Goal: Task Accomplishment & Management: Use online tool/utility

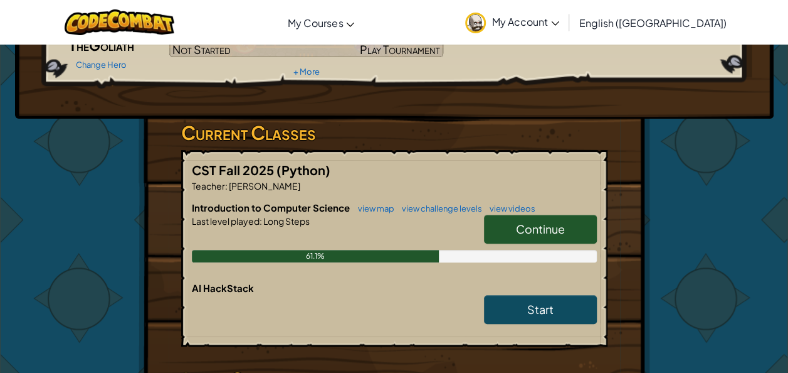
scroll to position [142, 0]
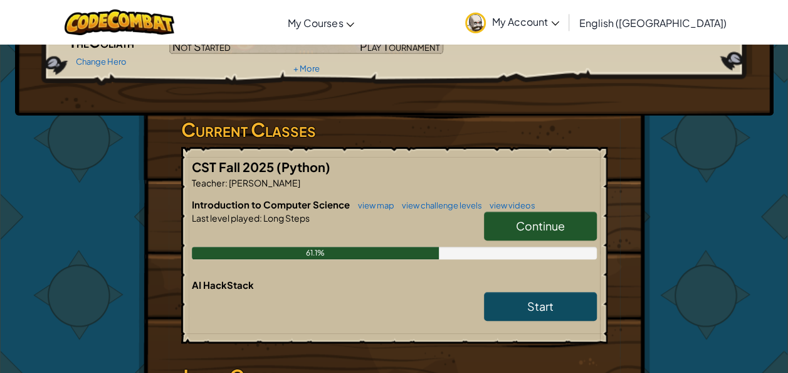
click at [558, 218] on span "Continue" at bounding box center [540, 225] width 49 height 14
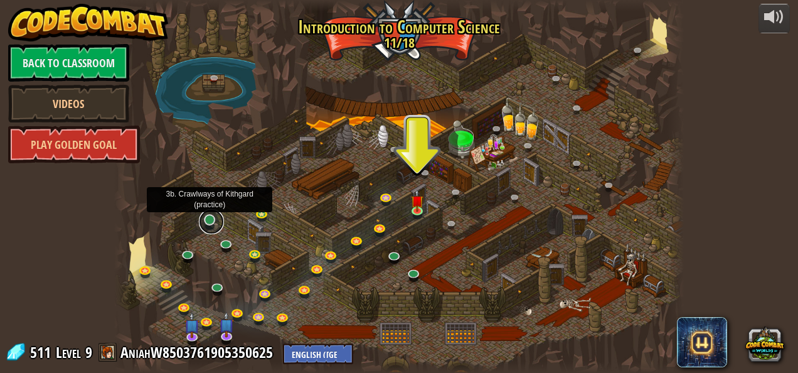
click at [209, 220] on link at bounding box center [211, 221] width 25 height 25
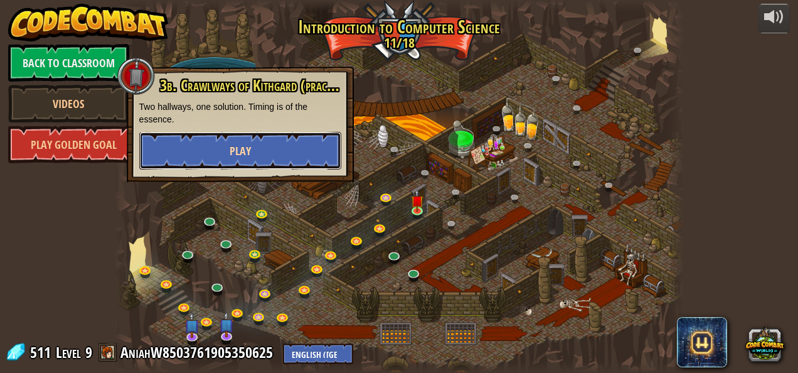
click at [230, 154] on span "Play" at bounding box center [240, 151] width 21 height 16
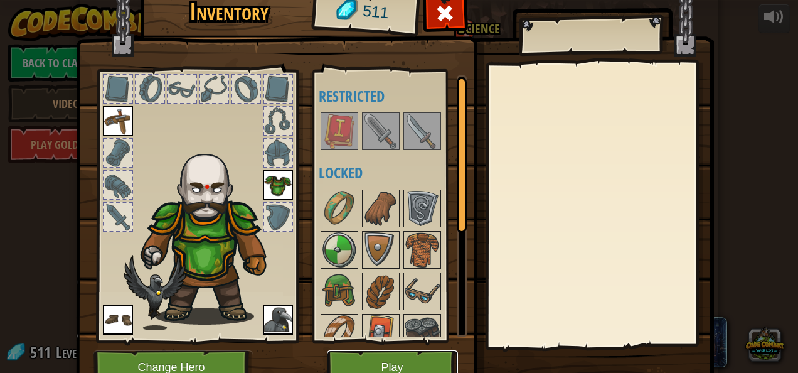
click at [411, 354] on button "Play" at bounding box center [392, 367] width 131 height 34
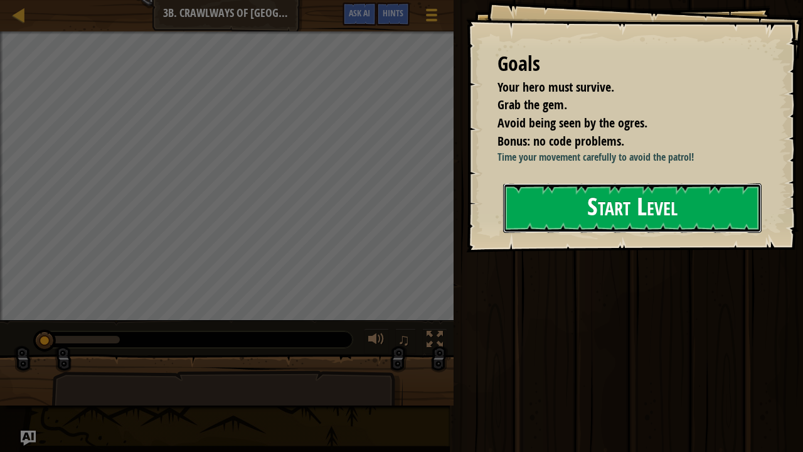
click at [680, 216] on button "Start Level" at bounding box center [632, 208] width 258 height 50
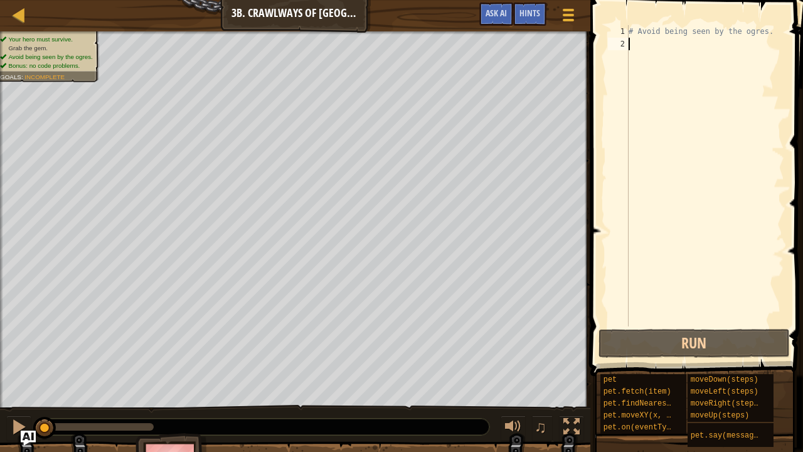
scroll to position [6, 0]
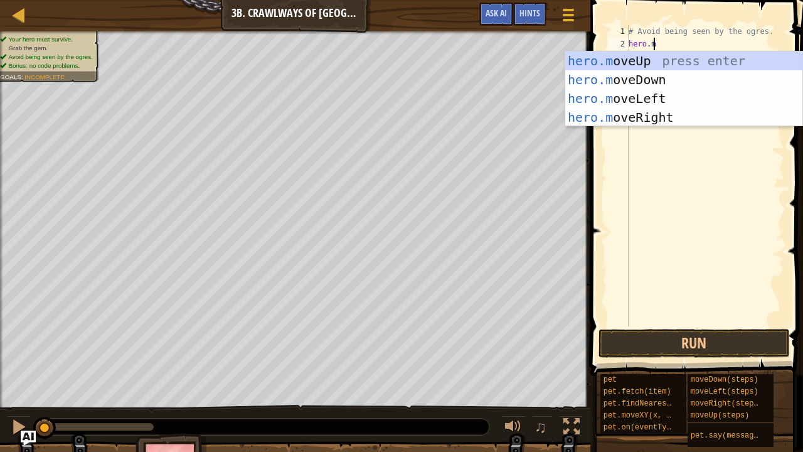
type textarea "[DOMAIN_NAME]"
click at [694, 113] on div "hero.m o v eUp press enter hero.m o v eDown press enter hero.m o v eLeft press …" at bounding box center [684, 107] width 238 height 113
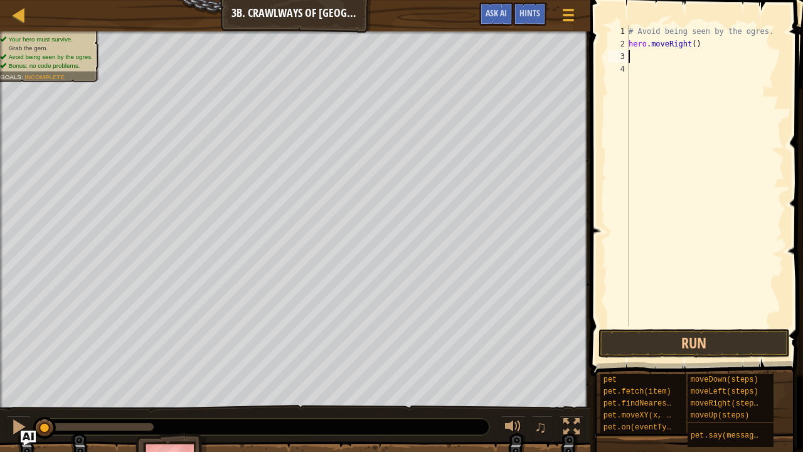
click at [692, 46] on div "# Avoid being seen by the ogres. hero . moveRight ( )" at bounding box center [705, 188] width 158 height 326
click at [685, 330] on button "Run" at bounding box center [693, 343] width 191 height 29
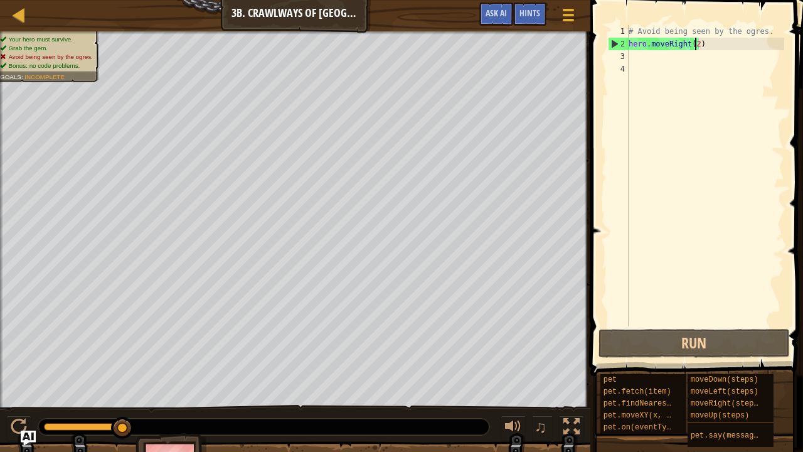
click at [740, 46] on div "# Avoid being seen by the ogres. hero . moveRight ( 2 )" at bounding box center [705, 188] width 158 height 326
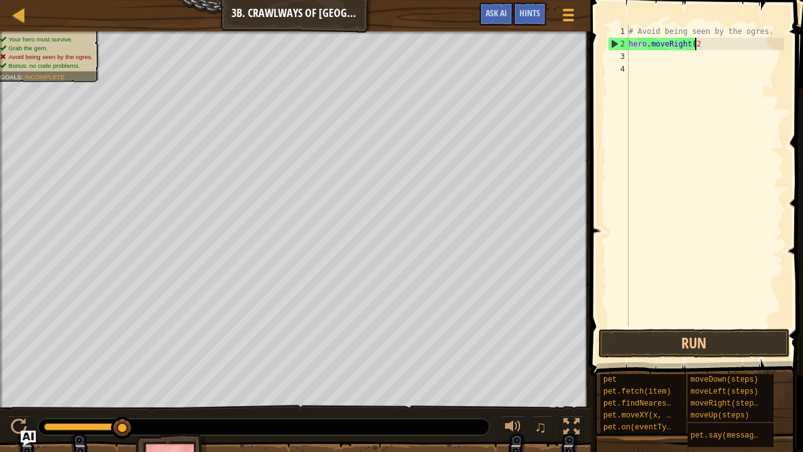
scroll to position [6, 4]
type textarea "hero.moveRight()"
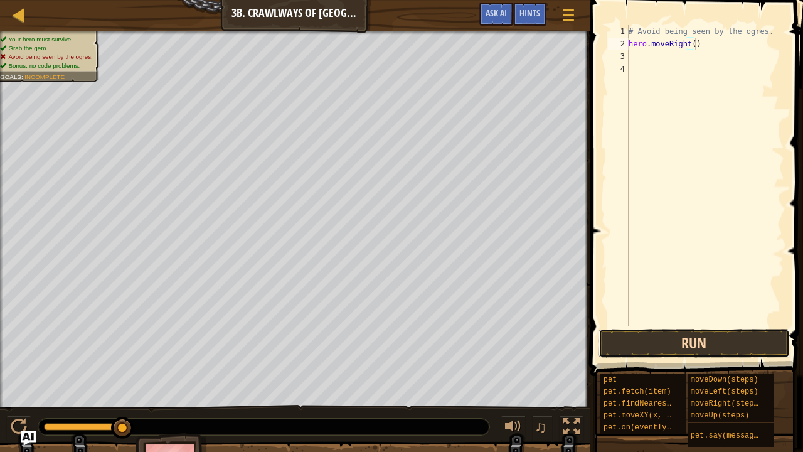
click at [708, 345] on button "Run" at bounding box center [693, 343] width 191 height 29
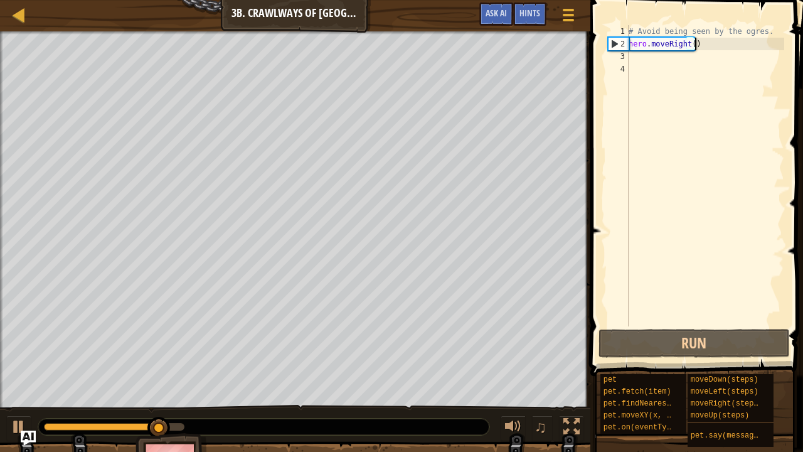
click at [646, 63] on div "# Avoid being seen by the ogres. hero . moveRight ( )" at bounding box center [705, 188] width 158 height 326
click at [647, 58] on div "# Avoid being seen by the ogres. hero . moveRight ( )" at bounding box center [705, 188] width 158 height 326
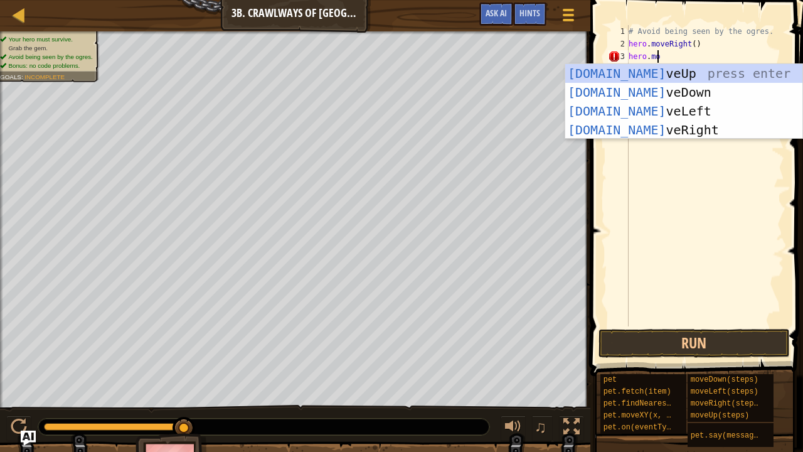
scroll to position [6, 2]
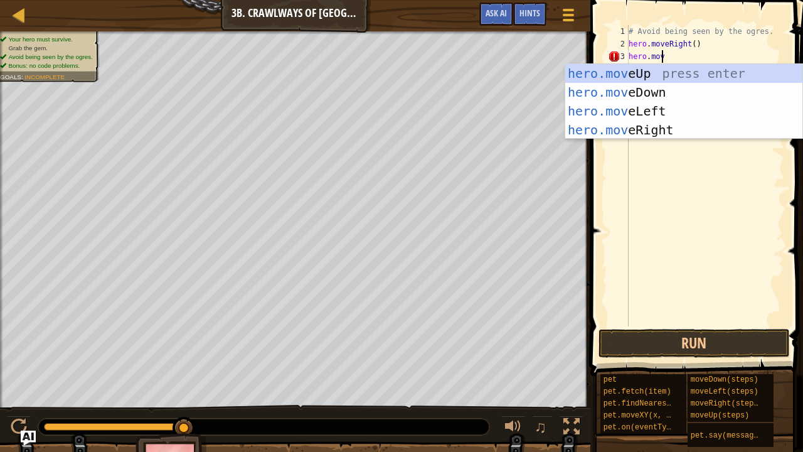
type textarea "hero.move"
click at [659, 131] on div "hero.move Up press enter hero.move Down press enter hero.move Left press enter …" at bounding box center [684, 120] width 238 height 113
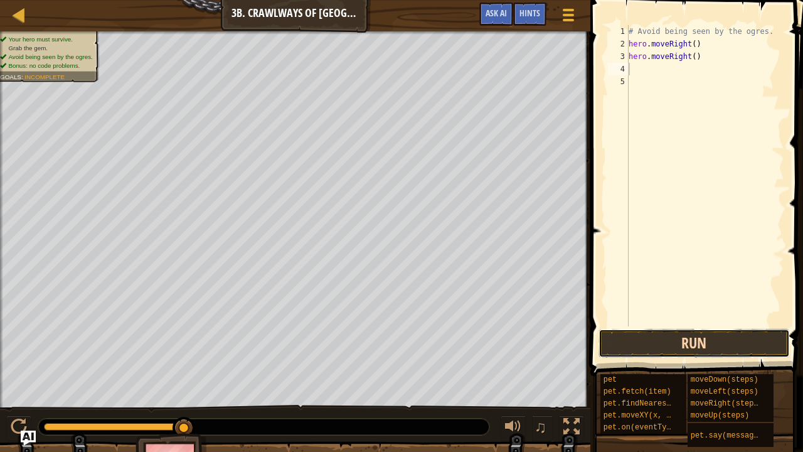
click at [682, 344] on button "Run" at bounding box center [693, 343] width 191 height 29
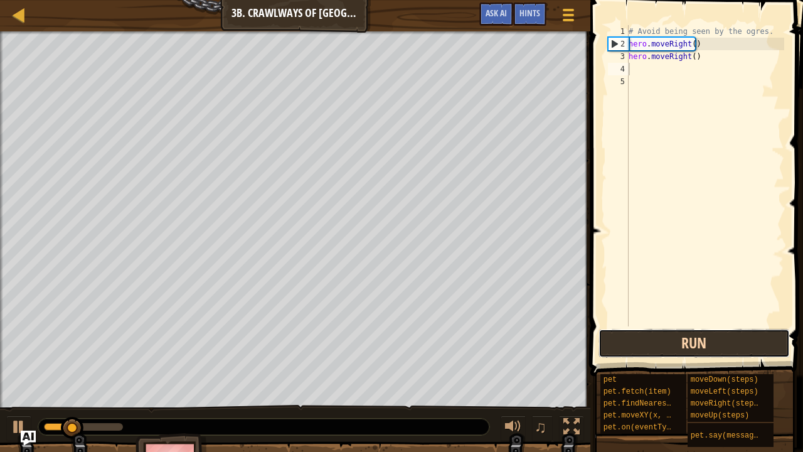
click at [681, 339] on button "Run" at bounding box center [693, 343] width 191 height 29
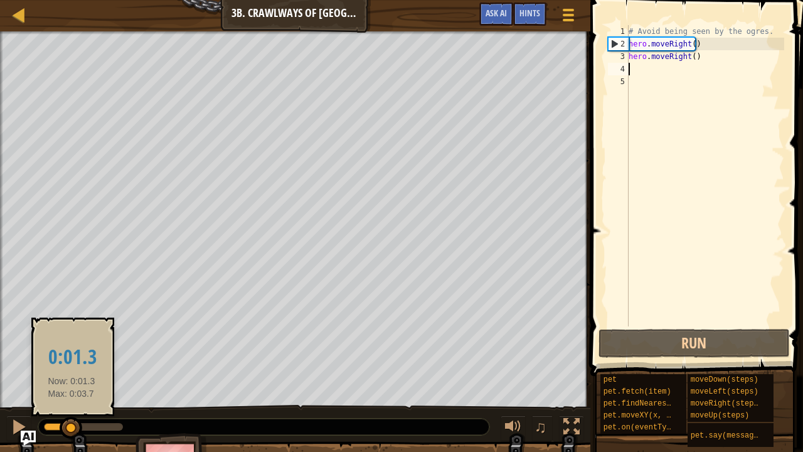
drag, startPoint x: 84, startPoint y: 423, endPoint x: 71, endPoint y: 421, distance: 12.6
click at [71, 372] on div at bounding box center [71, 427] width 23 height 23
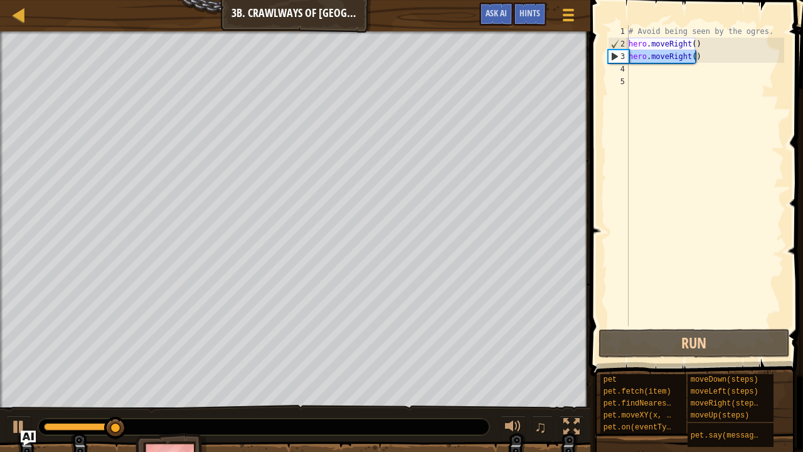
drag, startPoint x: 716, startPoint y: 59, endPoint x: 617, endPoint y: 59, distance: 99.1
click at [617, 59] on div "1 2 3 4 5 # Avoid being seen by the ogres. hero . moveRight ( ) hero . moveRigh…" at bounding box center [694, 175] width 179 height 301
type textarea "hero.moveRight()"
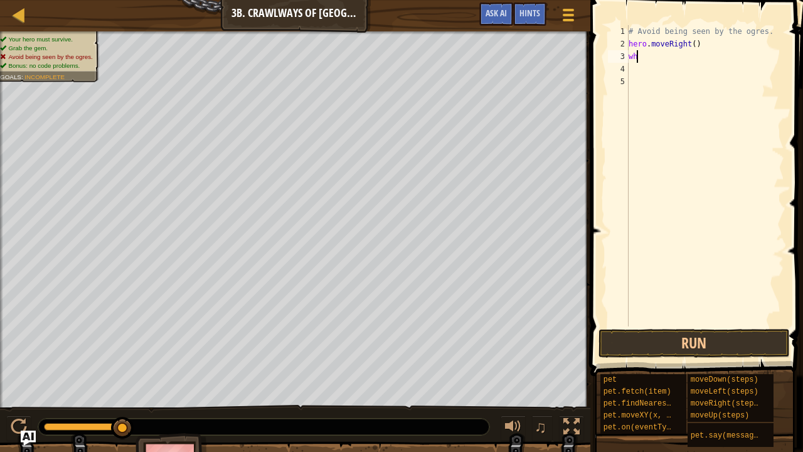
type textarea "w"
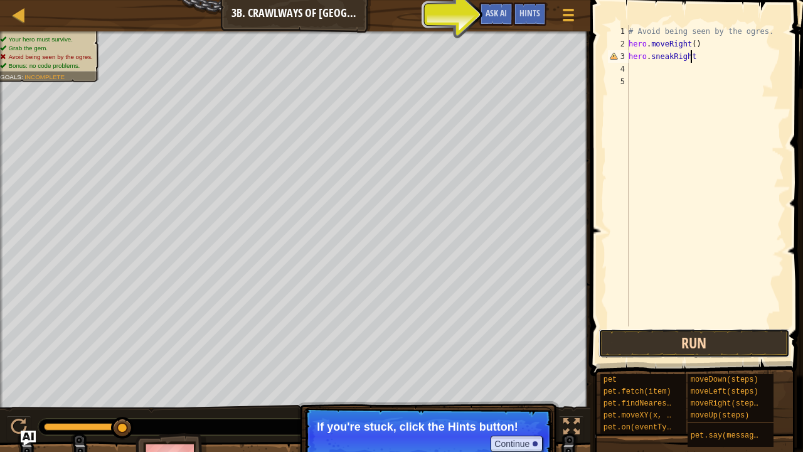
click at [702, 343] on button "Run" at bounding box center [693, 343] width 191 height 29
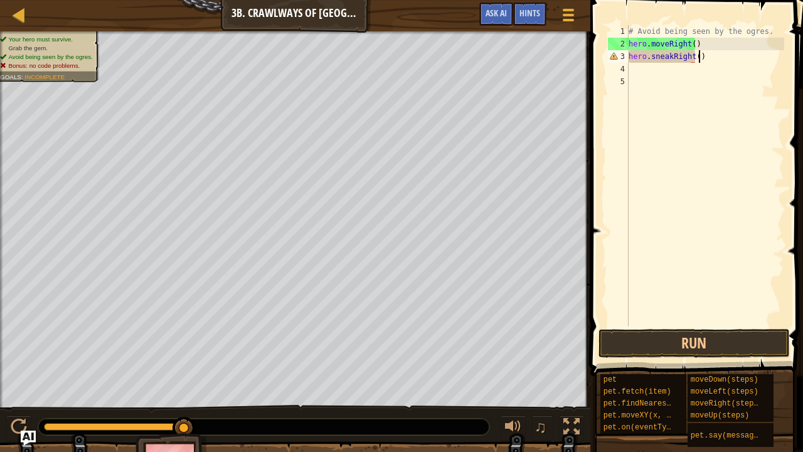
scroll to position [6, 5]
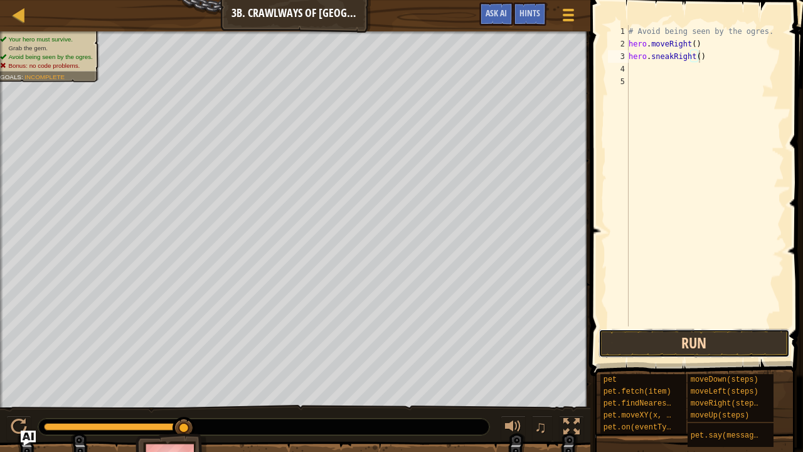
click at [694, 329] on button "Run" at bounding box center [693, 343] width 191 height 29
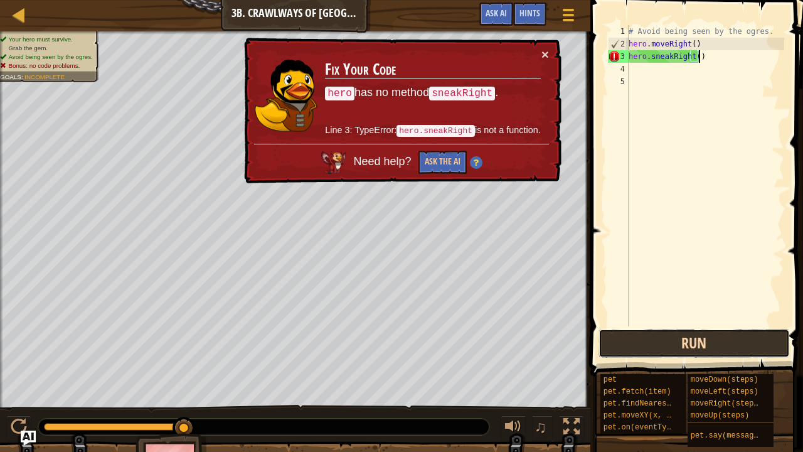
click at [692, 351] on button "Run" at bounding box center [693, 343] width 191 height 29
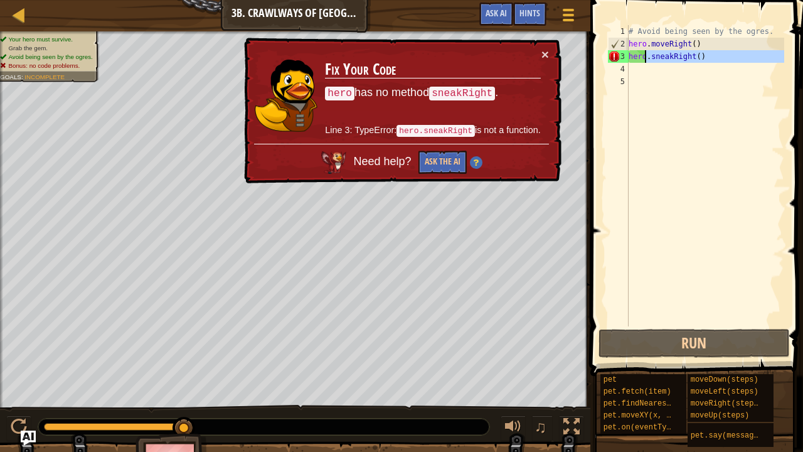
drag, startPoint x: 707, startPoint y: 63, endPoint x: 643, endPoint y: 55, distance: 64.4
click at [643, 55] on div "# Avoid being seen by the ogres. hero . moveRight ( ) hero . sneakRight ( )" at bounding box center [705, 188] width 158 height 326
click at [636, 55] on div "# Avoid being seen by the ogres. hero . moveRight ( ) hero . sneakRight ( )" at bounding box center [705, 188] width 158 height 326
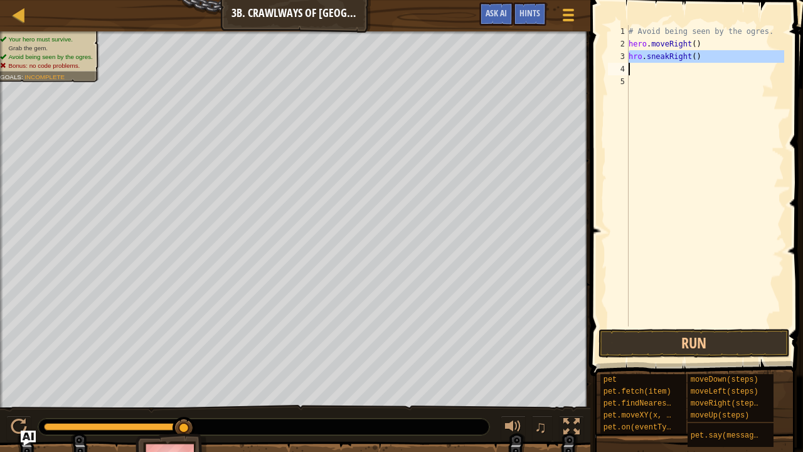
drag, startPoint x: 628, startPoint y: 55, endPoint x: 729, endPoint y: 51, distance: 100.4
click at [729, 51] on div "hro.sneakRight() 1 2 3 4 5 # Avoid being seen by the ogres. hero . moveRight ( …" at bounding box center [694, 175] width 179 height 301
type textarea "hro.sneakRight()"
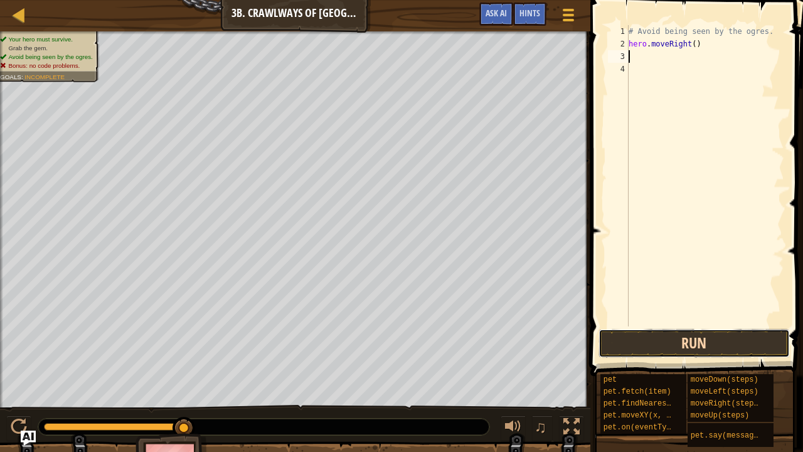
click at [666, 339] on button "Run" at bounding box center [693, 343] width 191 height 29
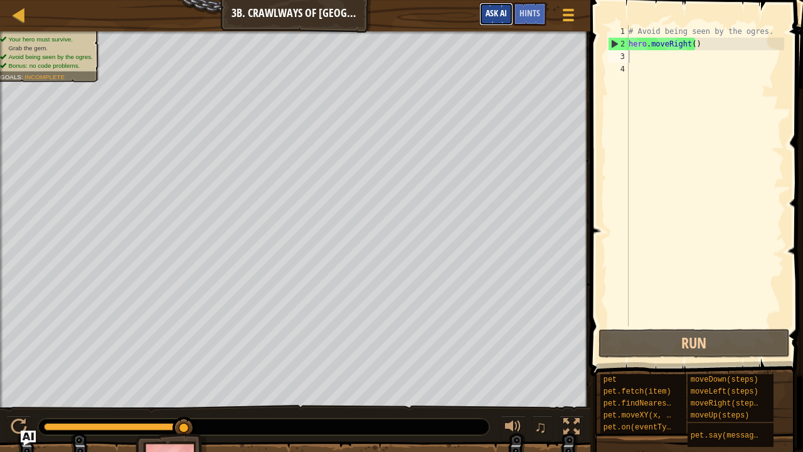
click at [499, 18] on span "Ask AI" at bounding box center [495, 13] width 21 height 12
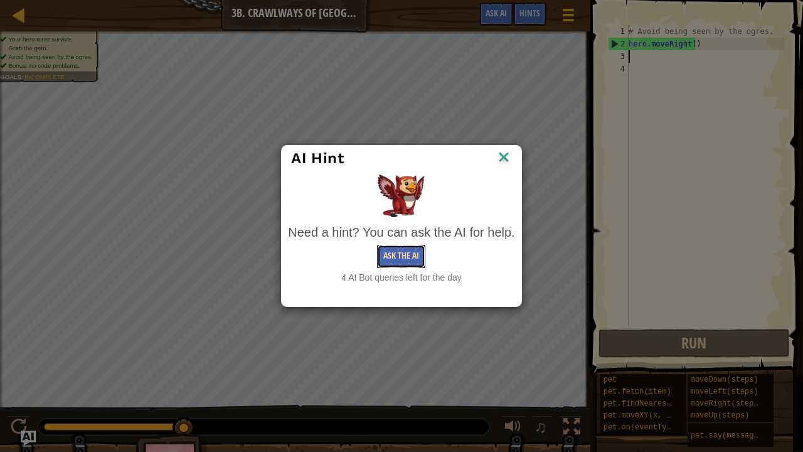
click at [402, 256] on button "Ask the AI" at bounding box center [401, 256] width 48 height 23
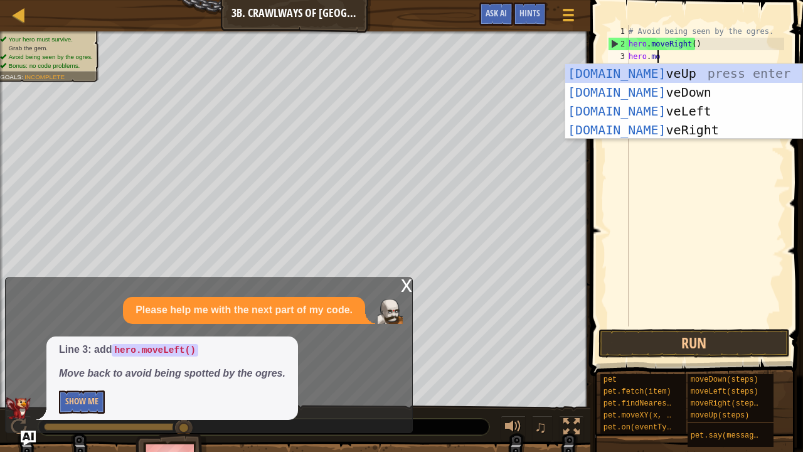
type textarea "hero.mov"
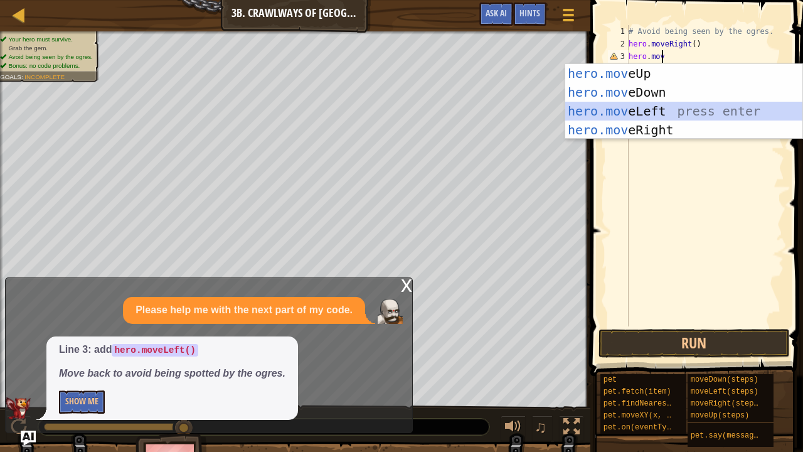
click at [665, 109] on div "hero.mov eUp press enter hero.mov eDown press enter hero.mov eLeft press enter …" at bounding box center [684, 120] width 238 height 113
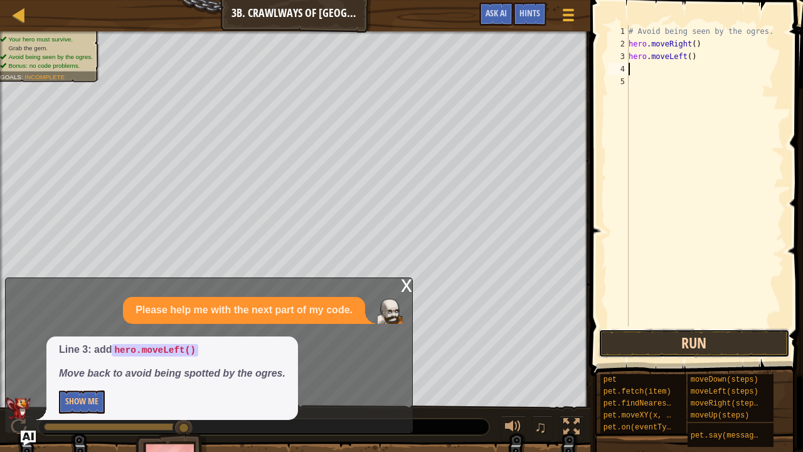
click at [667, 339] on button "Run" at bounding box center [693, 343] width 191 height 29
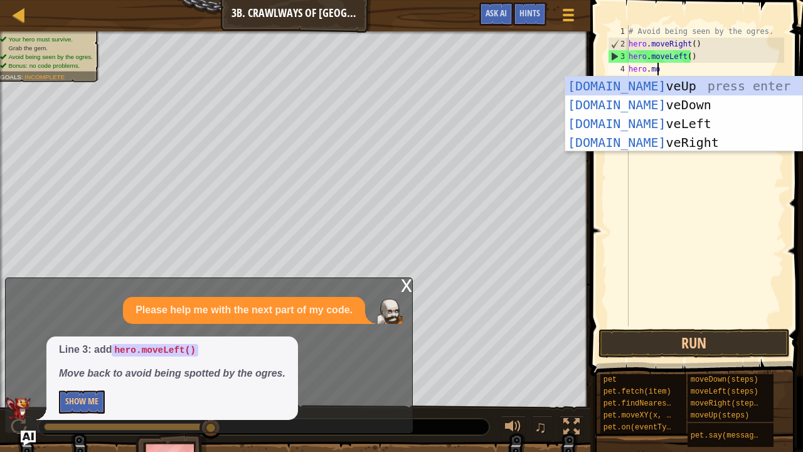
scroll to position [6, 2]
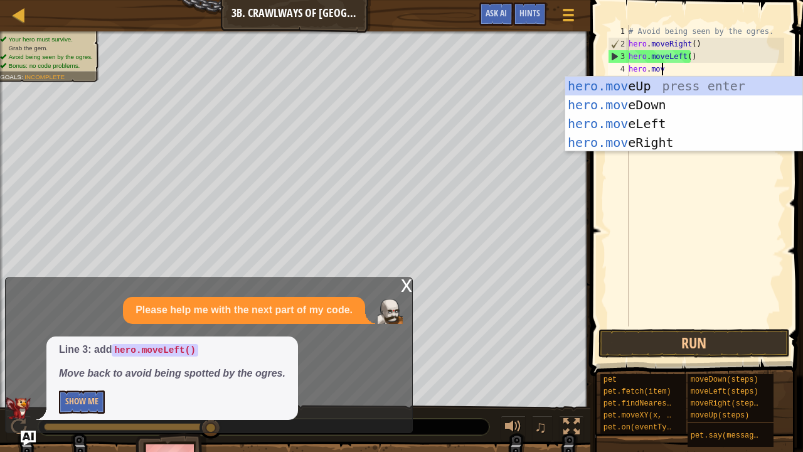
type textarea "hero.move"
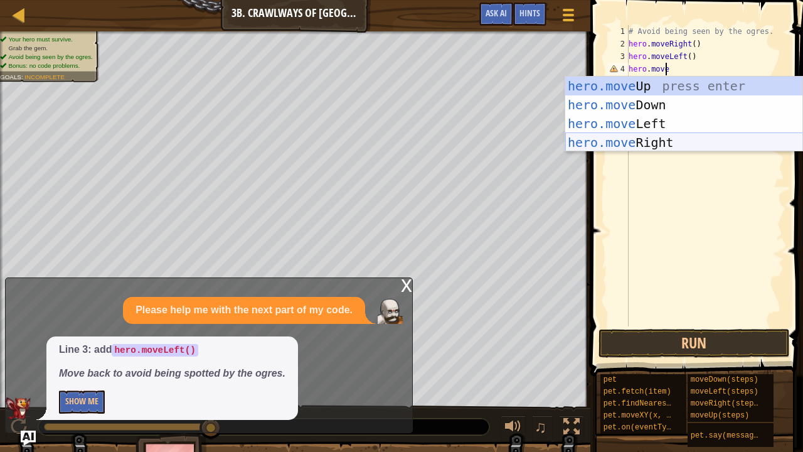
click at [662, 139] on div "hero.move Up press enter hero.move Down press enter hero.move Left press enter …" at bounding box center [684, 133] width 238 height 113
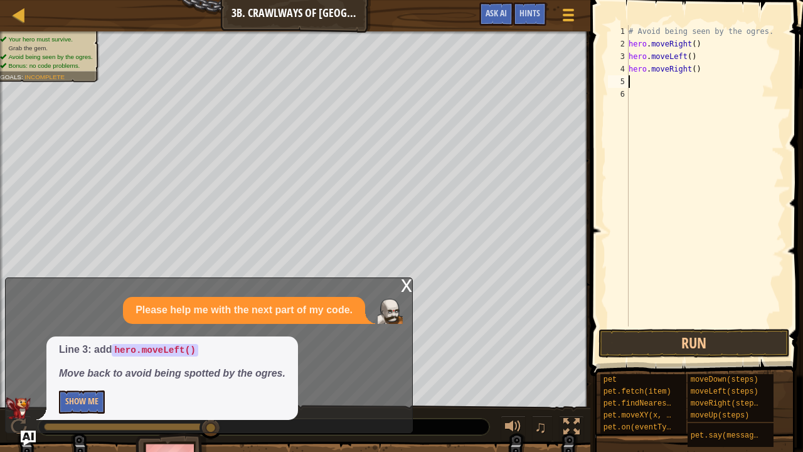
scroll to position [6, 0]
click at [670, 329] on button "Run" at bounding box center [693, 343] width 191 height 29
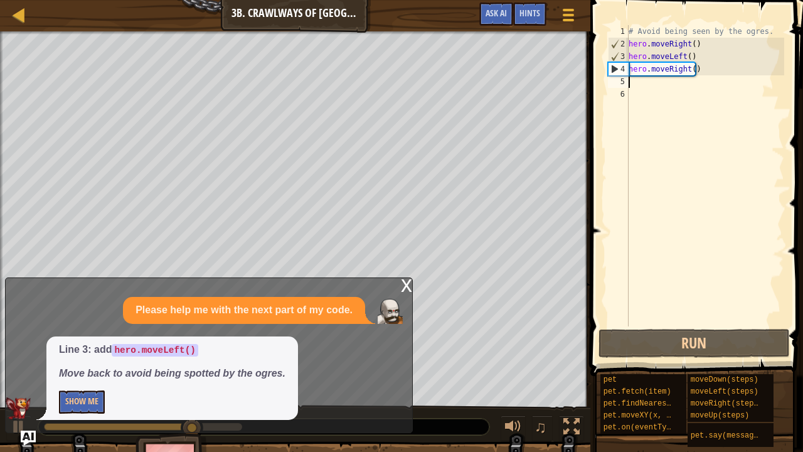
click at [692, 71] on div "# Avoid being seen by the ogres. hero . moveRight ( ) hero . moveLeft ( ) hero …" at bounding box center [705, 188] width 158 height 326
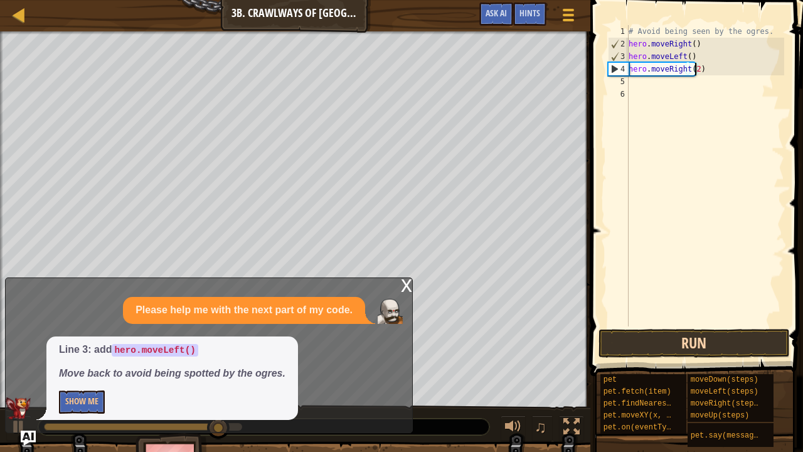
type textarea "hero.moveRight(2)"
click at [717, 341] on button "Run" at bounding box center [693, 343] width 191 height 29
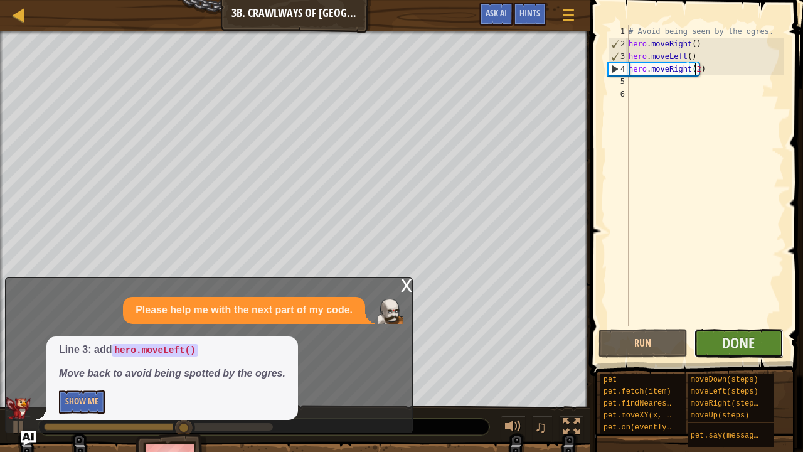
click at [766, 350] on button "Done" at bounding box center [739, 343] width 90 height 29
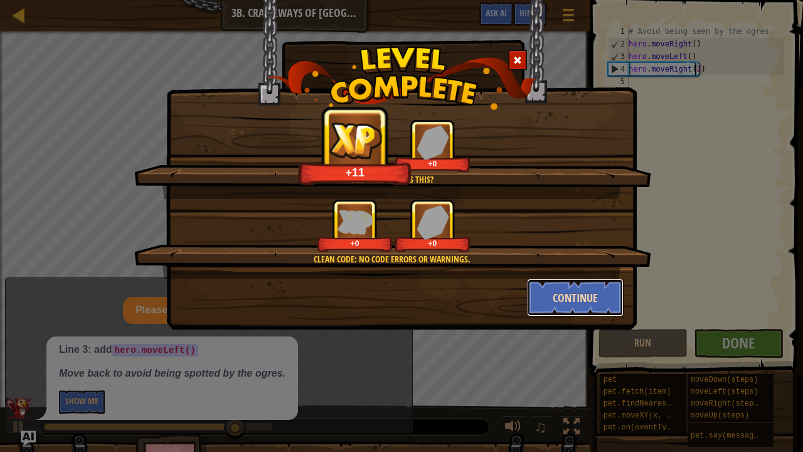
click at [586, 295] on button "Continue" at bounding box center [575, 297] width 97 height 38
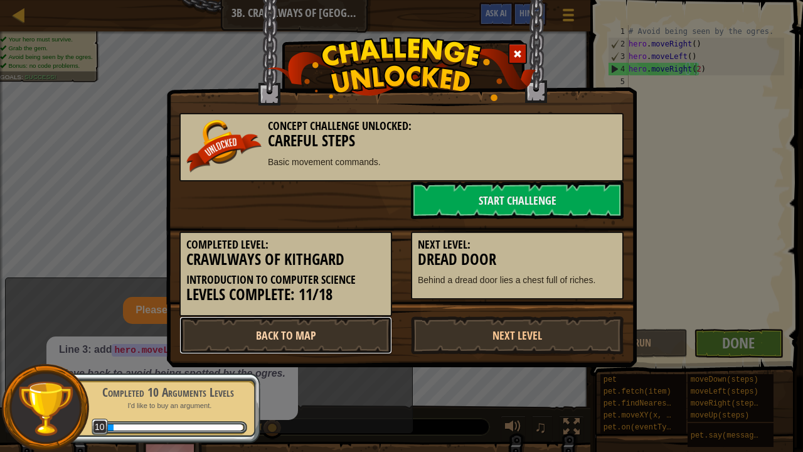
click at [292, 337] on link "Back to Map" at bounding box center [285, 335] width 213 height 38
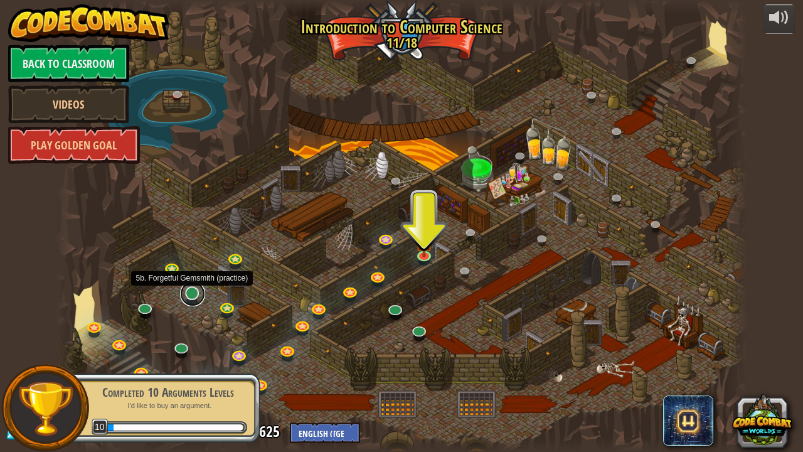
click at [192, 300] on link at bounding box center [192, 293] width 25 height 25
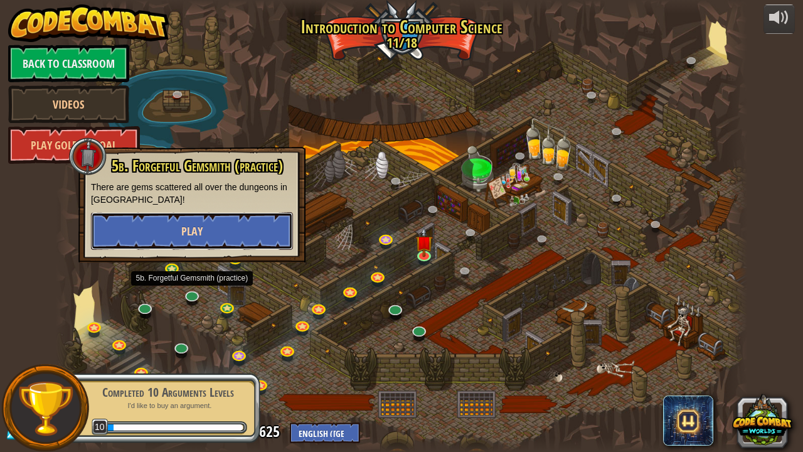
click at [250, 226] on button "Play" at bounding box center [192, 231] width 202 height 38
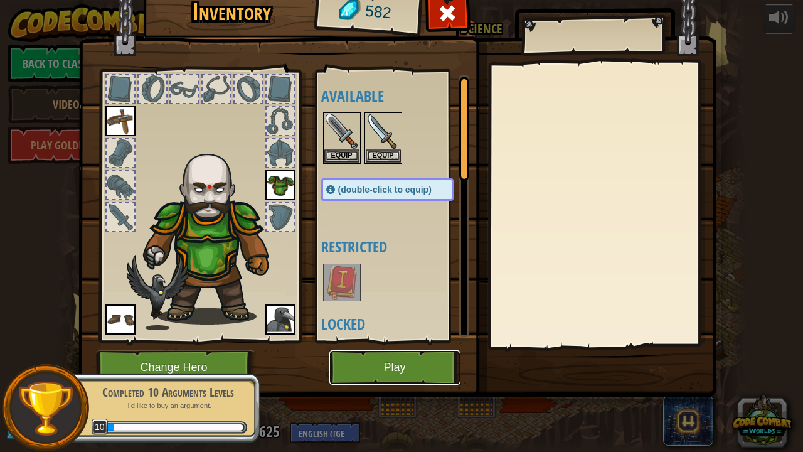
click at [406, 357] on button "Play" at bounding box center [394, 367] width 131 height 34
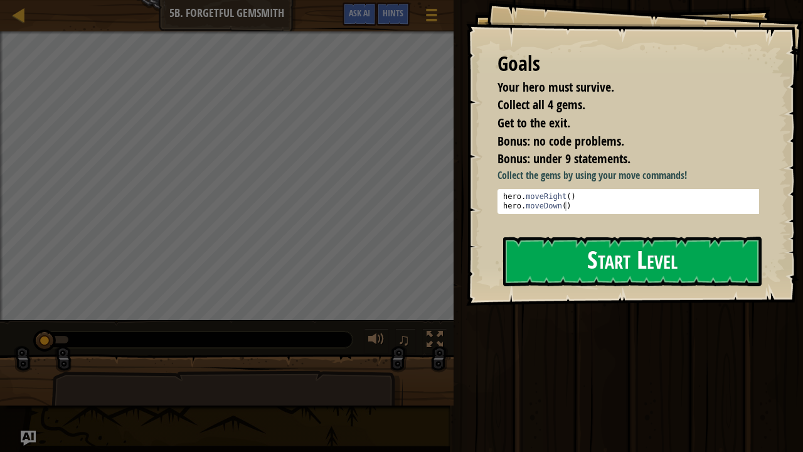
click at [674, 267] on button "Start Level" at bounding box center [632, 261] width 258 height 50
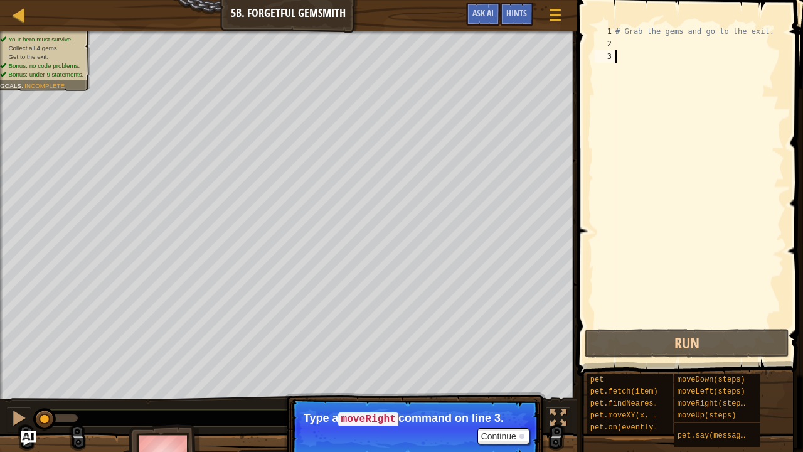
click at [628, 51] on div "# Grab the gems and go to the exit." at bounding box center [698, 188] width 171 height 326
click at [626, 50] on div "# Grab the gems and go to the exit." at bounding box center [698, 188] width 171 height 326
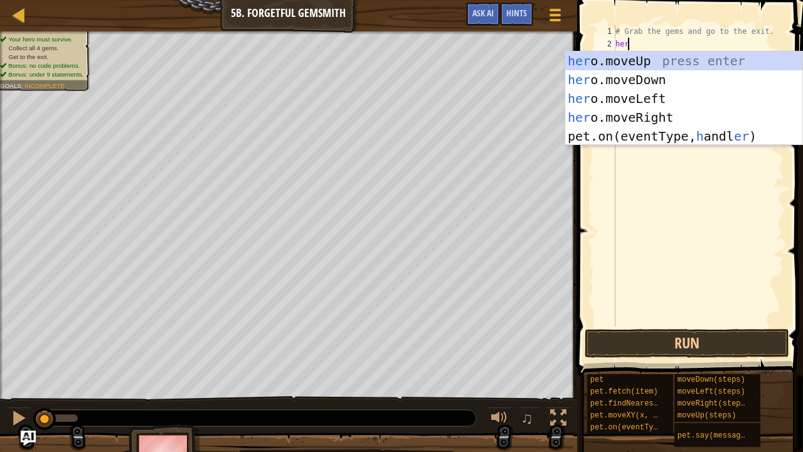
scroll to position [6, 0]
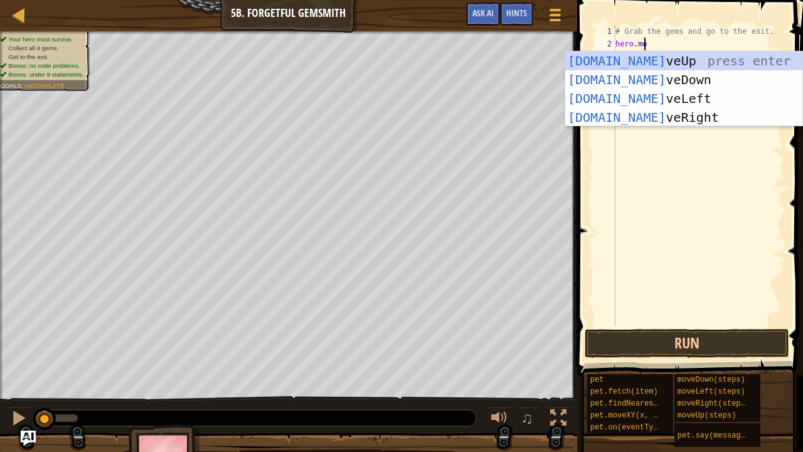
type textarea "hero.mov"
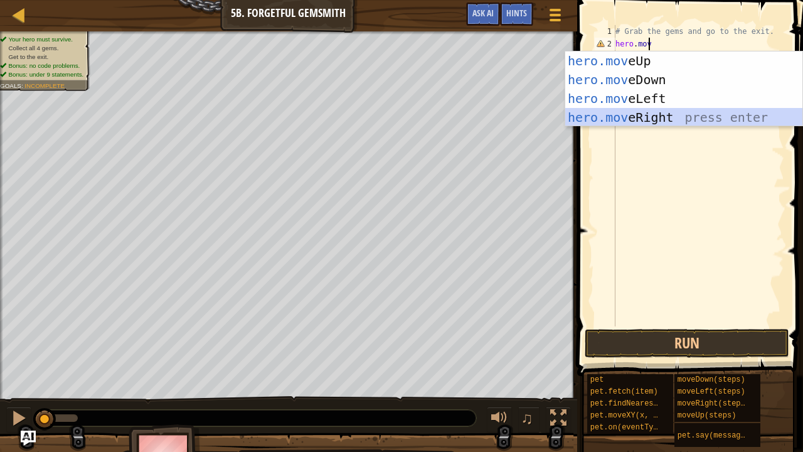
click at [642, 114] on div "hero.mov eUp press enter hero.mov eDown press enter hero.mov eLeft press enter …" at bounding box center [684, 107] width 238 height 113
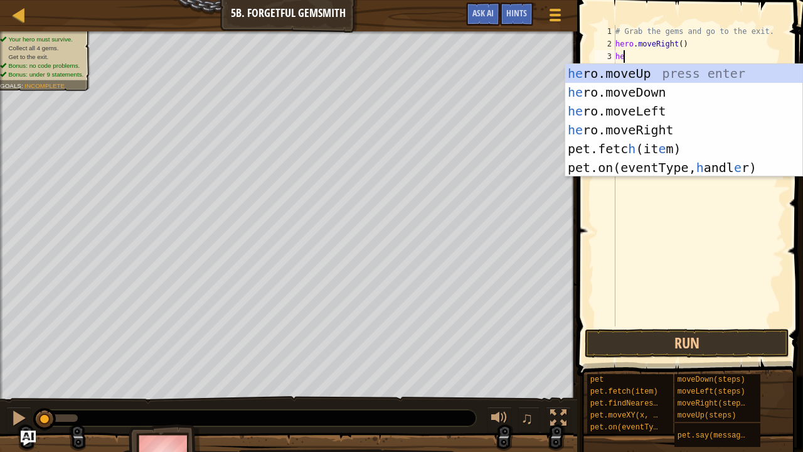
scroll to position [6, 0]
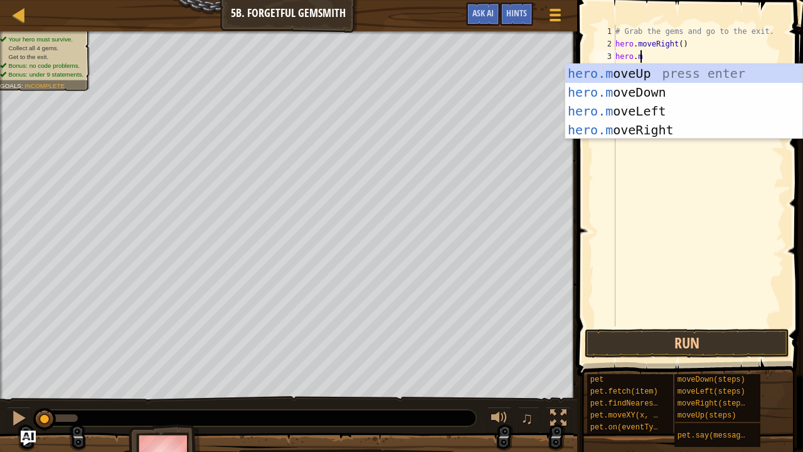
type textarea "hero.mov"
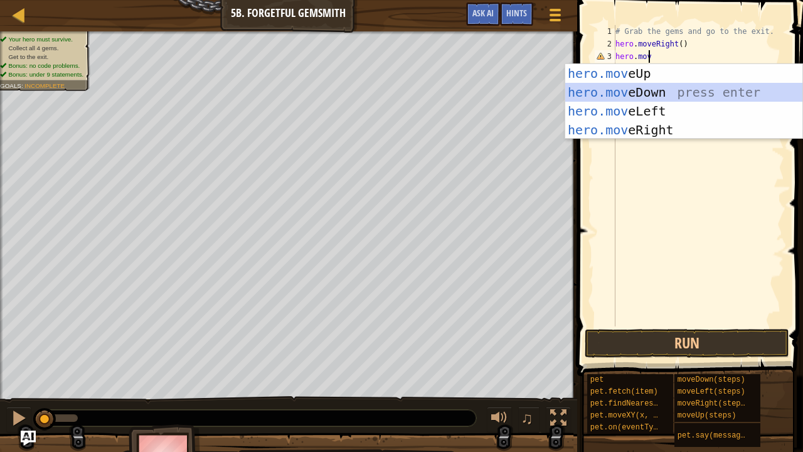
click at [645, 85] on div "hero.mov eUp press enter hero.mov eDown press enter hero.mov eLeft press enter …" at bounding box center [684, 120] width 238 height 113
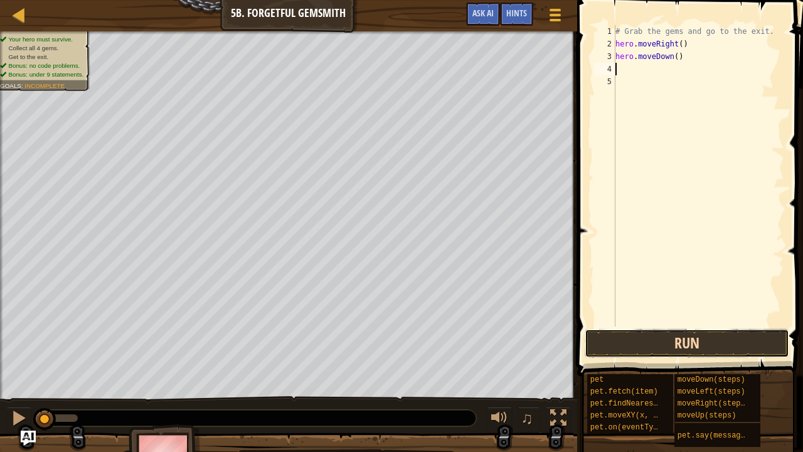
click at [670, 349] on button "Run" at bounding box center [687, 343] width 204 height 29
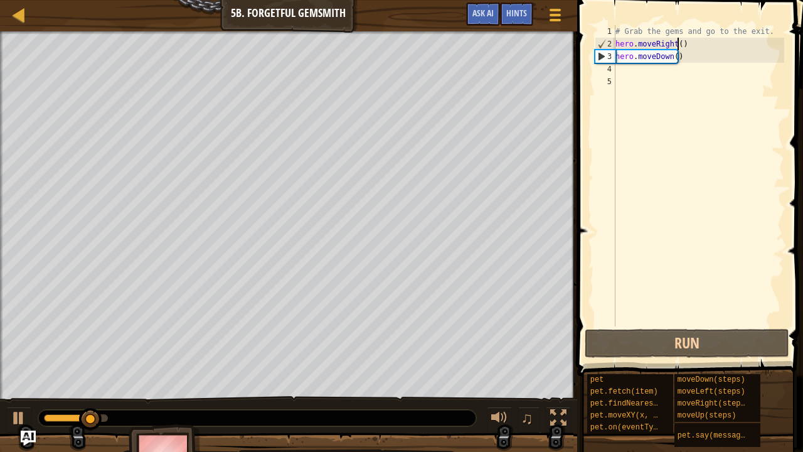
click at [679, 46] on div "# Grab the gems and go to the exit. hero . moveRight ( ) hero . moveDown ( )" at bounding box center [698, 188] width 171 height 326
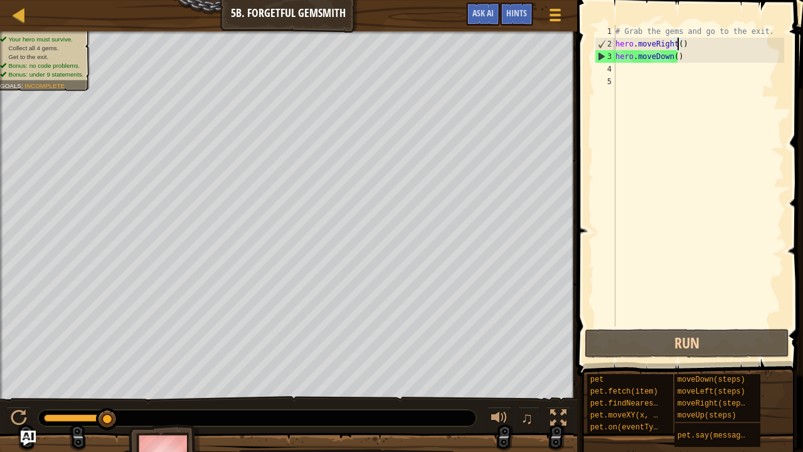
scroll to position [6, 5]
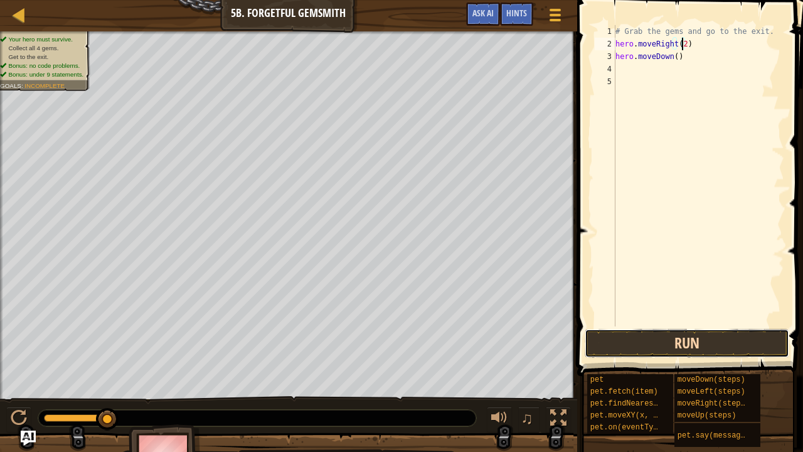
click at [691, 341] on button "Run" at bounding box center [687, 343] width 204 height 29
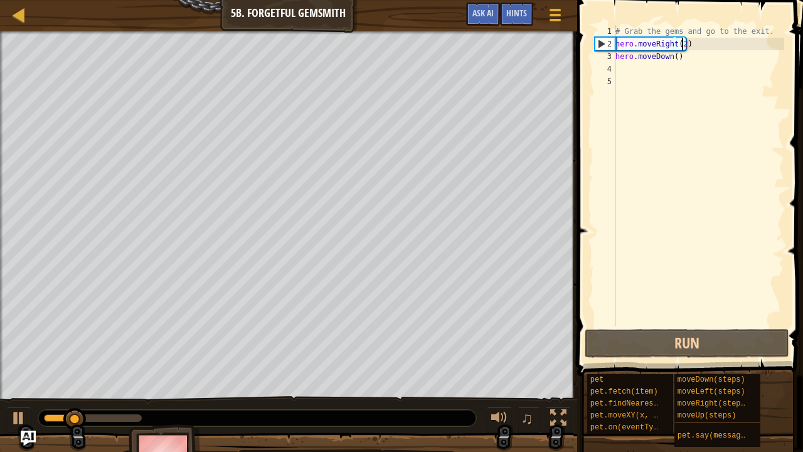
type textarea "hero.moveRight()"
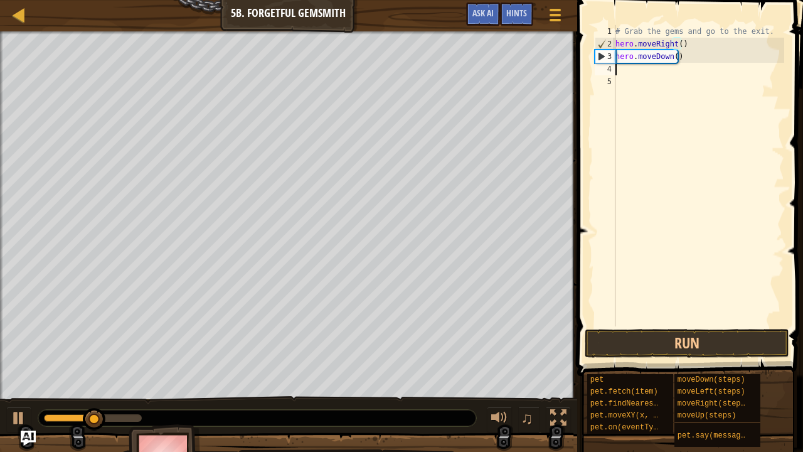
click at [637, 70] on div "# Grab the gems and go to the exit. hero . moveRight ( ) hero . moveDown ( )" at bounding box center [698, 188] width 171 height 326
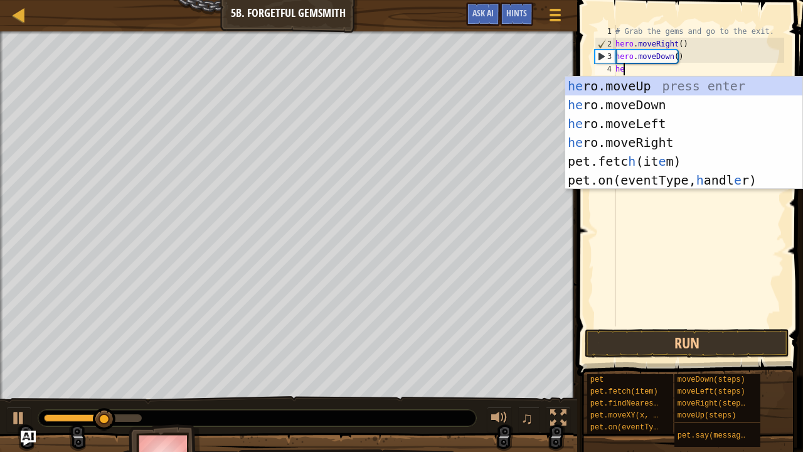
scroll to position [6, 0]
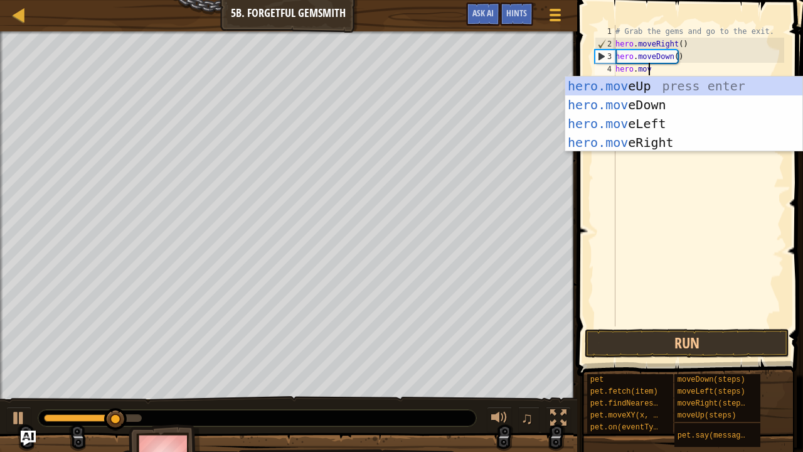
type textarea "hero.move"
click at [665, 140] on div "hero.move Up press enter hero.move Down press enter hero.move Left press enter …" at bounding box center [684, 133] width 238 height 113
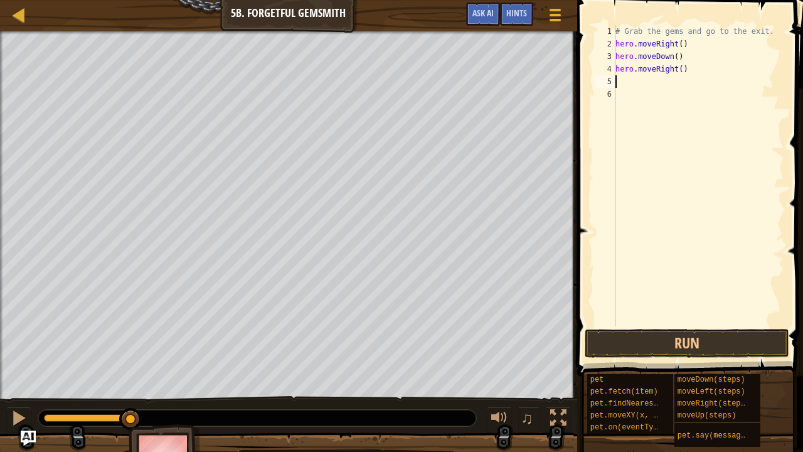
click at [677, 72] on div "# Grab the gems and go to the exit. hero . moveRight ( ) hero . moveDown ( ) he…" at bounding box center [698, 188] width 171 height 326
type textarea "hero.moveRight(2)"
click at [681, 342] on button "Run" at bounding box center [687, 343] width 204 height 29
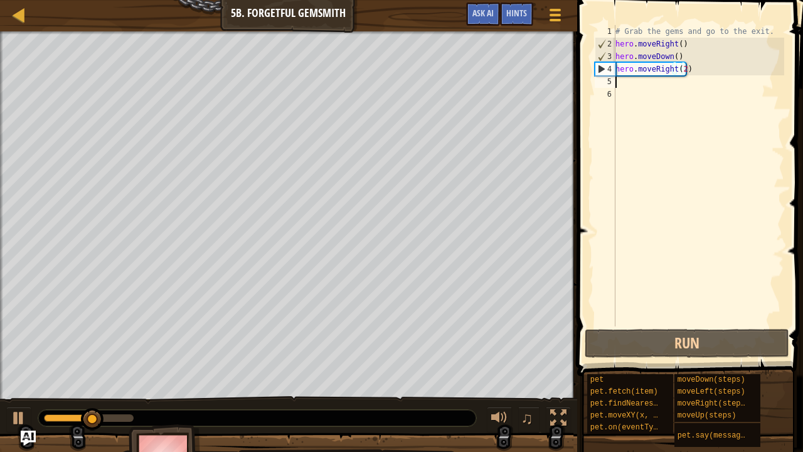
click at [655, 87] on div "# Grab the gems and go to the exit. hero . moveRight ( ) hero . moveDown ( ) he…" at bounding box center [698, 188] width 171 height 326
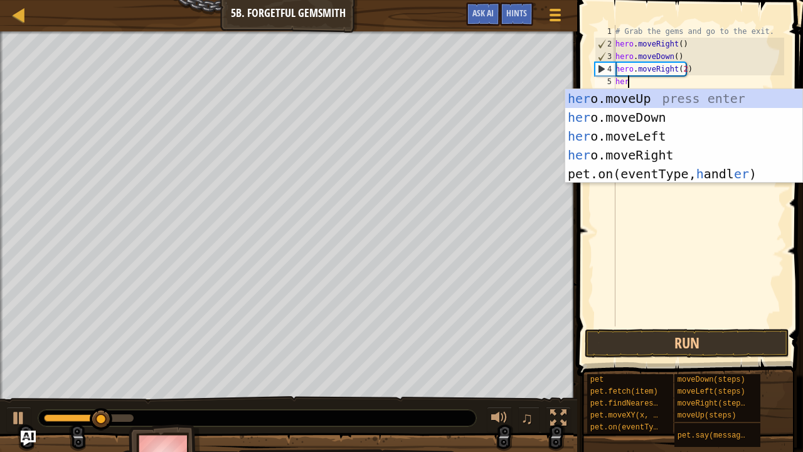
scroll to position [6, 0]
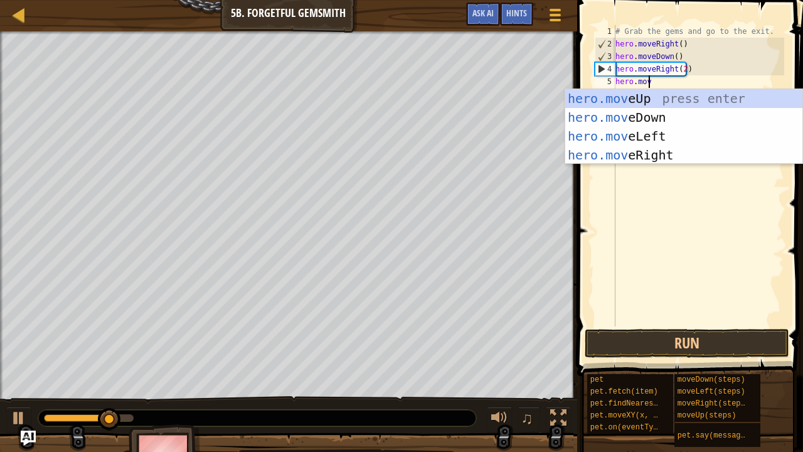
type textarea "hero.move"
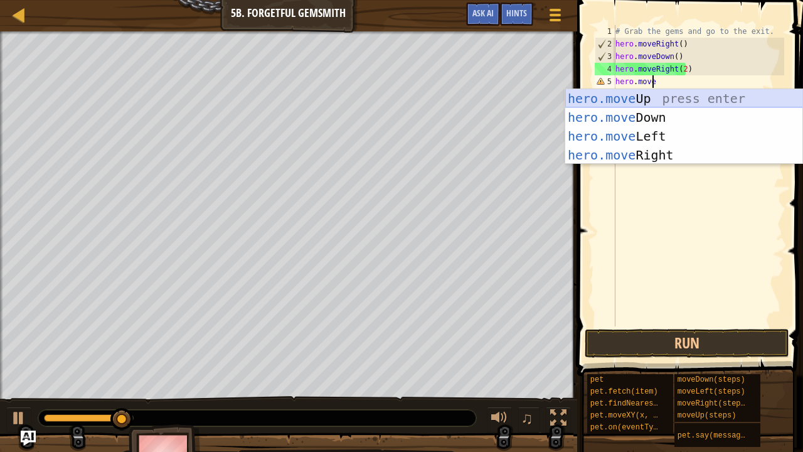
click at [675, 97] on div "hero.move Up press enter hero.move Down press enter hero.move Left press enter …" at bounding box center [684, 145] width 238 height 113
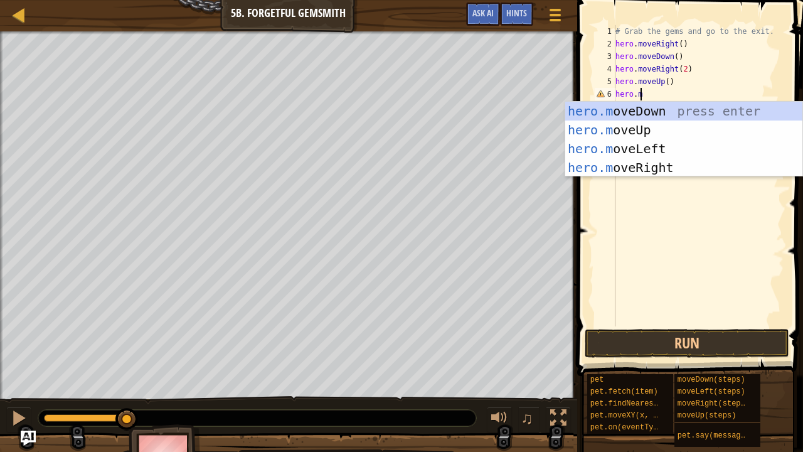
scroll to position [6, 1]
type textarea "hero.move"
click at [724, 166] on div "hero.move Up press enter hero.move Down press enter hero.move Left press enter …" at bounding box center [684, 158] width 238 height 113
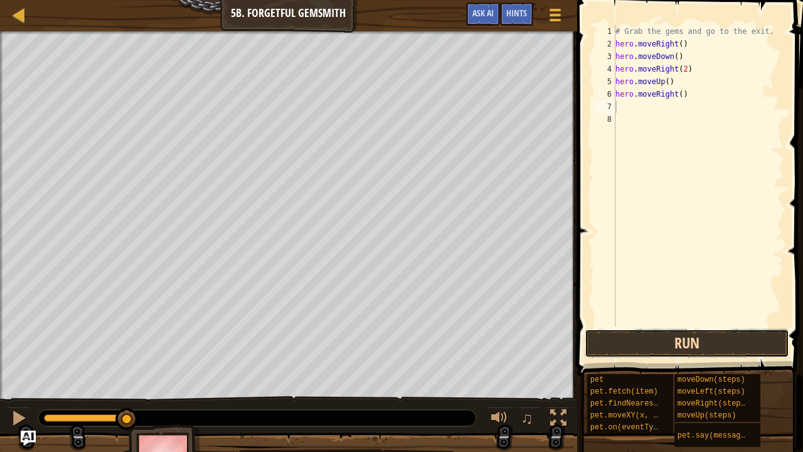
click at [696, 341] on button "Run" at bounding box center [687, 343] width 204 height 29
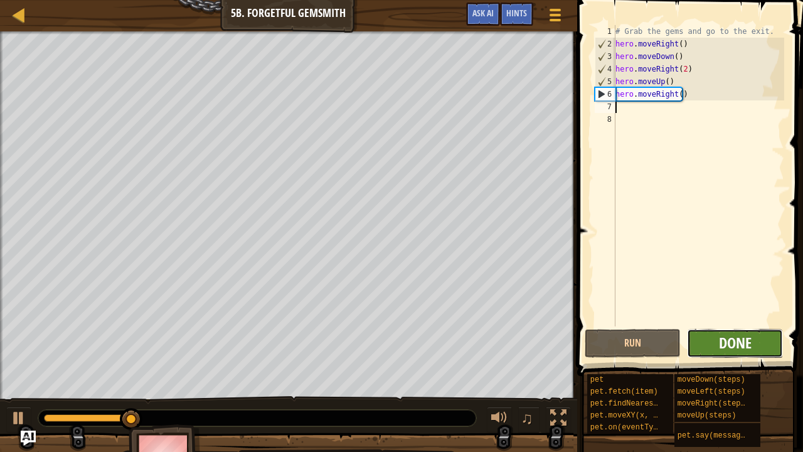
click at [734, 337] on span "Done" at bounding box center [735, 342] width 33 height 20
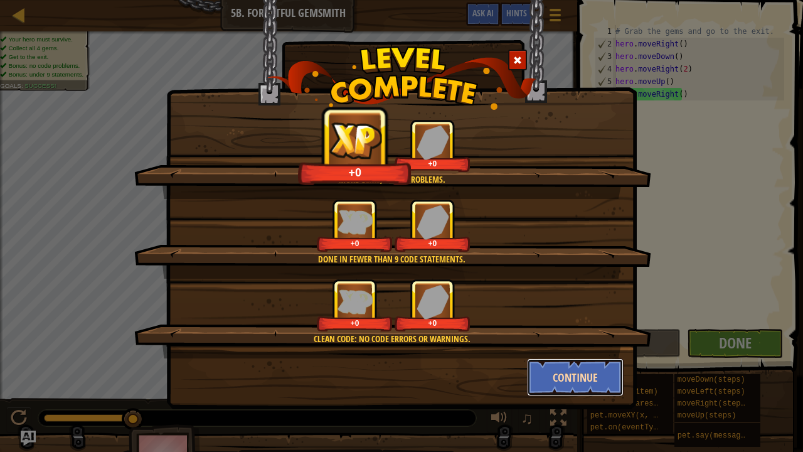
click at [574, 369] on button "Continue" at bounding box center [575, 377] width 97 height 38
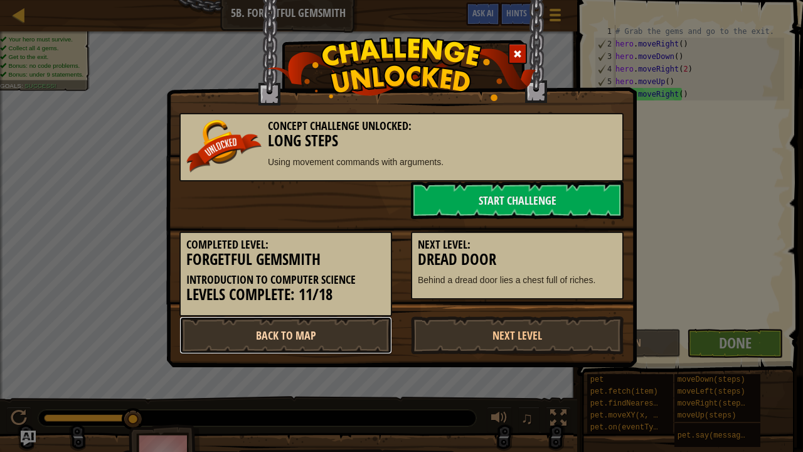
click at [333, 346] on link "Back to Map" at bounding box center [285, 335] width 213 height 38
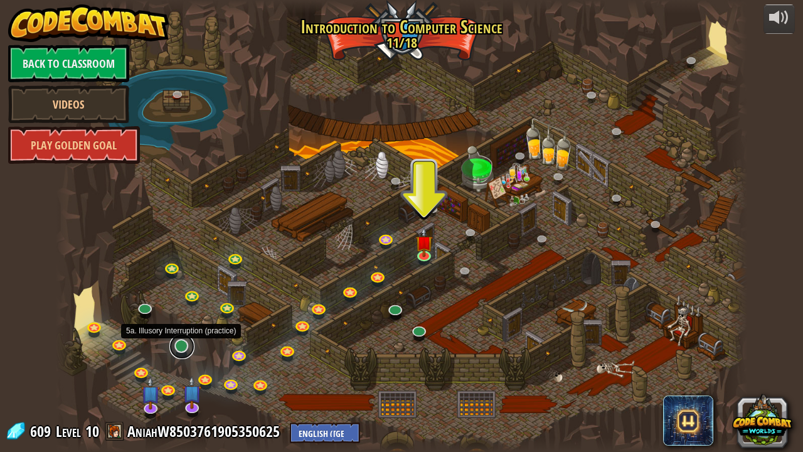
click at [178, 349] on link at bounding box center [181, 346] width 25 height 25
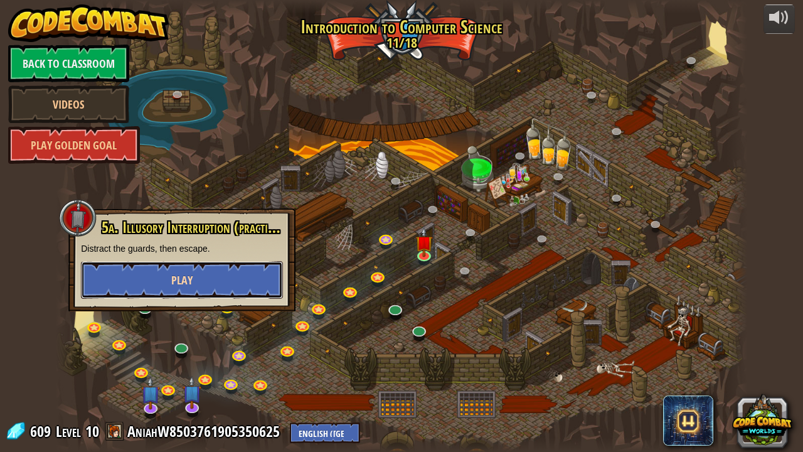
click at [229, 285] on button "Play" at bounding box center [182, 280] width 202 height 38
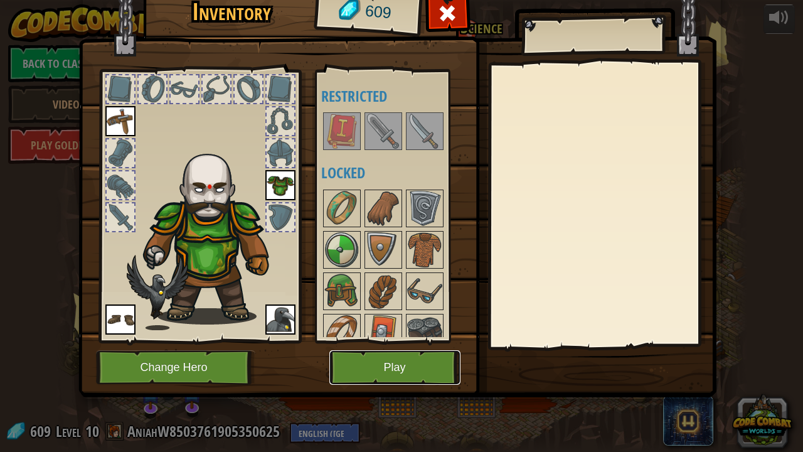
click at [416, 372] on button "Play" at bounding box center [394, 367] width 131 height 34
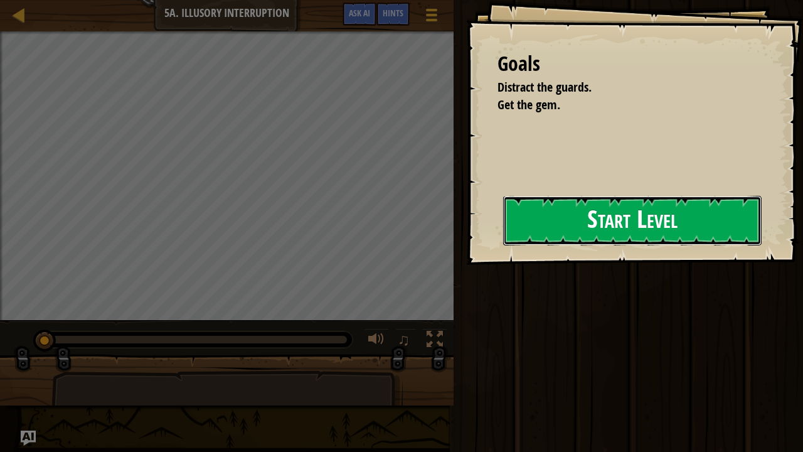
click at [503, 245] on button "Start Level" at bounding box center [632, 221] width 258 height 50
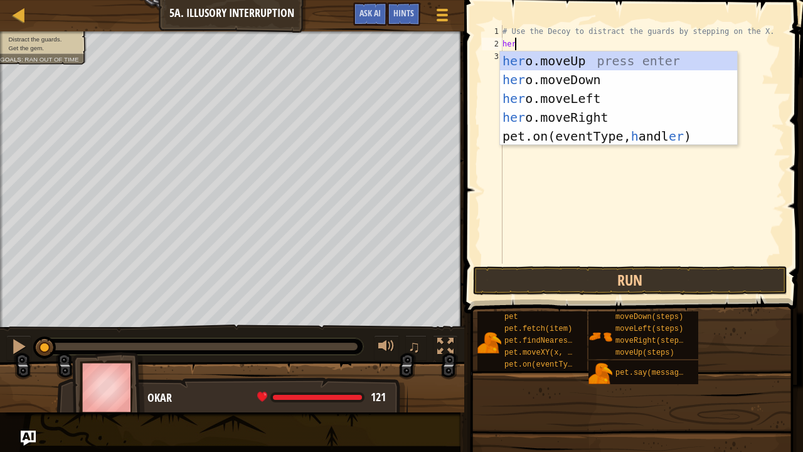
scroll to position [6, 0]
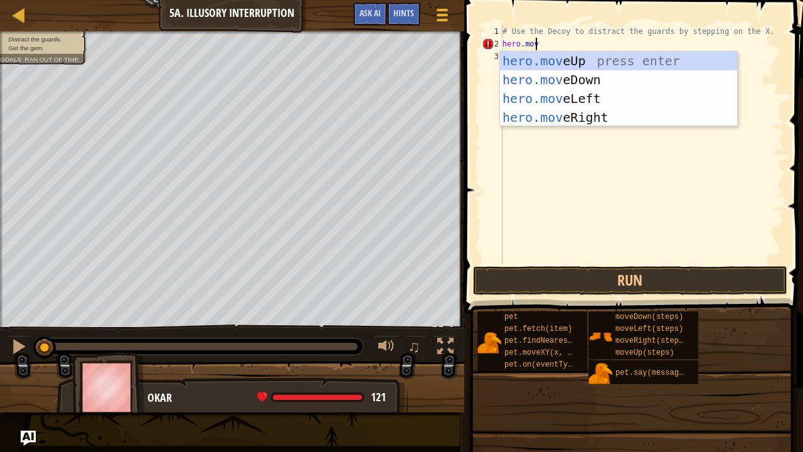
type textarea "hero.move"
click at [632, 122] on div "hero.move Up press enter hero.move Down press enter hero.move Left press enter …" at bounding box center [619, 107] width 238 height 113
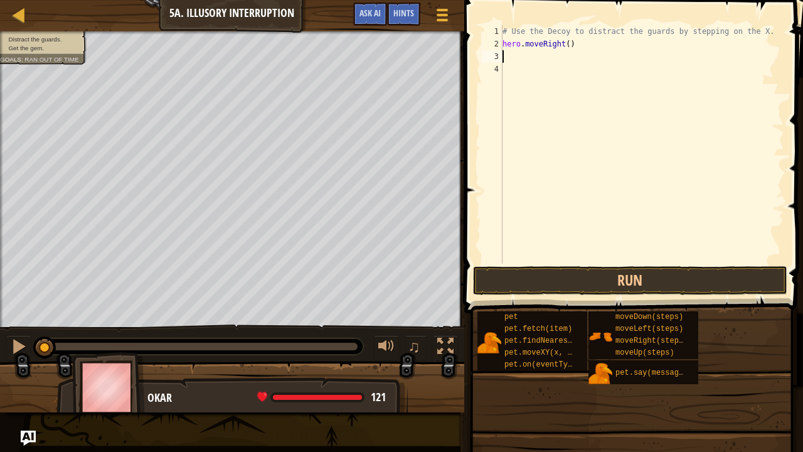
scroll to position [6, 0]
click at [564, 45] on div "# Use the Decoy to distract the guards by stepping on the X. hero . moveRight (…" at bounding box center [642, 156] width 284 height 263
type textarea "hero.moveRight(4)"
click at [538, 284] on button "Run" at bounding box center [630, 280] width 314 height 29
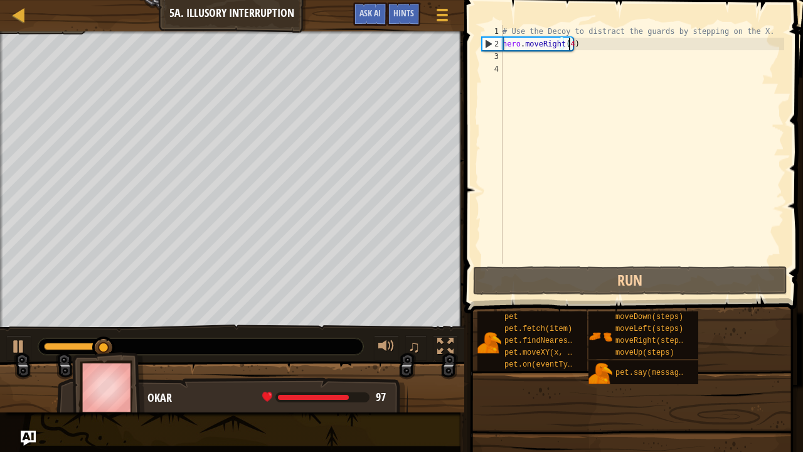
click at [523, 60] on div "# Use the Decoy to distract the guards by stepping on the X. hero . moveRight (…" at bounding box center [642, 156] width 284 height 263
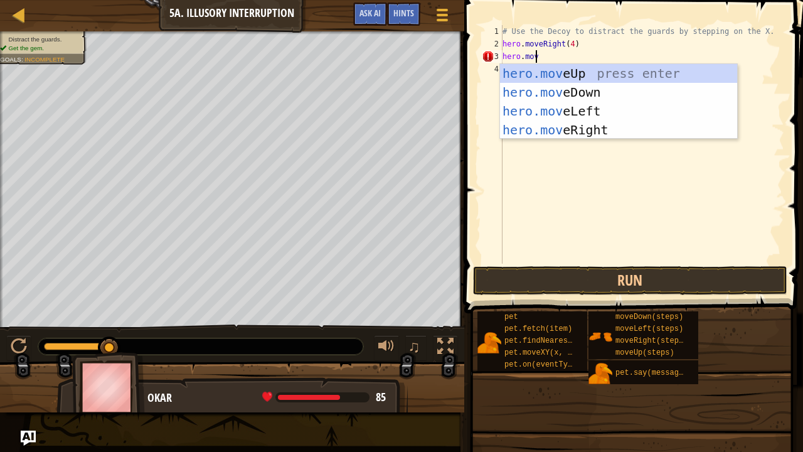
scroll to position [6, 3]
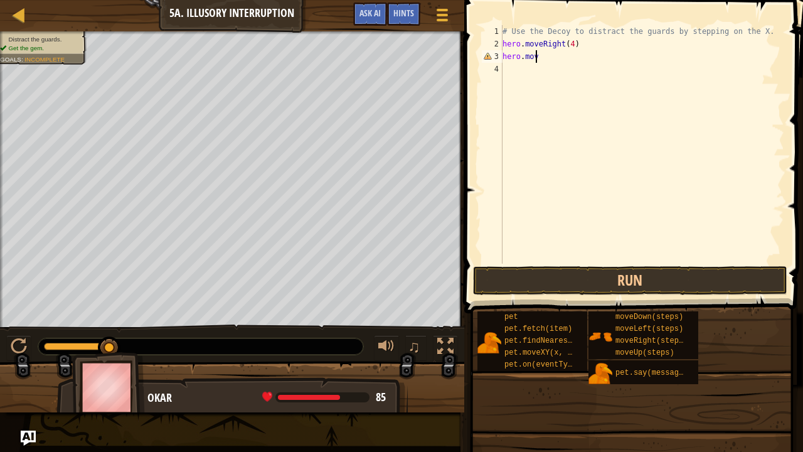
type textarea "hero.move"
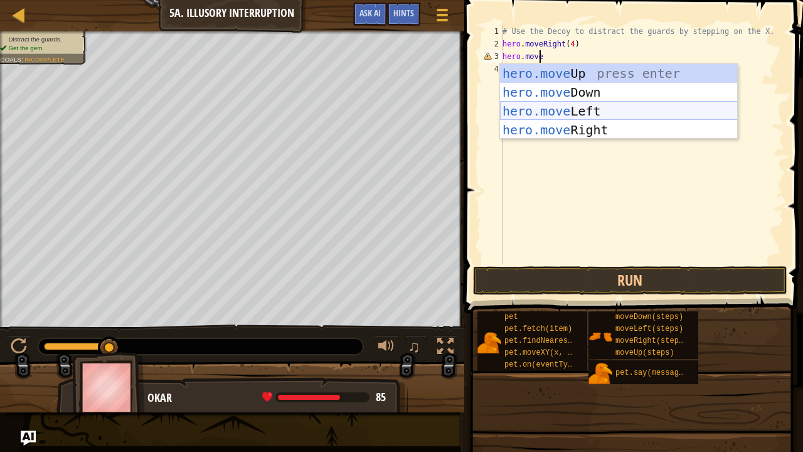
click at [612, 109] on div "hero.move Up press enter hero.move Down press enter hero.move Left press enter …" at bounding box center [619, 120] width 238 height 113
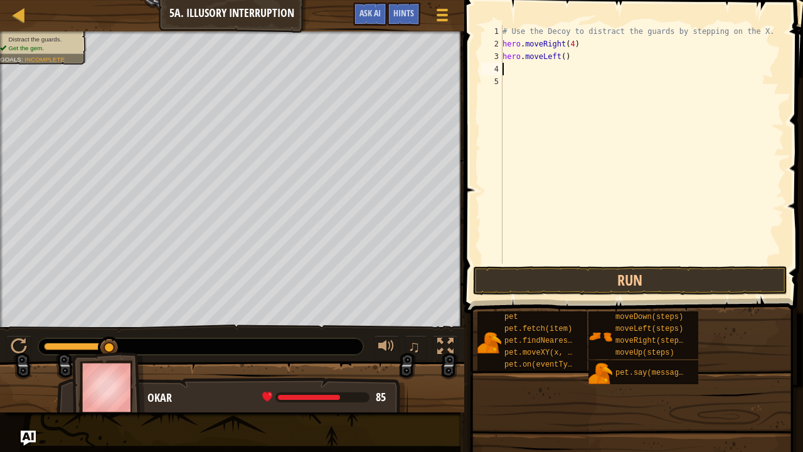
click at [560, 58] on div "# Use the Decoy to distract the guards by stepping on the X. hero . moveRight (…" at bounding box center [642, 156] width 284 height 263
type textarea "hero.moveLeft(3)"
click at [535, 64] on div "# Use the Decoy to distract the guards by stepping on the X. hero . moveRight (…" at bounding box center [642, 156] width 284 height 263
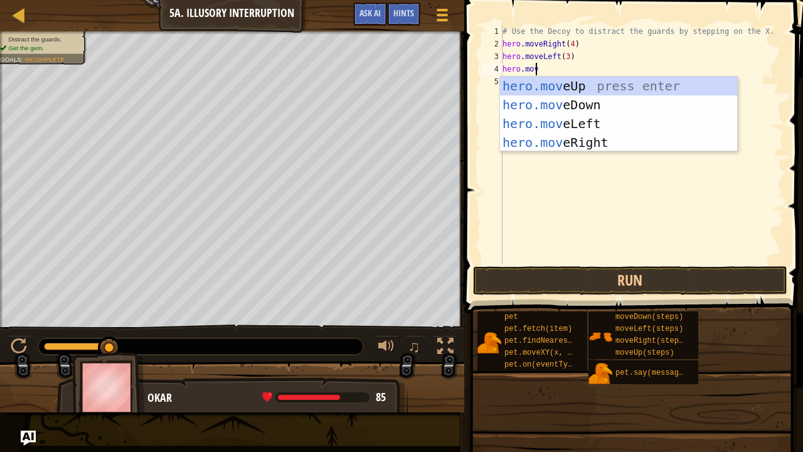
scroll to position [6, 2]
type textarea "hero.move"
click at [556, 106] on div "hero.move Up press enter hero.move Down press enter hero.move Left press enter …" at bounding box center [619, 133] width 238 height 113
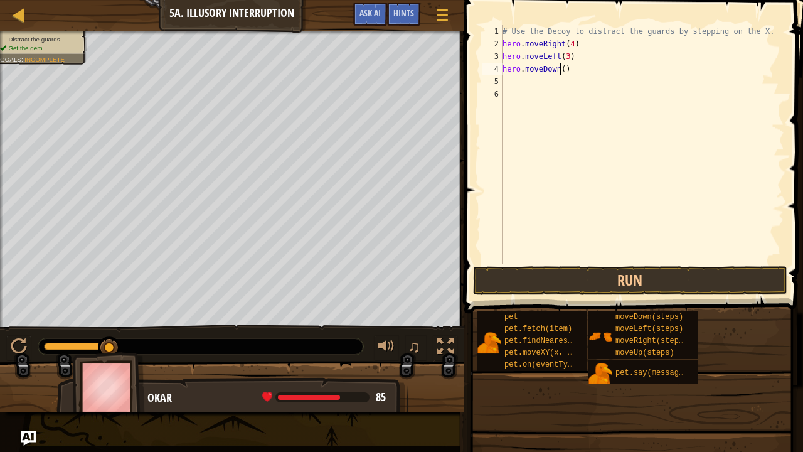
click at [561, 71] on div "# Use the Decoy to distract the guards by stepping on the X. hero . moveRight (…" at bounding box center [642, 156] width 284 height 263
type textarea "hero.moveDown(2)"
click at [563, 287] on button "Run" at bounding box center [630, 280] width 314 height 29
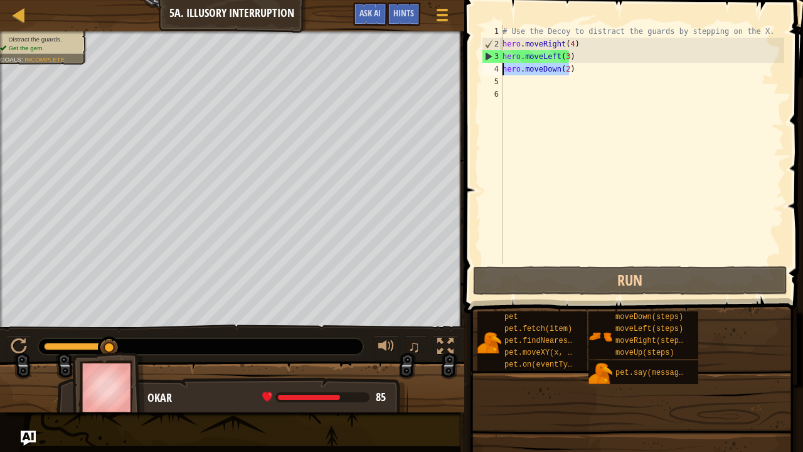
drag, startPoint x: 580, startPoint y: 73, endPoint x: 500, endPoint y: 64, distance: 79.5
click at [500, 64] on div "hero.moveDown(2) 1 2 3 4 5 6 # Use the Decoy to distract the guards by stepping…" at bounding box center [631, 144] width 305 height 238
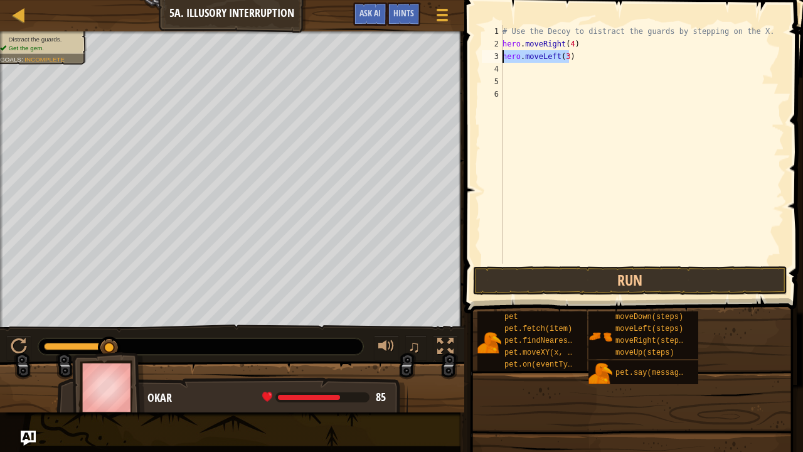
drag, startPoint x: 585, startPoint y: 60, endPoint x: 499, endPoint y: 56, distance: 85.4
click at [499, 56] on div "1 2 3 4 5 6 # Use the Decoy to distract the guards by stepping on the X. hero .…" at bounding box center [631, 144] width 305 height 238
type textarea "hero.moveLeft(3)"
click at [572, 45] on div "# Use the Decoy to distract the guards by stepping on the X. hero . moveRight (…" at bounding box center [642, 156] width 284 height 263
click at [570, 45] on div "# Use the Decoy to distract the guards by stepping on the X. hero . moveRight (…" at bounding box center [642, 156] width 284 height 263
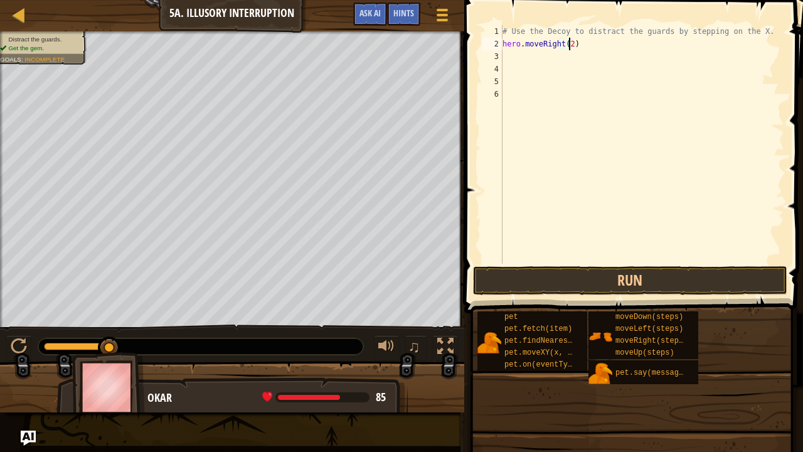
scroll to position [6, 5]
type textarea "hero.moveRight(2)"
click at [576, 275] on button "Run" at bounding box center [630, 280] width 314 height 29
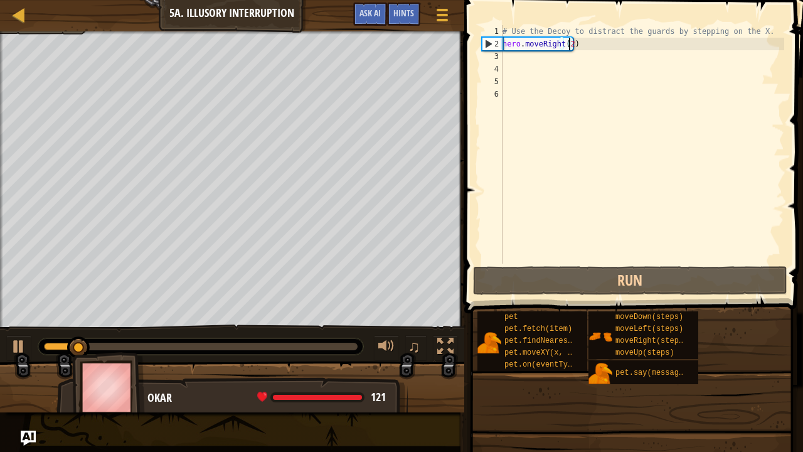
click at [541, 61] on div "# Use the Decoy to distract the guards by stepping on the X. hero . moveRight (…" at bounding box center [642, 156] width 284 height 263
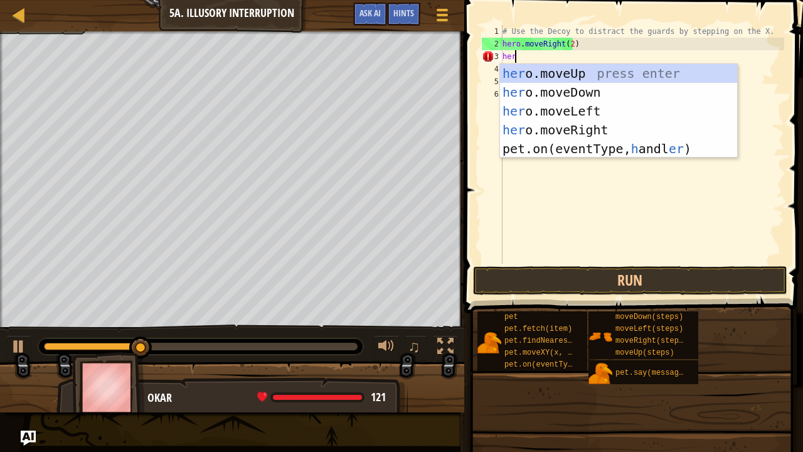
scroll to position [6, 0]
type textarea "h"
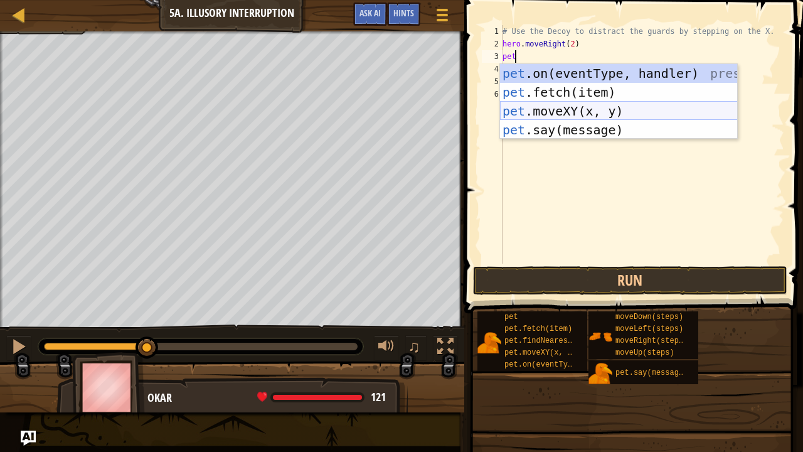
click at [573, 100] on div "pet .on(eventType, handler) press enter pet .fetch(item) press enter pet .moveX…" at bounding box center [619, 120] width 238 height 113
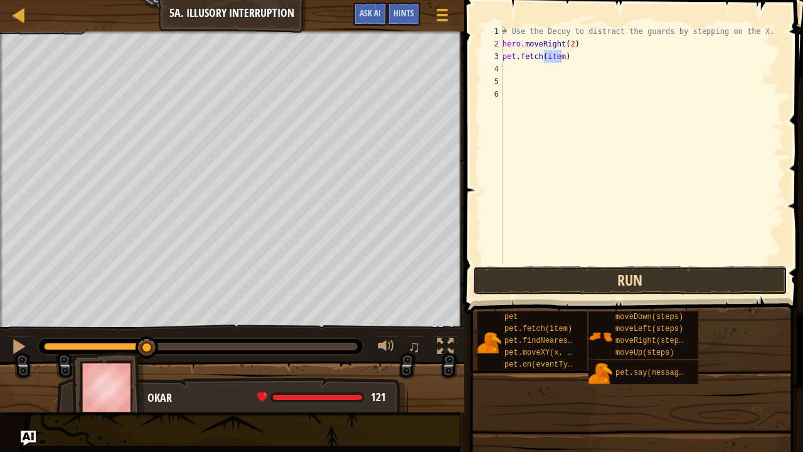
click at [517, 273] on button "Run" at bounding box center [630, 280] width 314 height 29
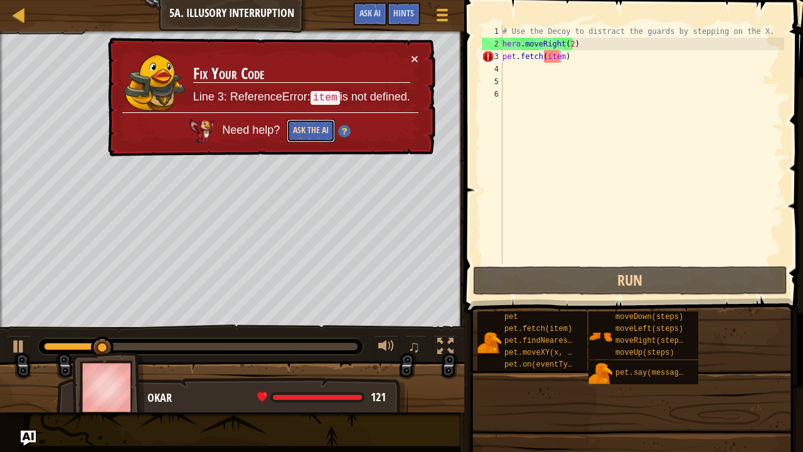
click at [310, 140] on button "Ask the AI" at bounding box center [311, 130] width 48 height 23
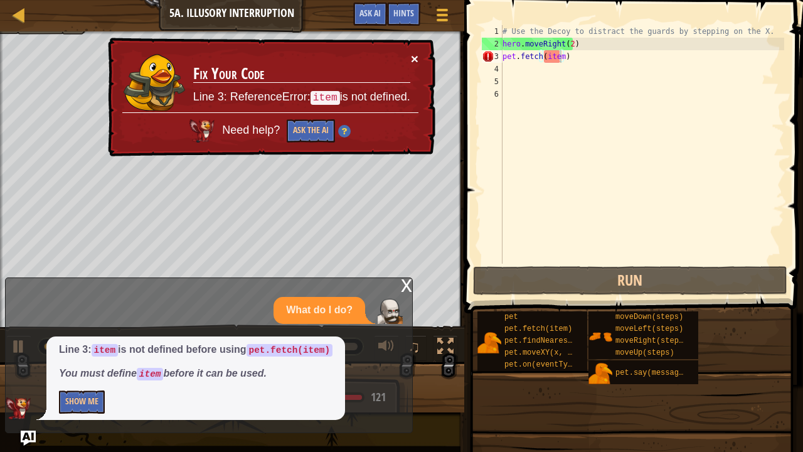
click at [415, 56] on button "×" at bounding box center [415, 58] width 8 height 13
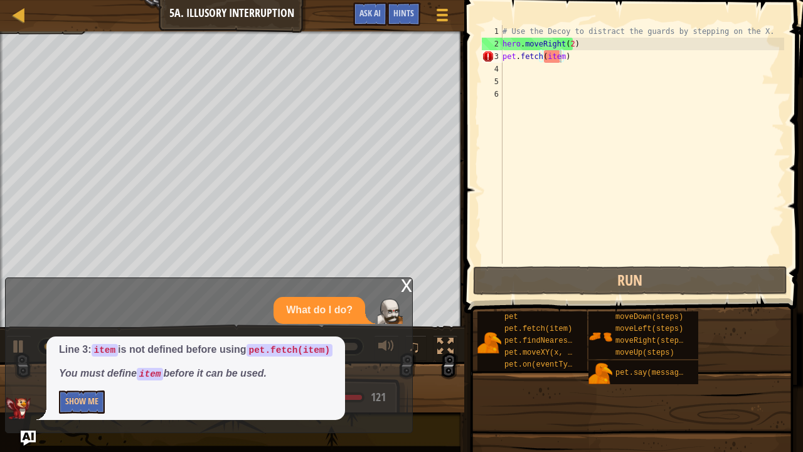
click at [403, 285] on div "x" at bounding box center [406, 284] width 11 height 13
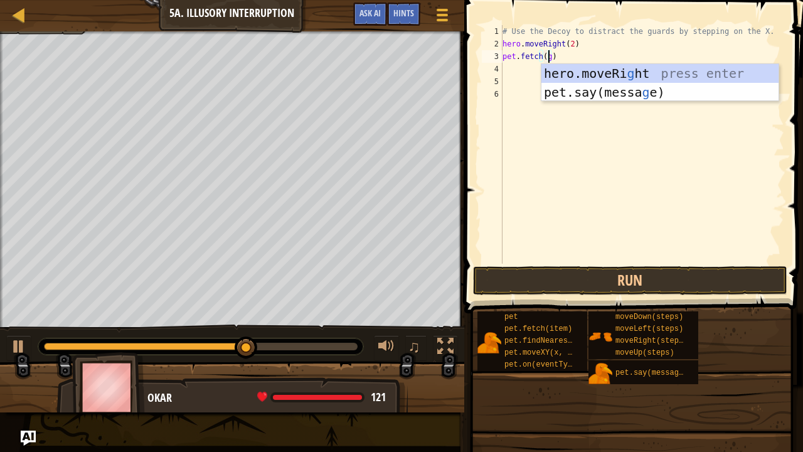
type textarea "pet.fetch(gem)"
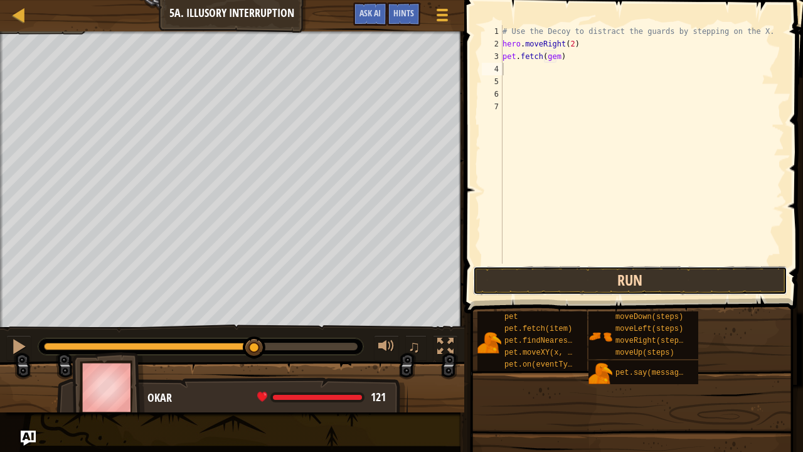
click at [581, 286] on button "Run" at bounding box center [630, 280] width 314 height 29
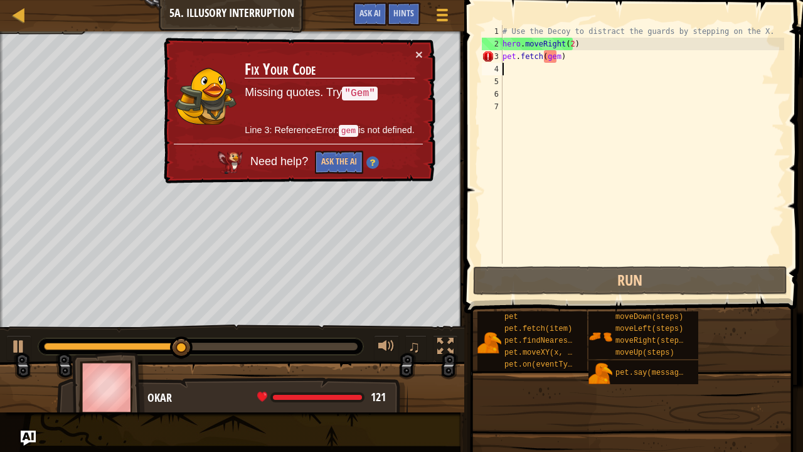
click at [556, 55] on div "# Use the Decoy to distract the guards by stepping on the X. hero . moveRight (…" at bounding box center [642, 156] width 284 height 263
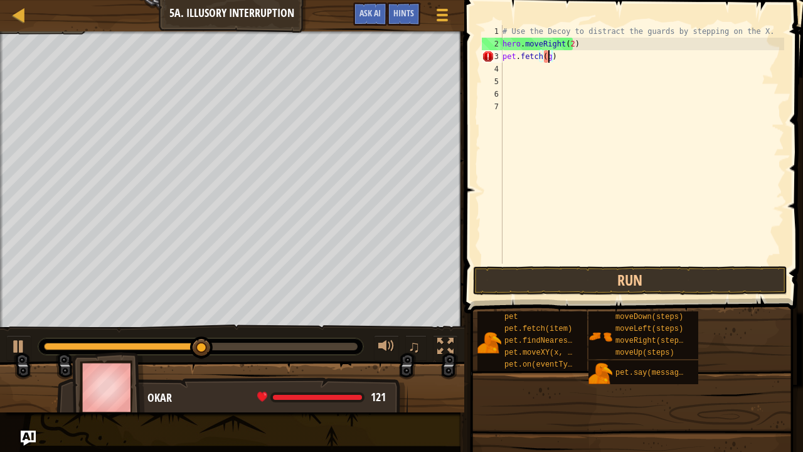
type textarea "pet.fetch()"
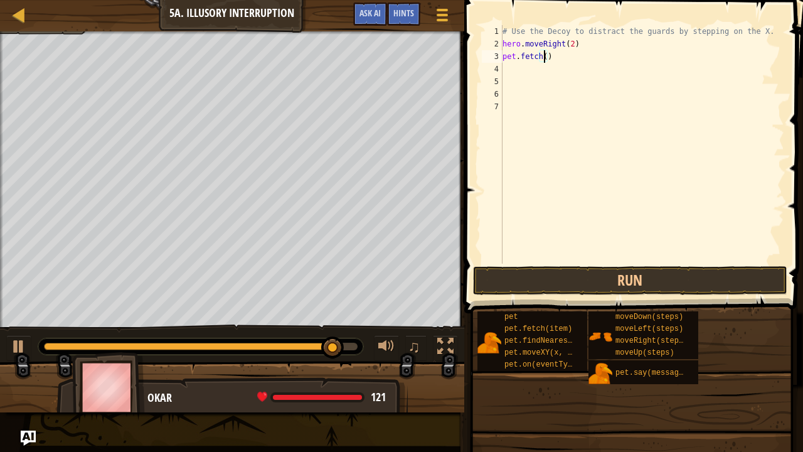
click at [556, 66] on div "# Use the Decoy to distract the guards by stepping on the X. hero . moveRight (…" at bounding box center [642, 156] width 284 height 263
click at [565, 54] on div "# Use the Decoy to distract the guards by stepping on the X. hero . moveRight (…" at bounding box center [642, 156] width 284 height 263
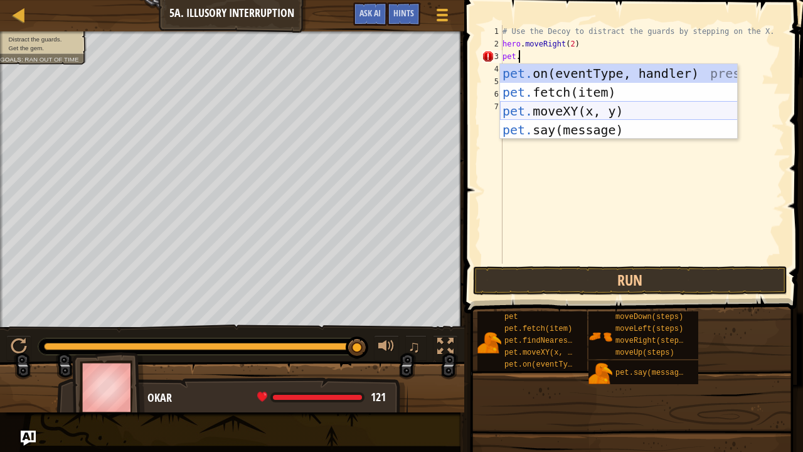
click at [605, 112] on div "pet. on(eventType, handler) press enter pet. fetch(item) press enter pet. moveX…" at bounding box center [619, 120] width 238 height 113
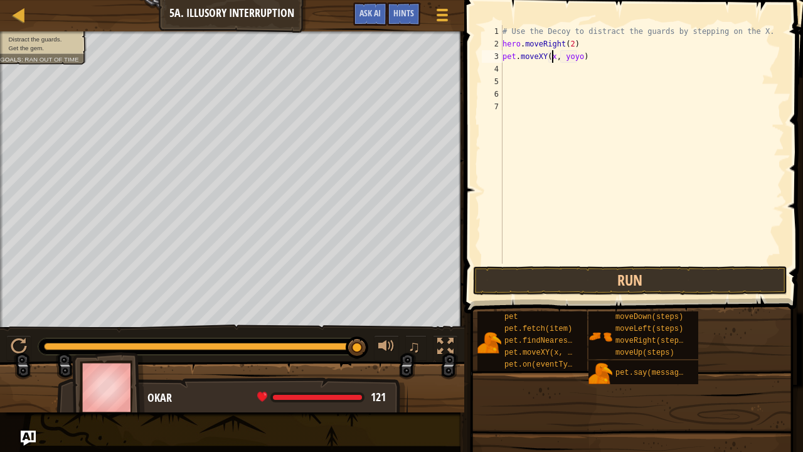
scroll to position [6, 4]
click at [582, 60] on div "# Use the Decoy to distract the guards by stepping on the X. hero . moveRight (…" at bounding box center [642, 156] width 284 height 263
click at [584, 55] on div "# Use the Decoy to distract the guards by stepping on the X. hero . moveRight (…" at bounding box center [642, 156] width 284 height 263
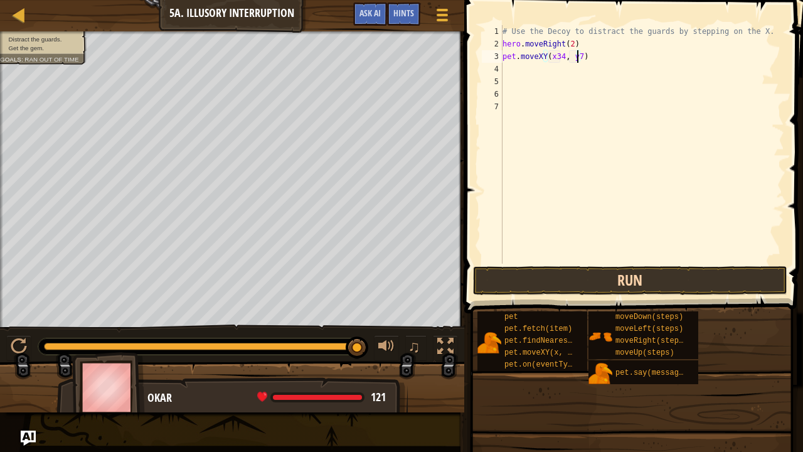
type textarea "pet.moveXY(x34, y7)"
click at [591, 269] on button "Run" at bounding box center [630, 280] width 314 height 29
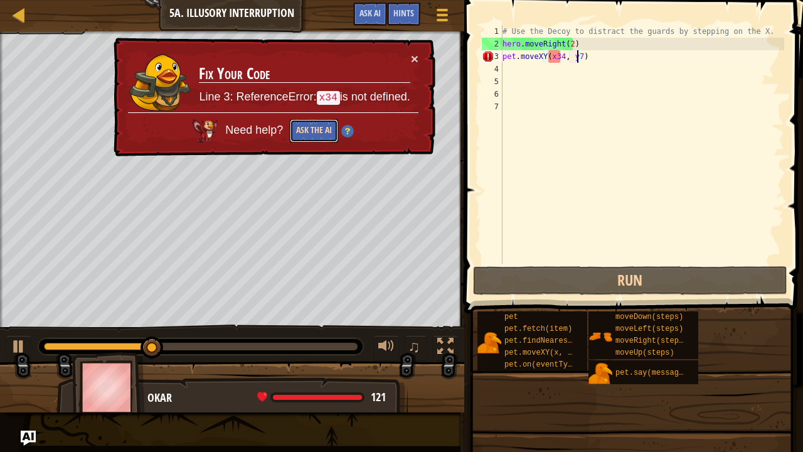
click at [316, 125] on button "Ask the AI" at bounding box center [314, 130] width 48 height 23
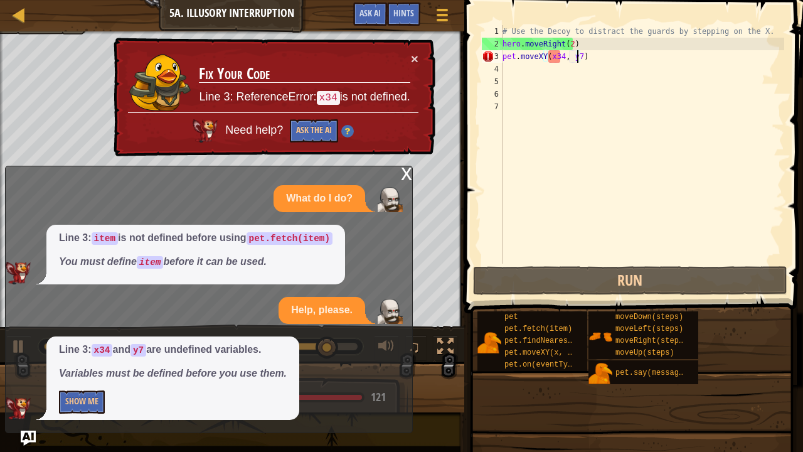
click at [605, 146] on div "# Use the Decoy to distract the guards by stepping on the X. hero . moveRight (…" at bounding box center [642, 156] width 284 height 263
click at [405, 172] on div "x" at bounding box center [406, 172] width 11 height 13
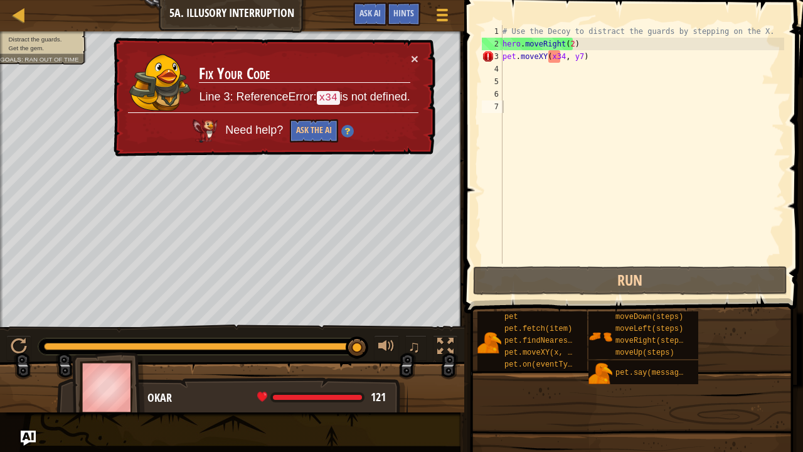
click at [411, 49] on div "× Fix Your Code Line 3: ReferenceError: x34 is not defined. Need help? Ask the …" at bounding box center [273, 97] width 324 height 119
click at [408, 16] on span "Hints" at bounding box center [403, 13] width 21 height 12
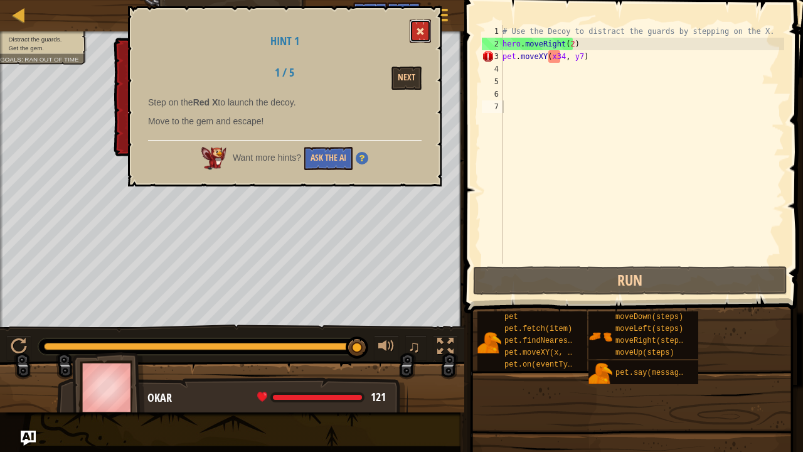
click at [414, 31] on button at bounding box center [420, 30] width 21 height 23
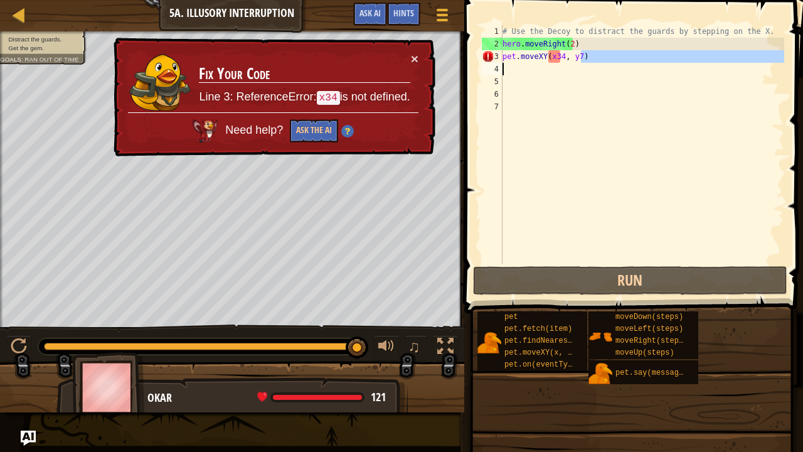
drag, startPoint x: 617, startPoint y: 58, endPoint x: 498, endPoint y: 64, distance: 118.7
click at [498, 64] on div "pet.moveXY(x34, y7) 1 2 3 4 5 6 7 # Use the Decoy to distract the guards by ste…" at bounding box center [631, 144] width 305 height 238
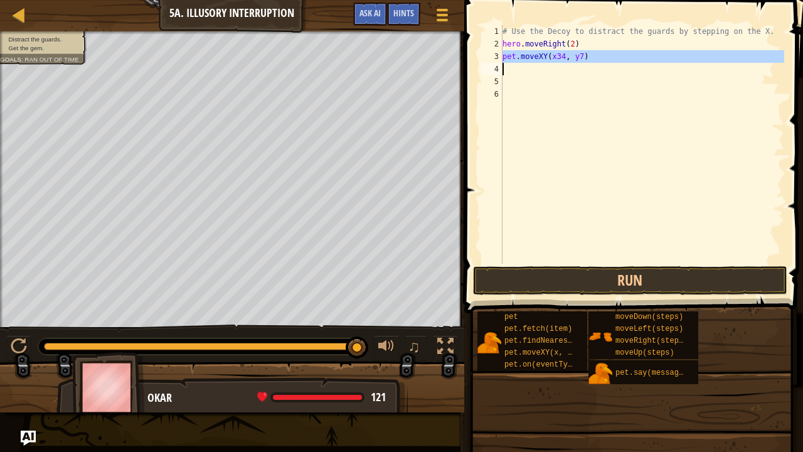
drag, startPoint x: 500, startPoint y: 55, endPoint x: 586, endPoint y: 57, distance: 85.9
click at [586, 57] on div "pet.moveXY(x34, y7) 1 2 3 4 5 6 # Use the Decoy to distract the guards by stepp…" at bounding box center [631, 144] width 305 height 238
type textarea "pet.moveXY(x34, y7)"
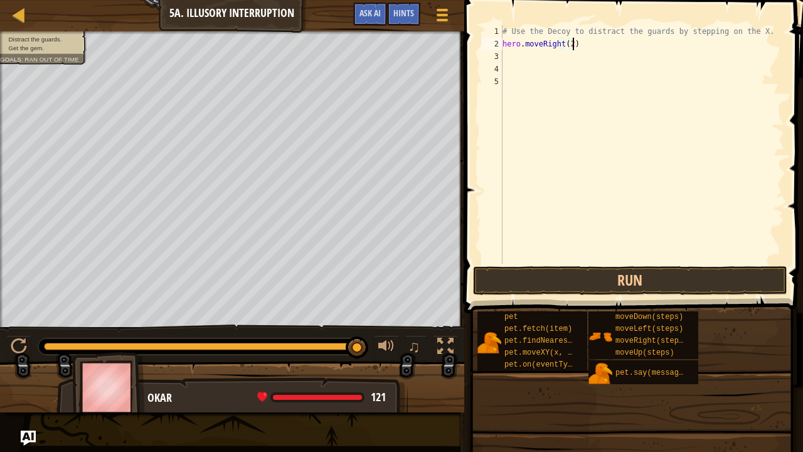
click at [576, 42] on div "# Use the Decoy to distract the guards by stepping on the X. hero . moveRight (…" at bounding box center [642, 156] width 284 height 263
click at [568, 43] on div "# Use the Decoy to distract the guards by stepping on the X. hero . moveRight (…" at bounding box center [642, 156] width 284 height 263
type textarea "hero.moveRight()"
click at [529, 59] on div "# Use the Decoy to distract the guards by stepping on the X. hero . moveRight (…" at bounding box center [642, 156] width 284 height 263
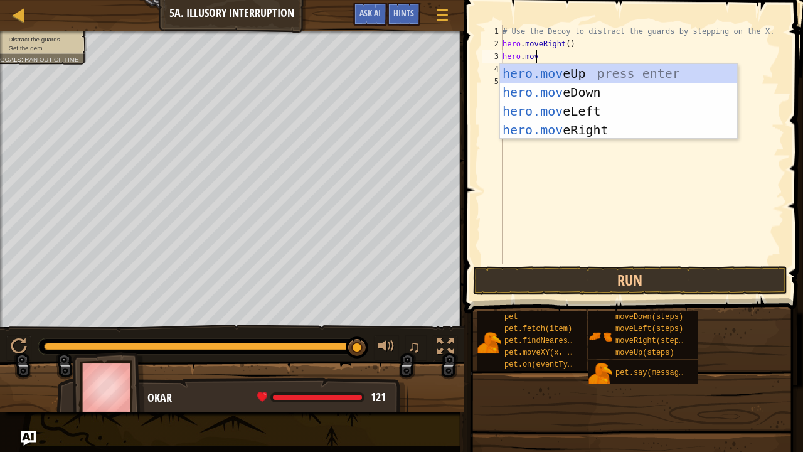
type textarea "hero.move"
click at [546, 90] on div "hero.move Up press enter hero.move Down press enter hero.move Left press enter …" at bounding box center [619, 120] width 238 height 113
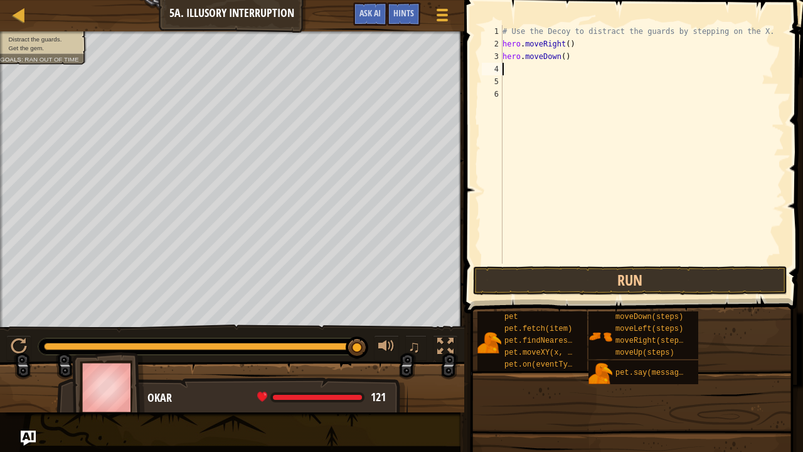
scroll to position [6, 0]
click at [558, 58] on div "# Use the Decoy to distract the guards by stepping on the X. hero . moveRight (…" at bounding box center [642, 156] width 284 height 263
type textarea "hero.moveDown(2)"
click at [561, 276] on button "Run" at bounding box center [630, 280] width 314 height 29
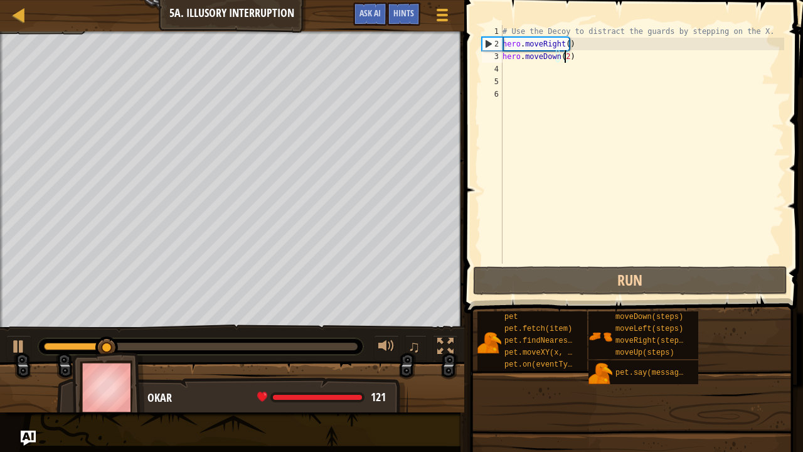
click at [524, 67] on div "# Use the Decoy to distract the guards by stepping on the X. hero . moveRight (…" at bounding box center [642, 156] width 284 height 263
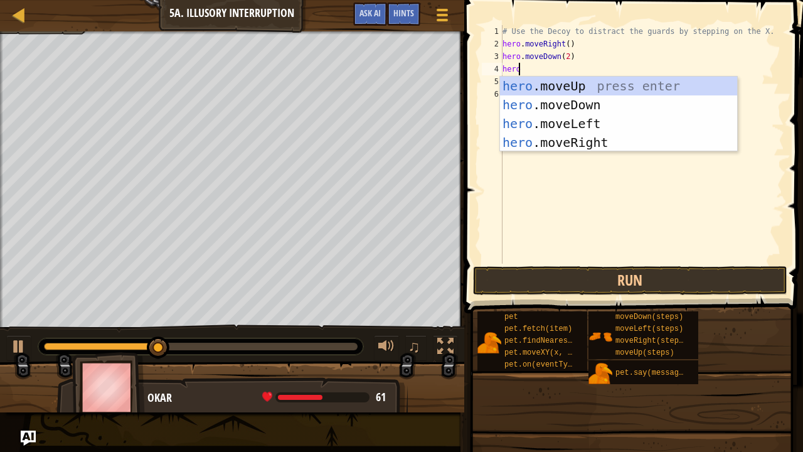
scroll to position [6, 1]
type textarea "hero.move"
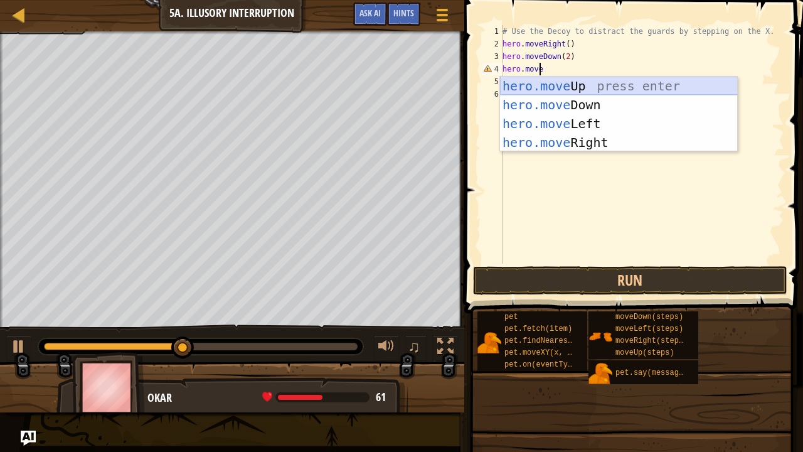
click at [548, 81] on div "hero.move Up press enter hero.move Down press enter hero.move Left press enter …" at bounding box center [619, 133] width 238 height 113
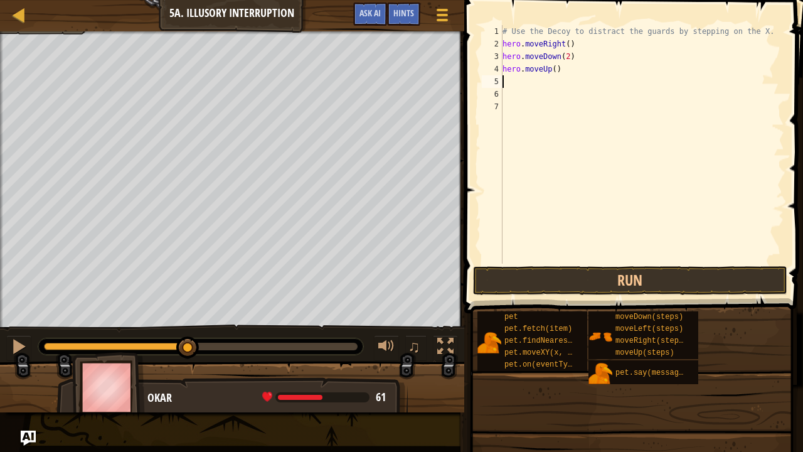
click at [551, 68] on div "# Use the Decoy to distract the guards by stepping on the X. hero . moveRight (…" at bounding box center [642, 156] width 284 height 263
type textarea "hero.moveUp(2)"
click at [529, 84] on div "# Use the Decoy to distract the guards by stepping on the X. hero . moveRight (…" at bounding box center [642, 156] width 284 height 263
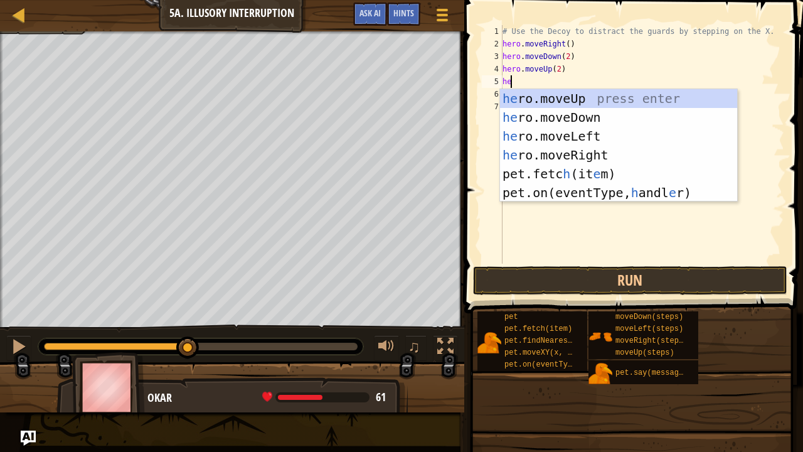
scroll to position [6, 0]
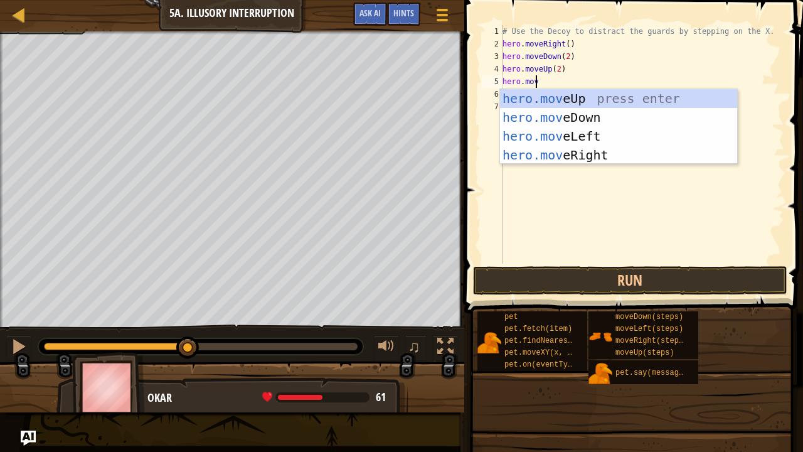
type textarea "hero.move"
click at [556, 154] on div "hero.move Up press enter hero.move Down press enter hero.move Left press enter …" at bounding box center [619, 145] width 238 height 113
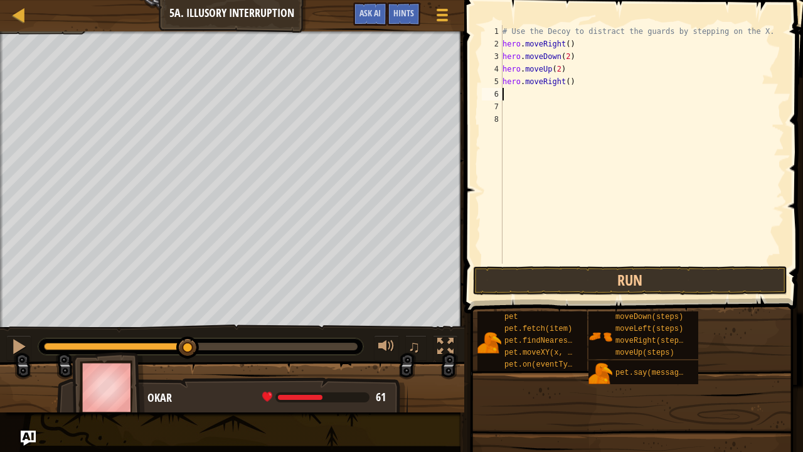
scroll to position [6, 0]
type textarea "3"
click at [564, 83] on div "# Use the Decoy to distract the guards by stepping on the X. hero . moveRight (…" at bounding box center [642, 156] width 284 height 263
type textarea "hero.moveRight(3)"
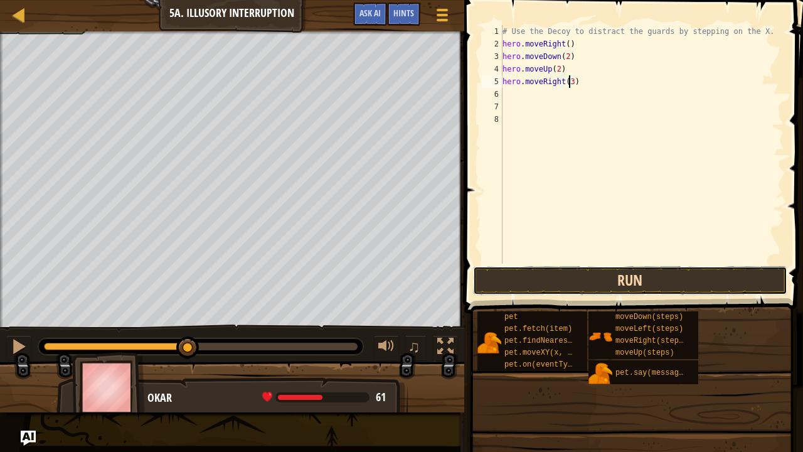
click at [603, 269] on button "Run" at bounding box center [630, 280] width 314 height 29
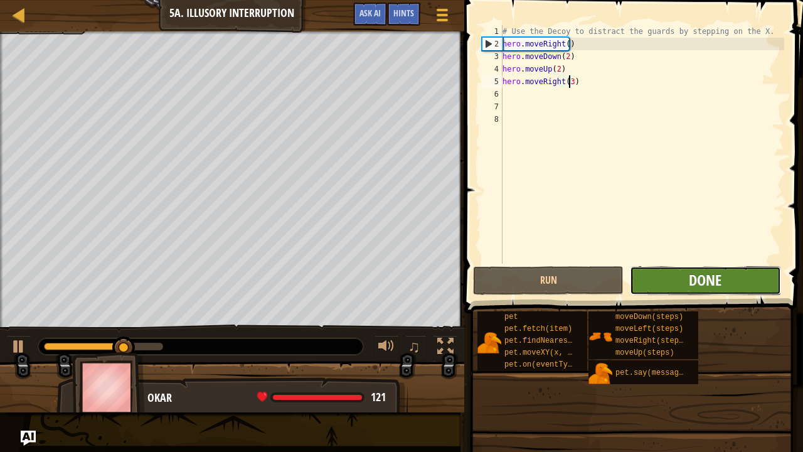
click at [711, 281] on span "Done" at bounding box center [705, 280] width 33 height 20
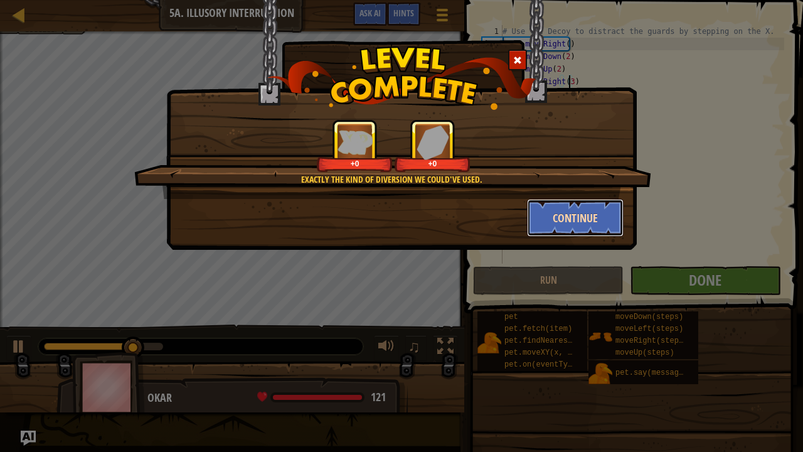
click at [588, 227] on button "Continue" at bounding box center [575, 218] width 97 height 38
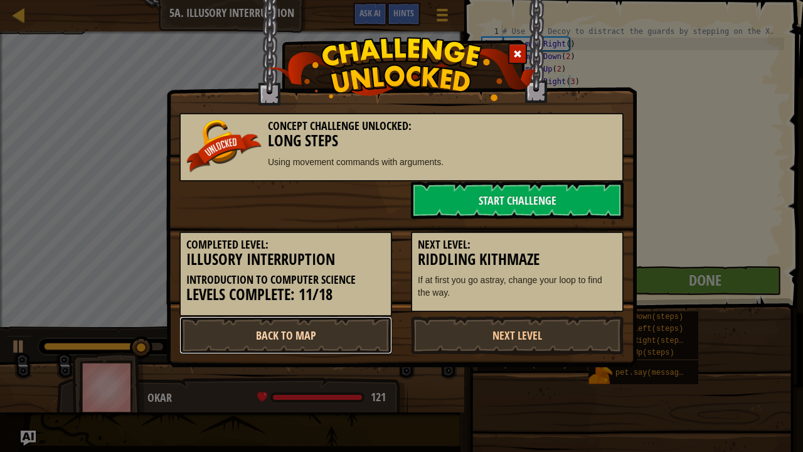
click at [275, 334] on link "Back to Map" at bounding box center [285, 335] width 213 height 38
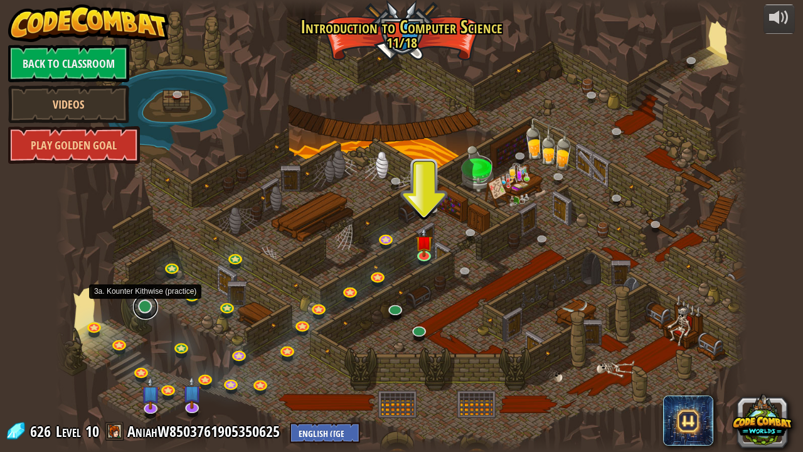
click at [144, 310] on link at bounding box center [145, 306] width 25 height 25
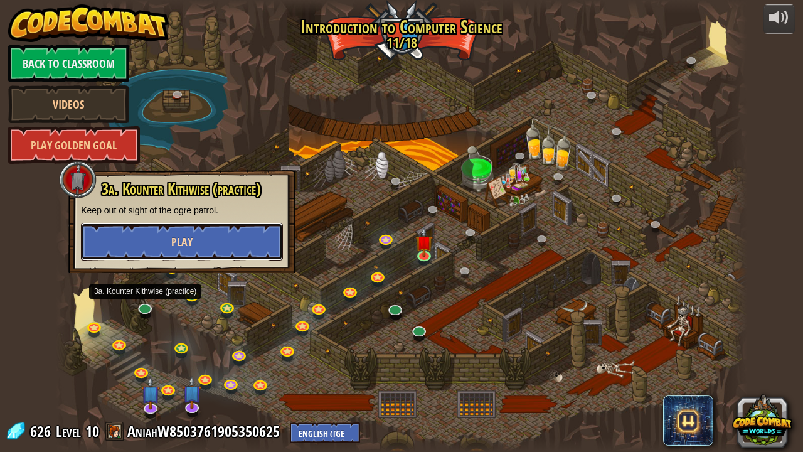
click at [245, 245] on button "Play" at bounding box center [182, 242] width 202 height 38
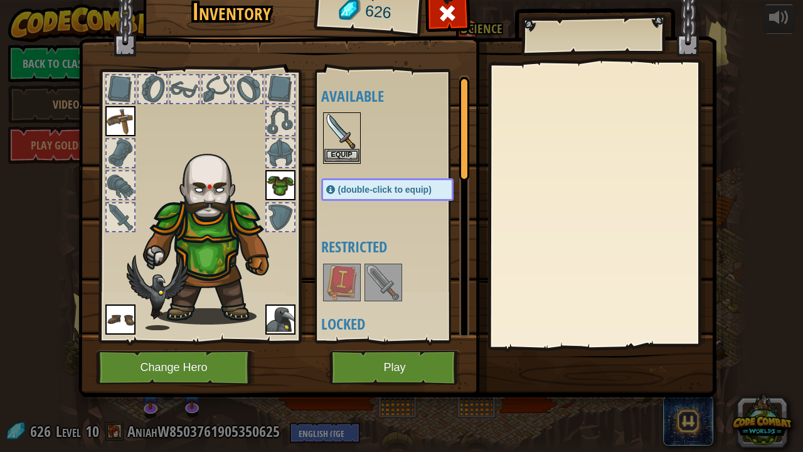
click at [341, 142] on img at bounding box center [341, 131] width 35 height 35
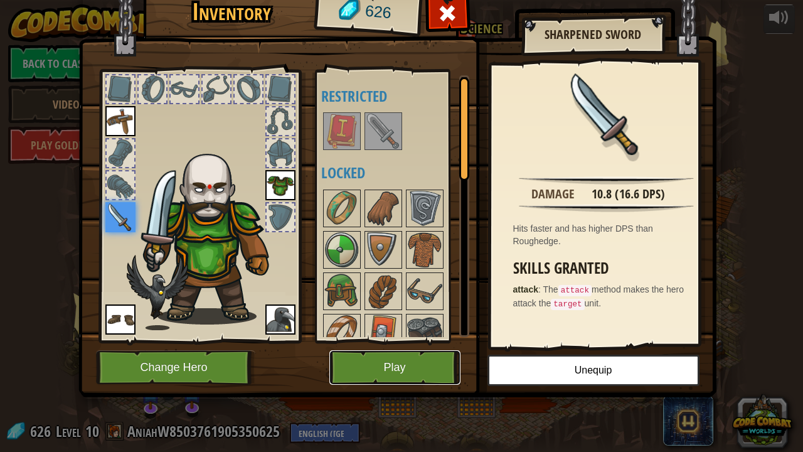
click at [390, 371] on button "Play" at bounding box center [394, 367] width 131 height 34
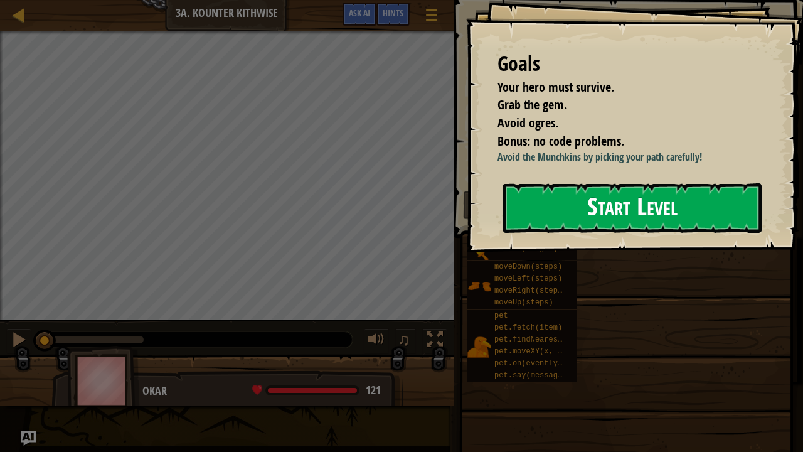
click at [616, 215] on button "Start Level" at bounding box center [632, 208] width 258 height 50
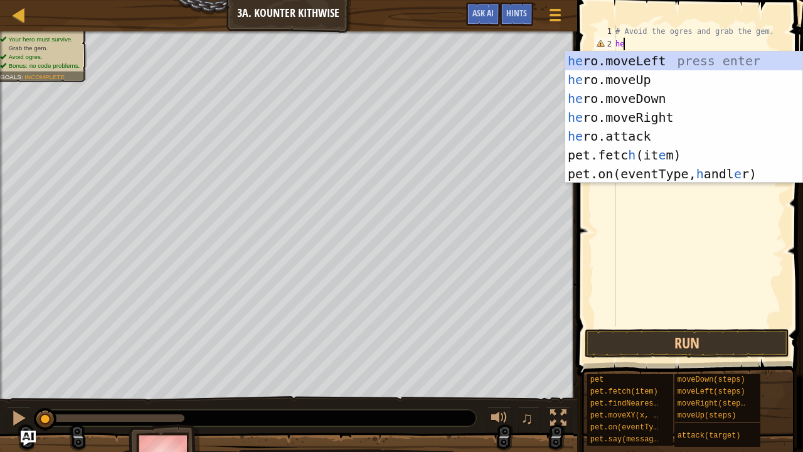
scroll to position [6, 0]
type textarea "h"
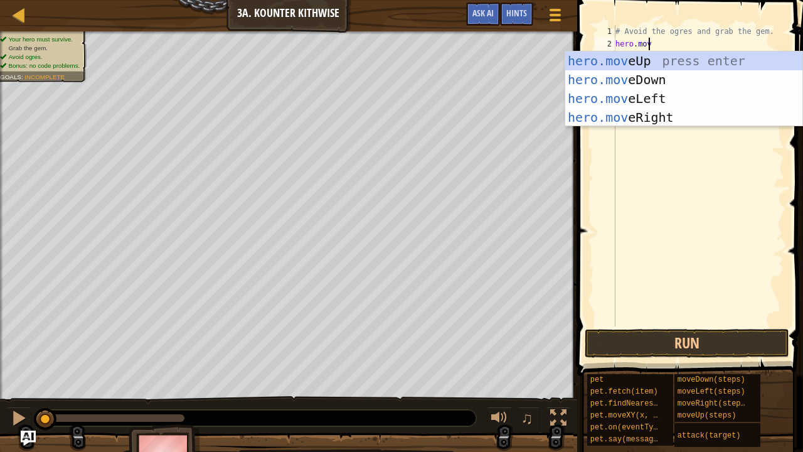
type textarea "hero.move"
click at [693, 76] on div "hero.move Up press enter hero.move Down press enter hero.move Left press enter …" at bounding box center [684, 107] width 238 height 113
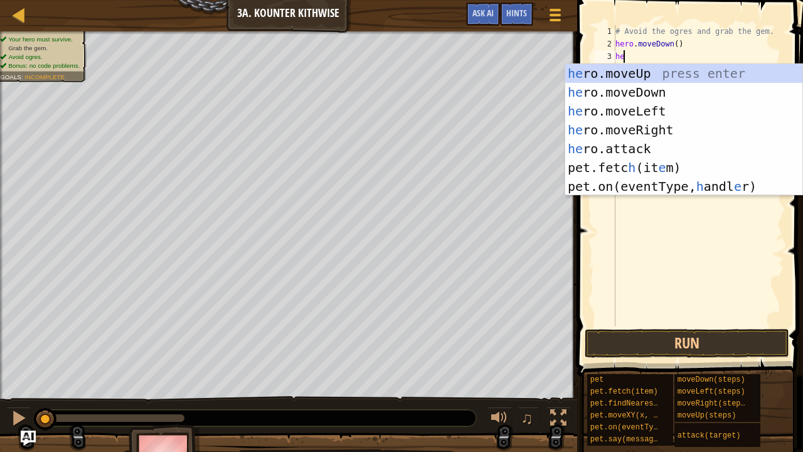
scroll to position [6, 0]
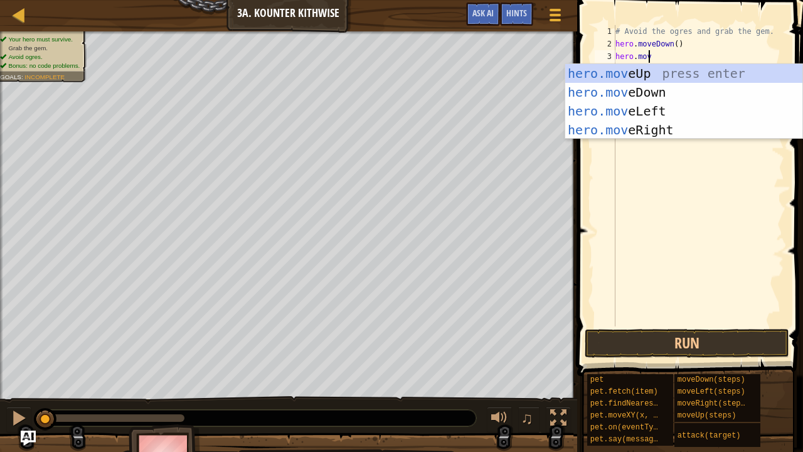
type textarea "hero.move"
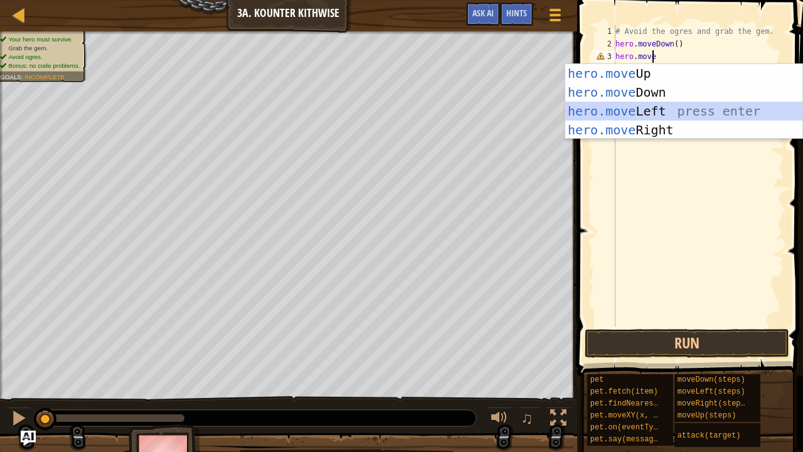
click at [687, 110] on div "hero.move Up press enter hero.move Down press enter hero.move Left press enter …" at bounding box center [684, 120] width 238 height 113
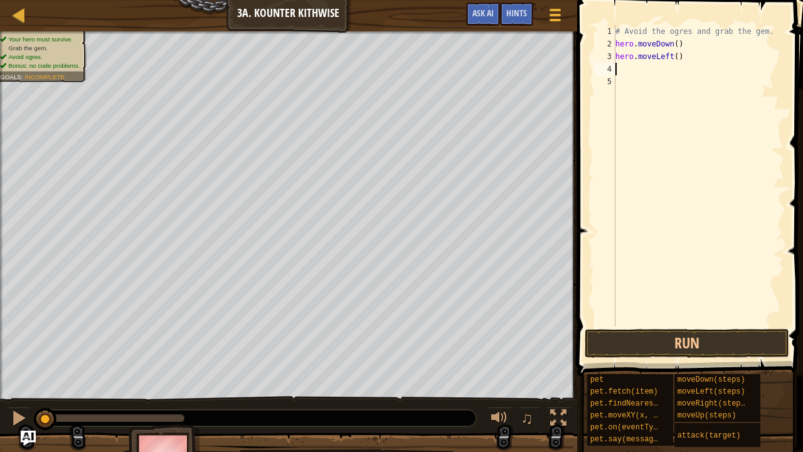
click at [667, 55] on div "# Avoid the ogres and grab the gem. hero . moveDown ( ) hero . moveLeft ( )" at bounding box center [698, 188] width 171 height 326
type textarea "hero.moveLeft()"
drag, startPoint x: 680, startPoint y: 57, endPoint x: 608, endPoint y: 61, distance: 72.3
click at [608, 61] on div "hero.moveLeft() 1 2 3 4 5 # Avoid the ogres and grab the gem. hero . moveDown (…" at bounding box center [688, 175] width 192 height 301
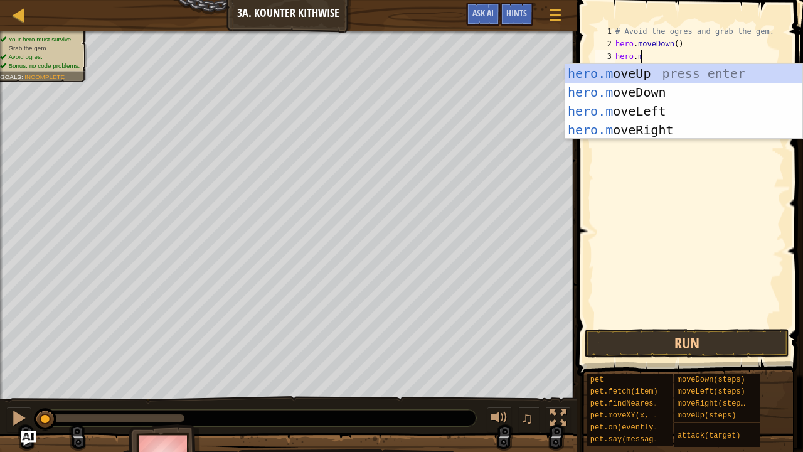
type textarea "hero.mov"
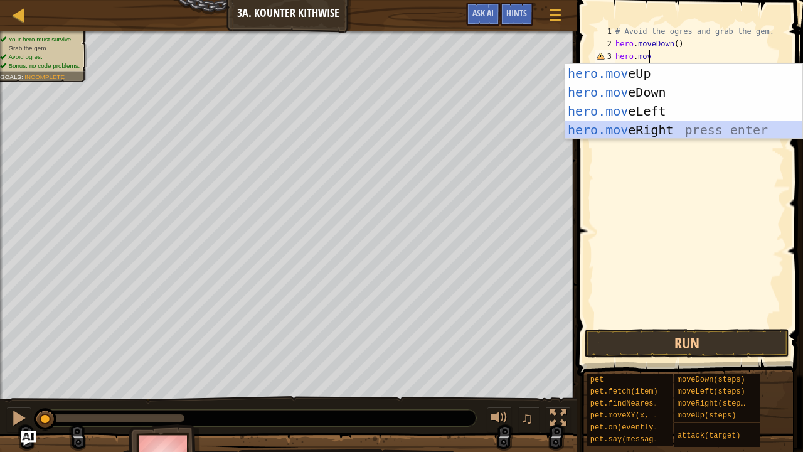
click at [632, 135] on div "hero.mov eUp press enter hero.mov eDown press enter hero.mov eLeft press enter …" at bounding box center [684, 120] width 238 height 113
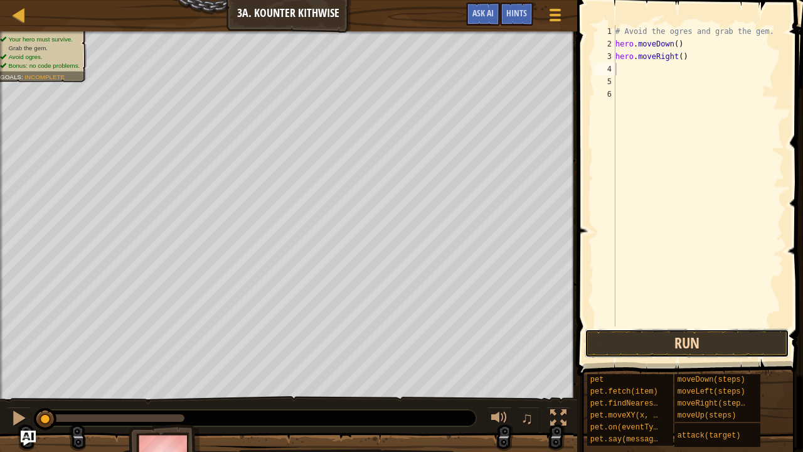
click at [666, 335] on button "Run" at bounding box center [687, 343] width 204 height 29
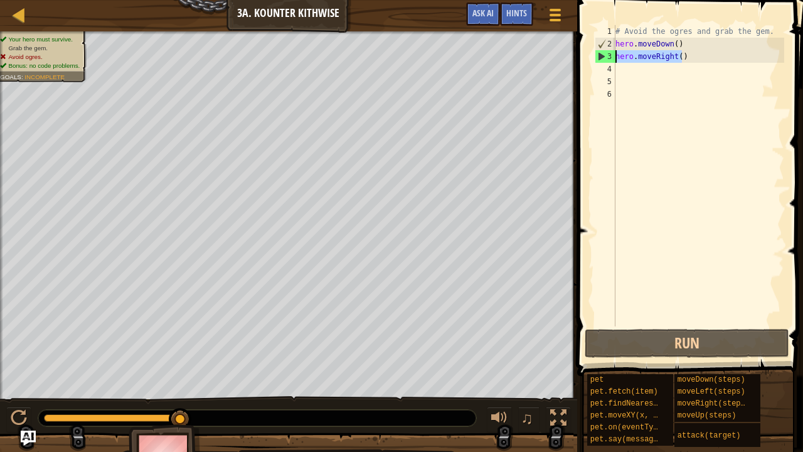
drag, startPoint x: 686, startPoint y: 59, endPoint x: 603, endPoint y: 60, distance: 82.8
click at [603, 60] on div "1 2 3 4 5 6 # Avoid the ogres and grab the gem. hero . moveDown ( ) hero . move…" at bounding box center [688, 175] width 192 height 301
type textarea "hero.moveRight()"
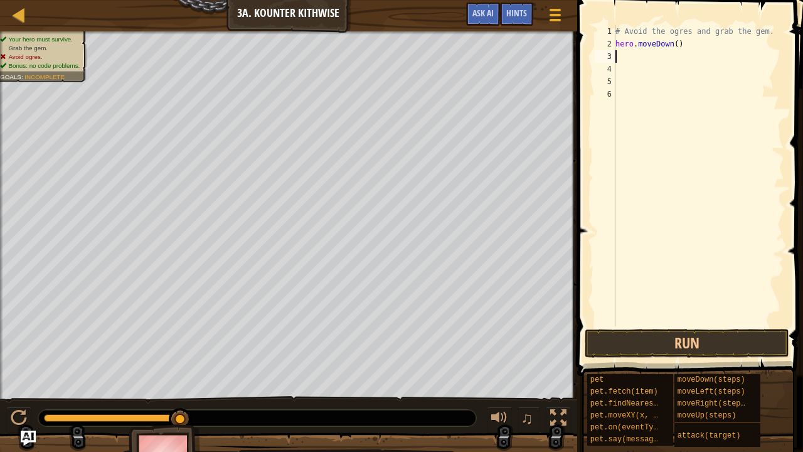
type textarea "h"
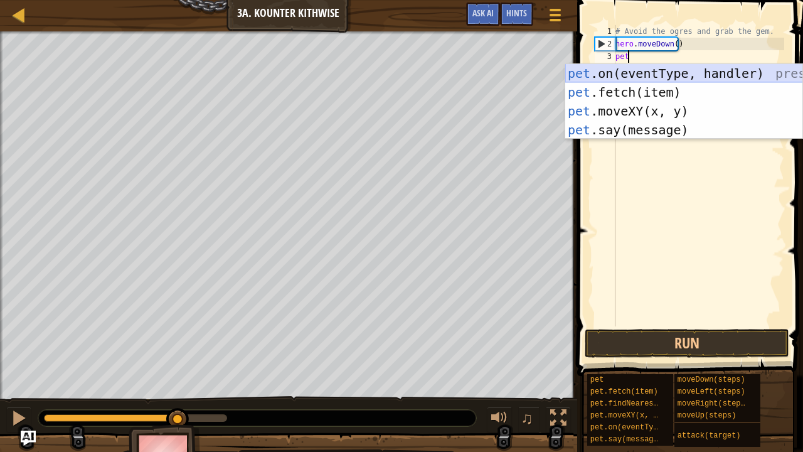
click at [623, 89] on div "pet .on(eventType, handler) press enter pet .fetch(item) press enter pet .moveX…" at bounding box center [684, 120] width 238 height 113
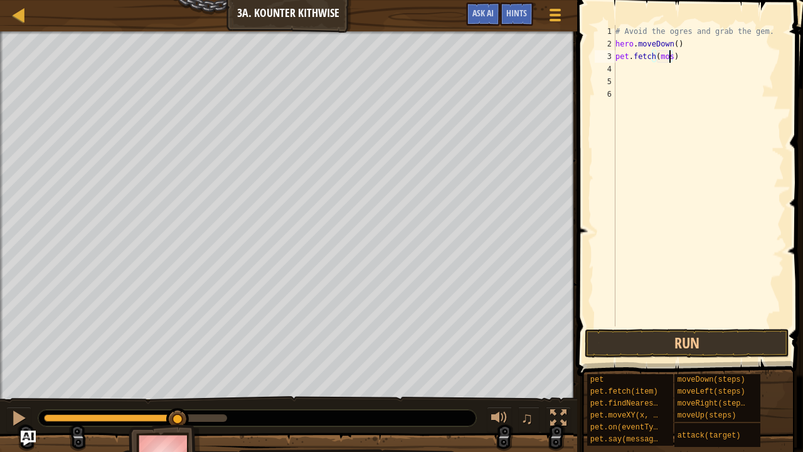
scroll to position [6, 4]
type textarea "pet.fetch(mouse)"
click at [681, 341] on button "Run" at bounding box center [687, 343] width 204 height 29
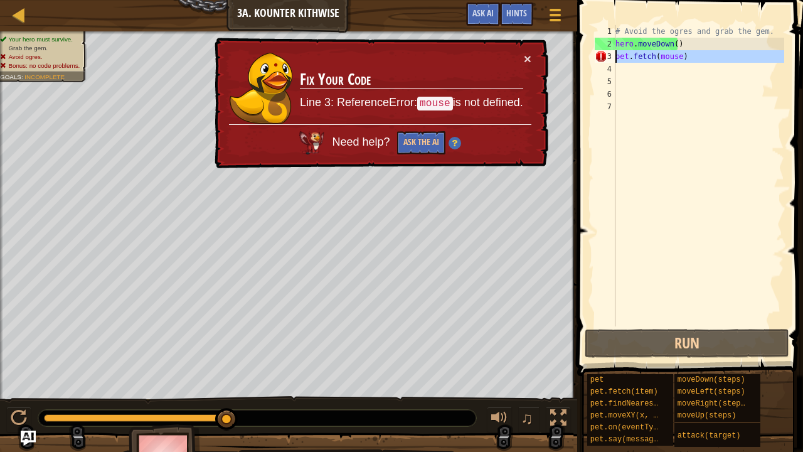
drag, startPoint x: 694, startPoint y: 63, endPoint x: 609, endPoint y: 59, distance: 84.8
click at [609, 59] on div "1 2 3 4 5 6 7 # Avoid the ogres and grab the gem. hero . moveDown ( ) pet . fet…" at bounding box center [688, 175] width 192 height 301
type textarea "\"
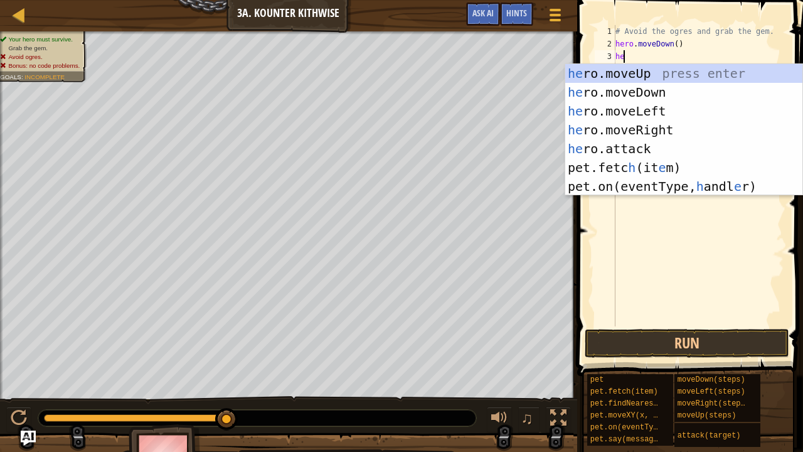
type textarea "h"
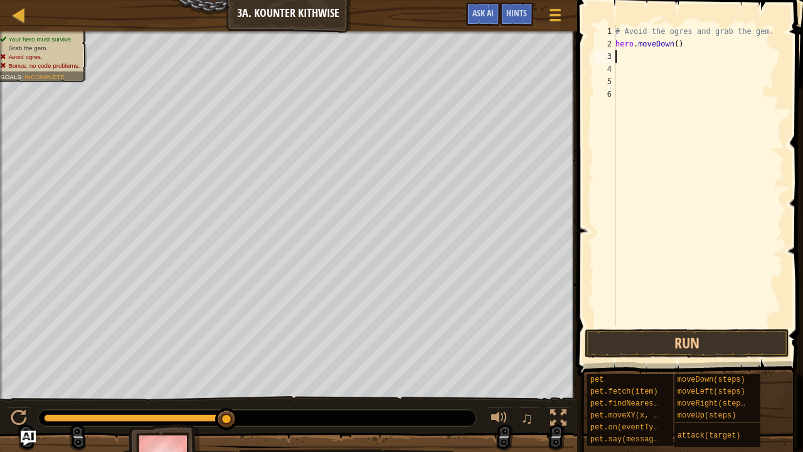
click at [674, 47] on div "# Avoid the ogres and grab the gem. hero . moveDown ( )" at bounding box center [698, 188] width 171 height 326
type textarea "hero.moveDown(2)"
click at [654, 338] on button "Run" at bounding box center [687, 343] width 204 height 29
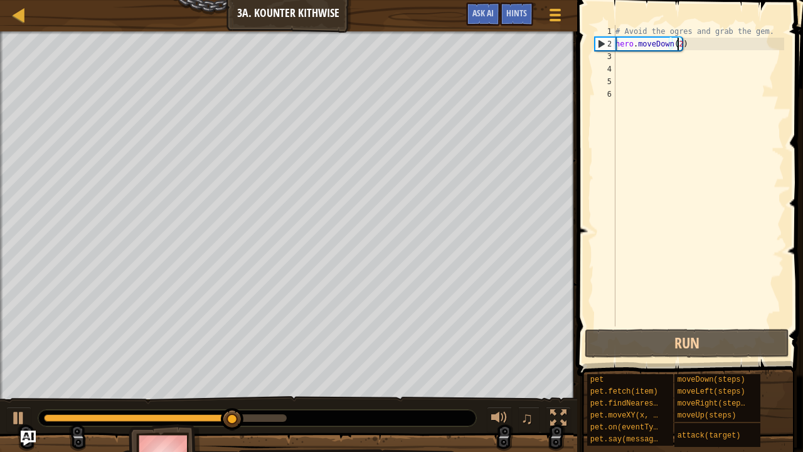
click at [627, 62] on div "# Avoid the ogres and grab the gem. hero . moveDown ( 2 )" at bounding box center [698, 188] width 171 height 326
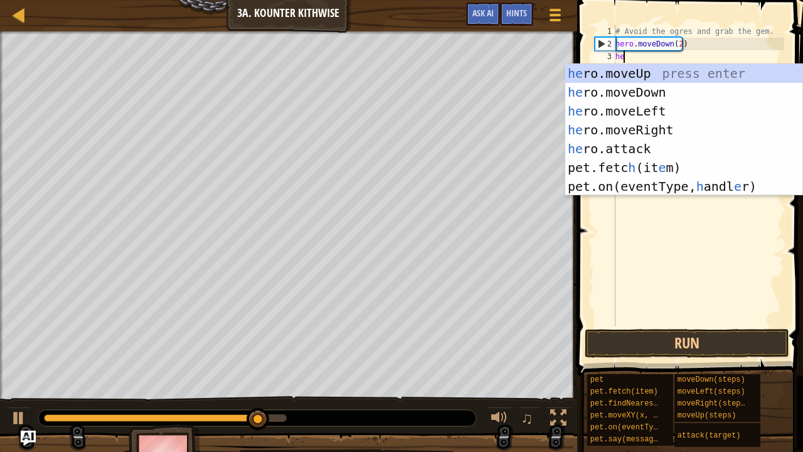
scroll to position [6, 0]
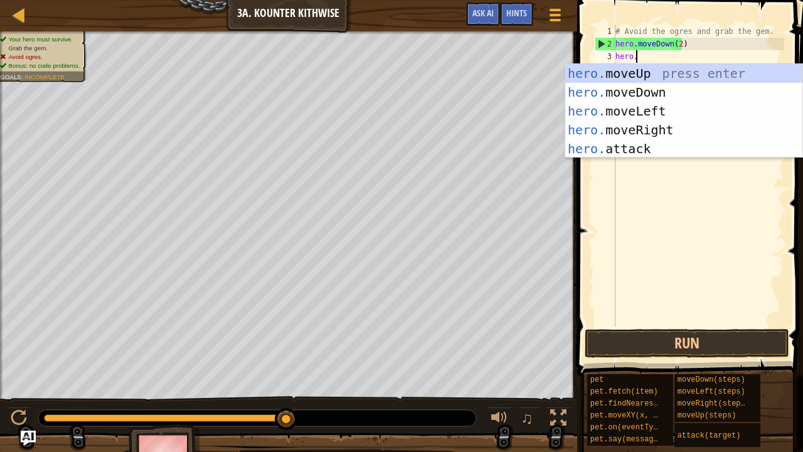
type textarea "[DOMAIN_NAME]"
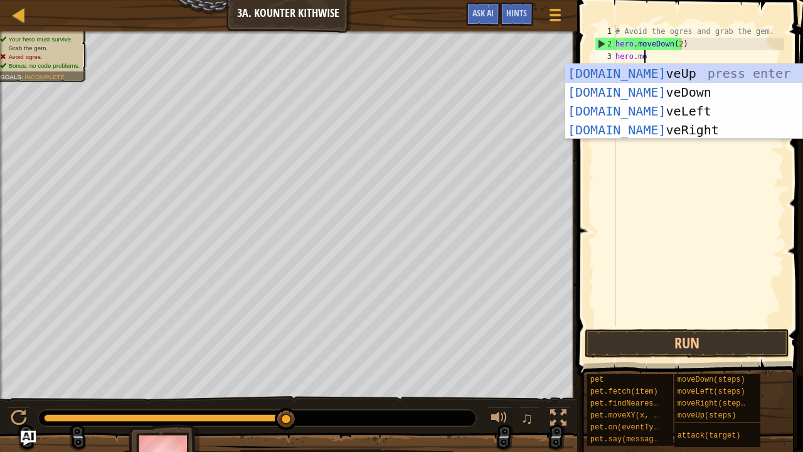
scroll to position [6, 1]
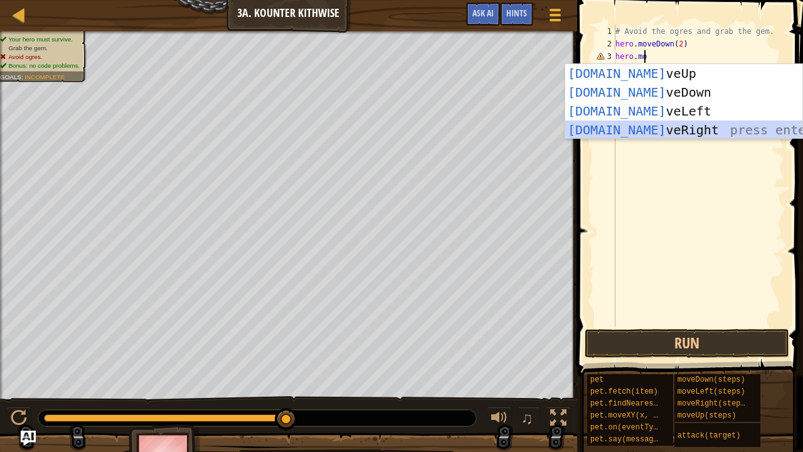
click at [663, 127] on div "[DOMAIN_NAME] veUp press enter [DOMAIN_NAME] veDown press enter [DOMAIN_NAME] v…" at bounding box center [684, 120] width 238 height 113
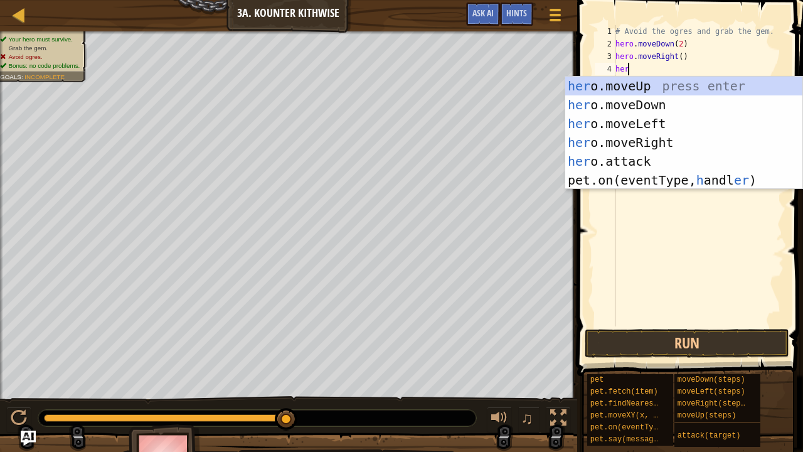
scroll to position [6, 0]
type textarea "hero"
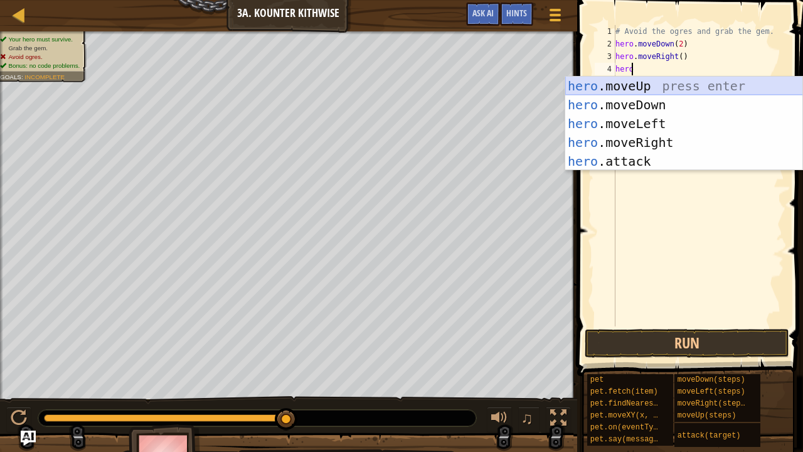
click at [640, 90] on div "hero .moveUp press enter hero .moveDown press enter hero .moveLeft press enter …" at bounding box center [684, 143] width 238 height 132
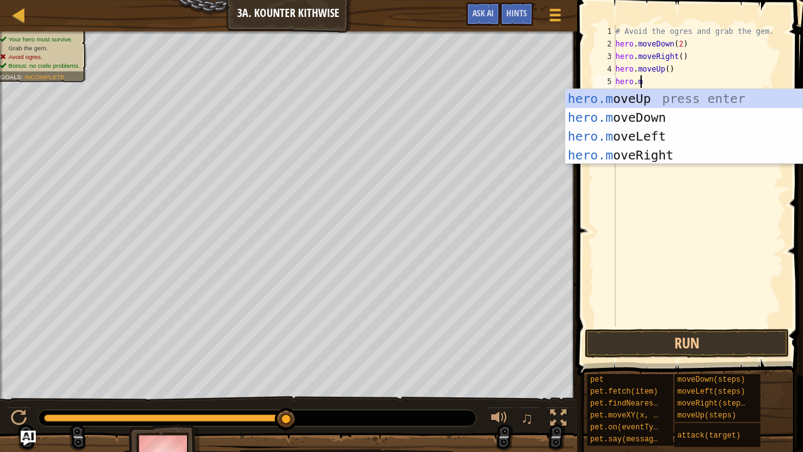
type textarea "hero.mov"
click at [644, 151] on div "hero.mov eUp press enter hero.mov eDown press enter hero.mov eLeft press enter …" at bounding box center [684, 145] width 238 height 113
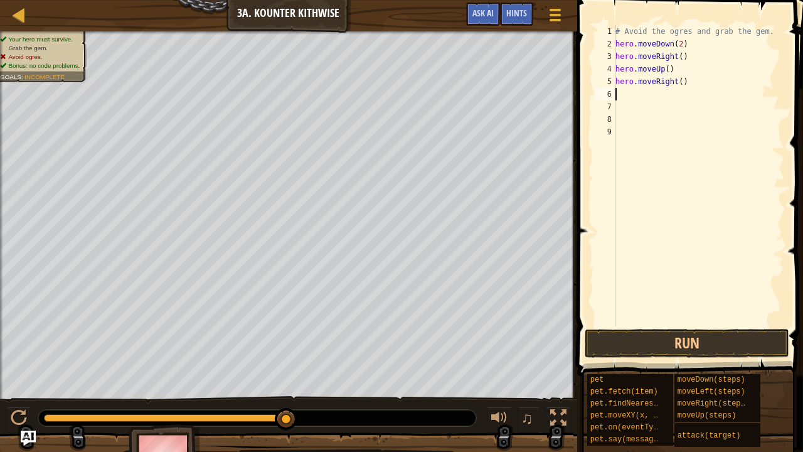
scroll to position [6, 0]
click at [668, 343] on button "Run" at bounding box center [687, 343] width 204 height 29
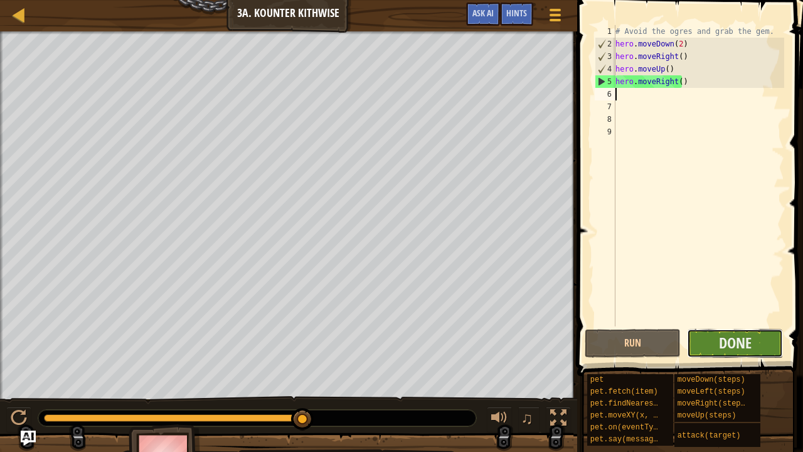
click at [754, 344] on button "Done" at bounding box center [735, 343] width 96 height 29
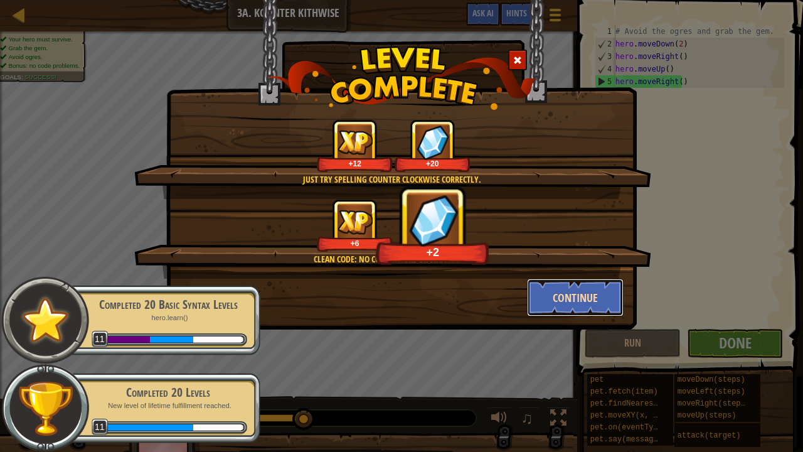
click at [542, 301] on button "Continue" at bounding box center [575, 297] width 97 height 38
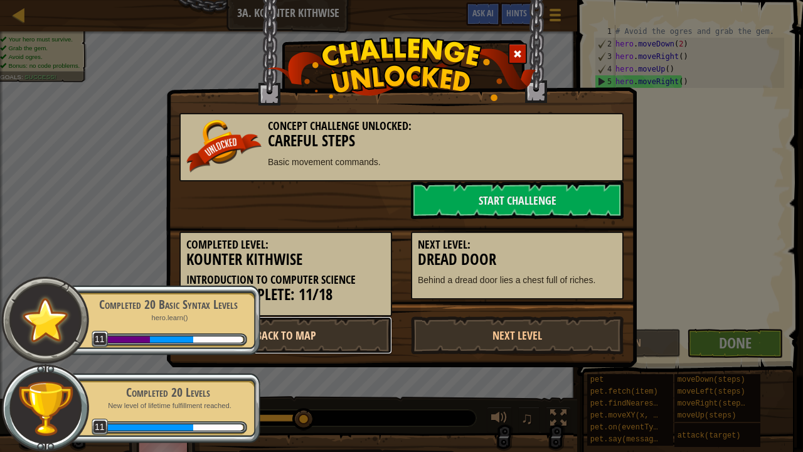
click at [354, 336] on link "Back to Map" at bounding box center [285, 335] width 213 height 38
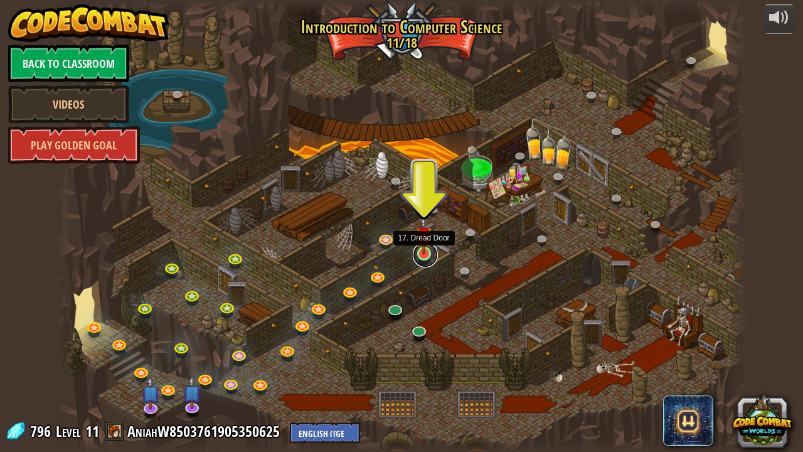
click at [425, 257] on link at bounding box center [425, 254] width 25 height 25
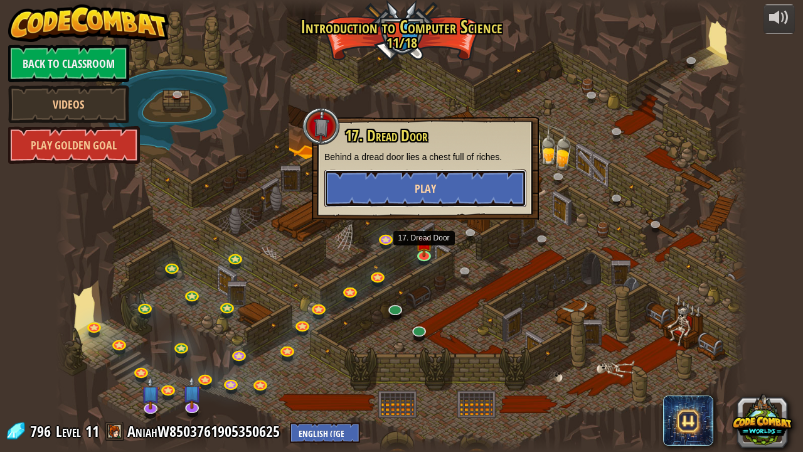
click at [479, 204] on button "Play" at bounding box center [425, 188] width 202 height 38
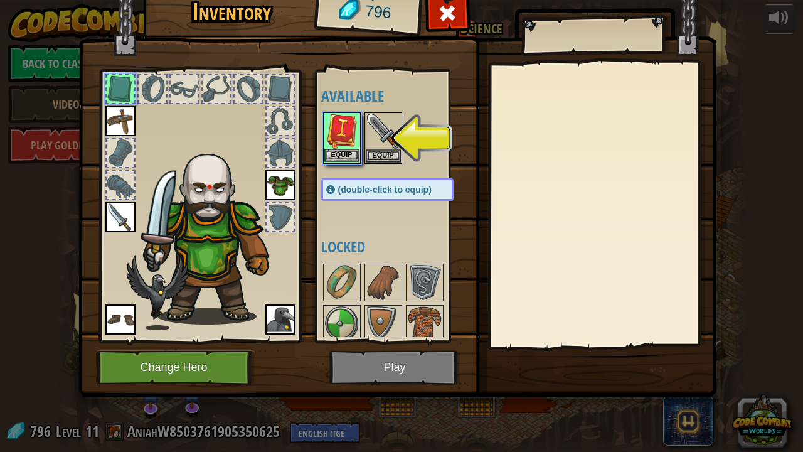
click at [338, 147] on img at bounding box center [341, 131] width 35 height 35
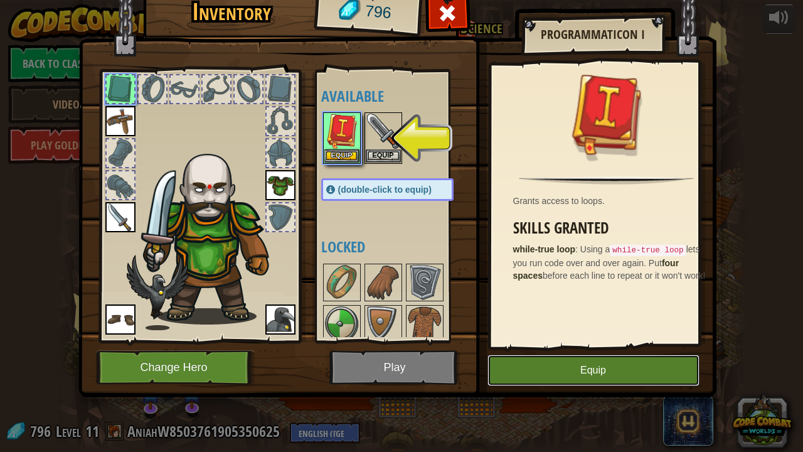
click at [543, 365] on button "Equip" at bounding box center [593, 369] width 212 height 31
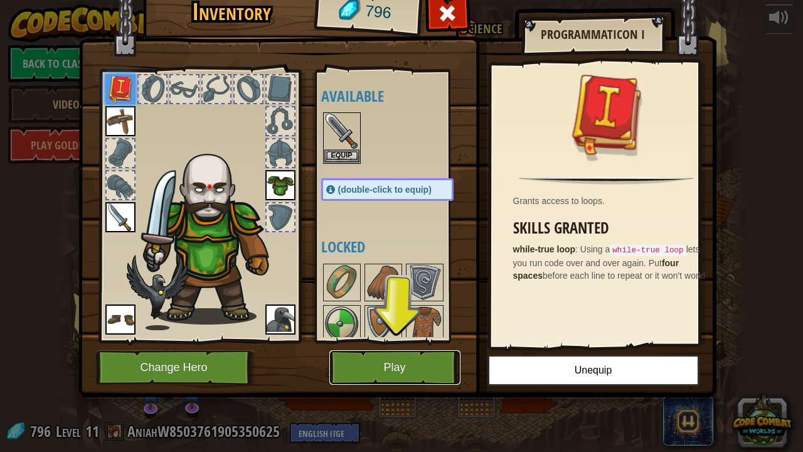
click at [425, 368] on button "Play" at bounding box center [394, 367] width 131 height 34
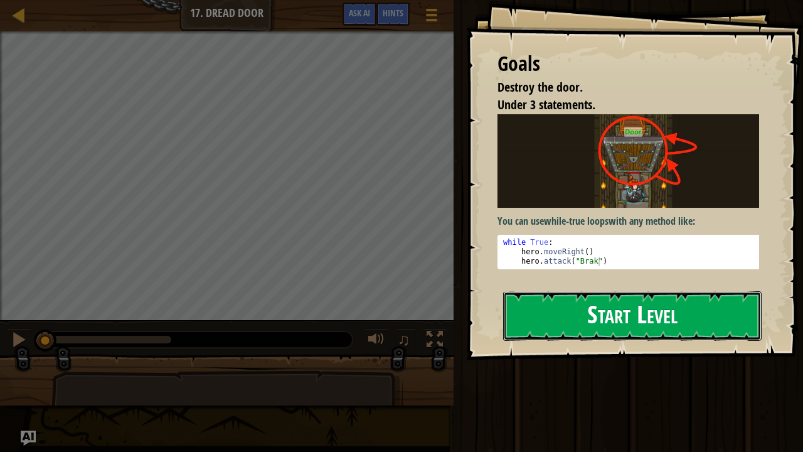
click at [628, 323] on button "Start Level" at bounding box center [632, 316] width 258 height 50
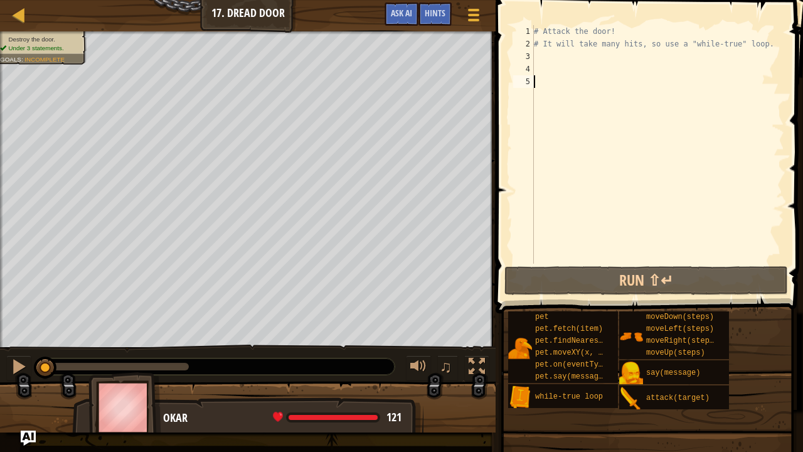
click at [563, 63] on div "# Attack the door! # It will take many hits, so use a "while-true" loop." at bounding box center [657, 156] width 253 height 263
click at [561, 58] on div "# Attack the door! # It will take many hits, so use a "while-true" loop." at bounding box center [657, 156] width 253 height 263
type textarea "wh"
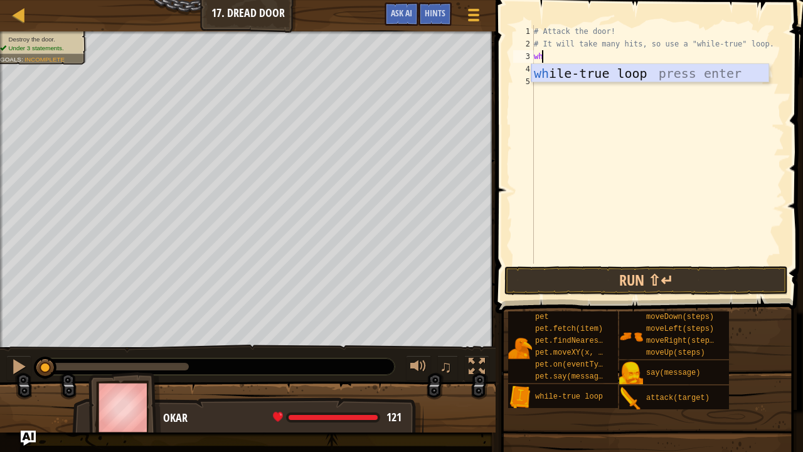
click at [569, 70] on div "wh ile-true loop press enter" at bounding box center [650, 92] width 238 height 56
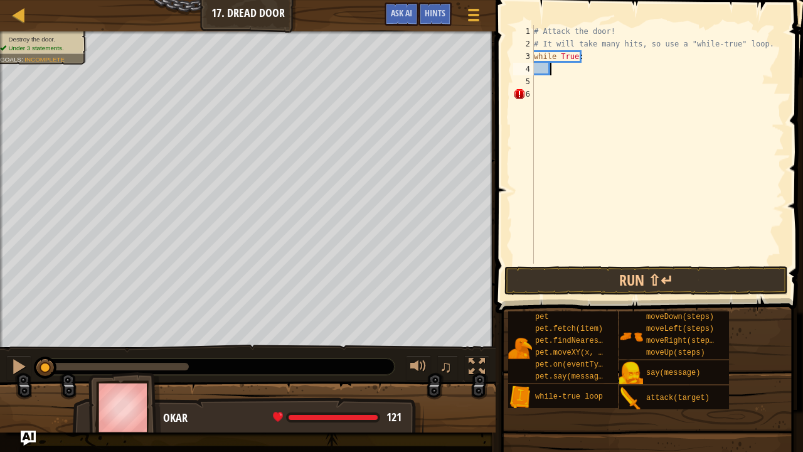
click at [569, 70] on div "# Attack the door! # It will take many hits, so use a "while-true" loop. while …" at bounding box center [657, 156] width 253 height 263
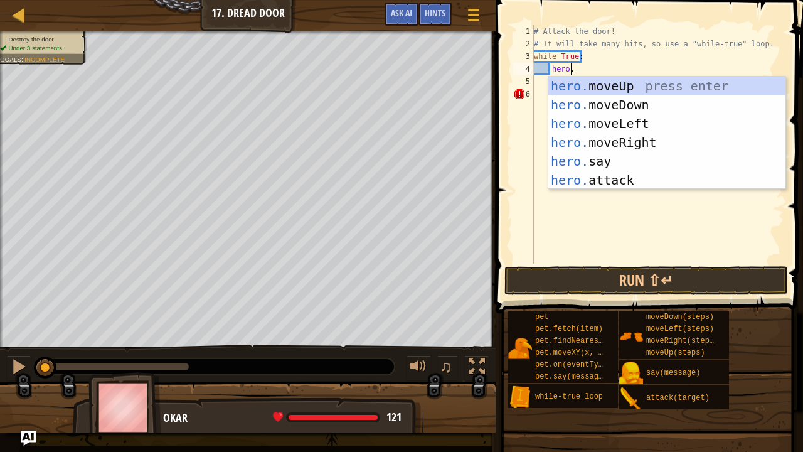
scroll to position [6, 3]
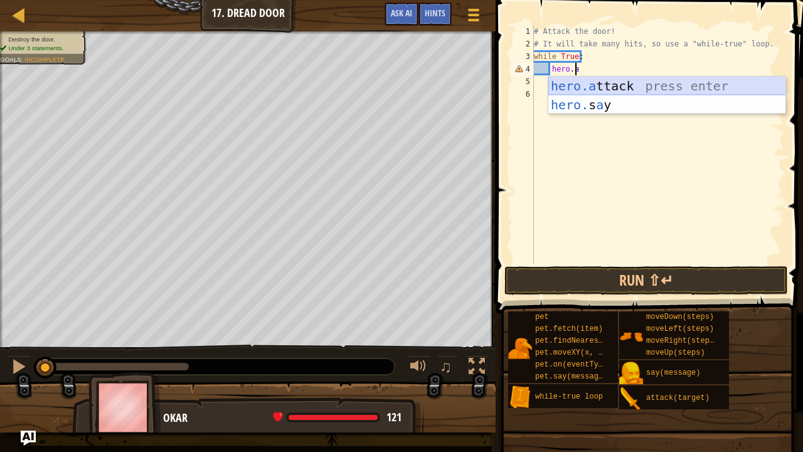
click at [593, 91] on div "hero.a ttack press enter hero. s a y press enter" at bounding box center [667, 114] width 238 height 75
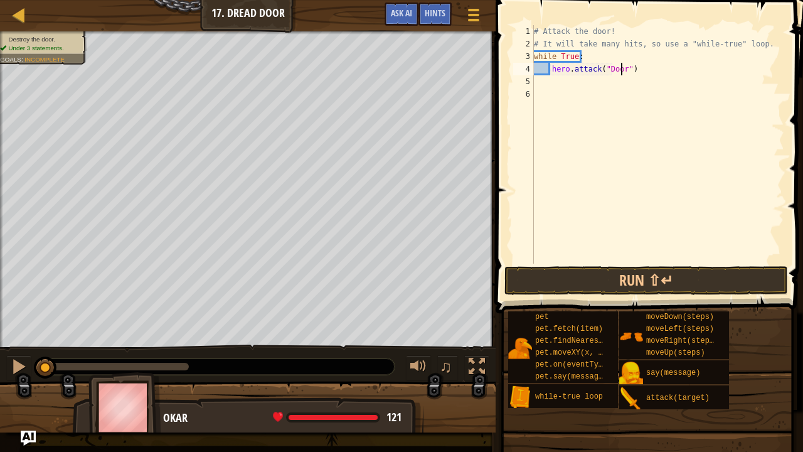
scroll to position [6, 7]
type textarea "hero.attack("Door")"
click at [588, 294] on button "Run ⇧↵" at bounding box center [645, 280] width 283 height 29
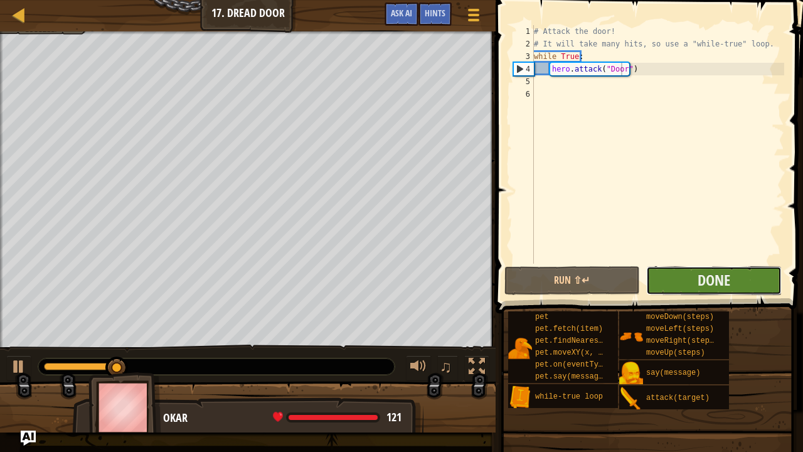
click at [686, 267] on button "Done" at bounding box center [713, 280] width 135 height 29
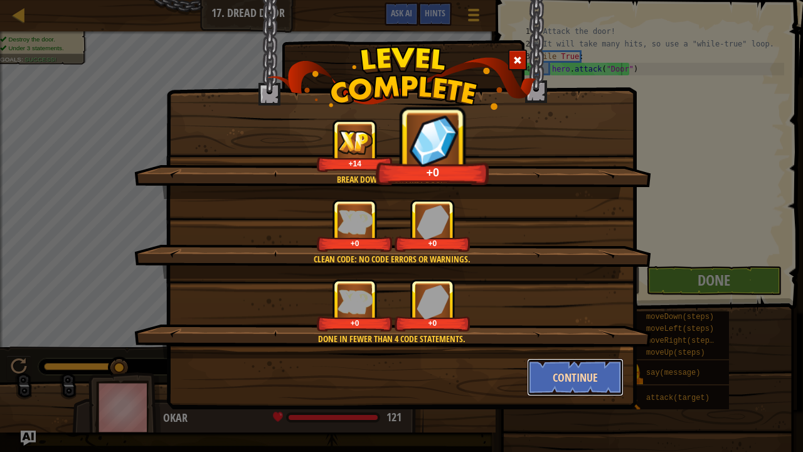
click at [571, 372] on button "Continue" at bounding box center [575, 377] width 97 height 38
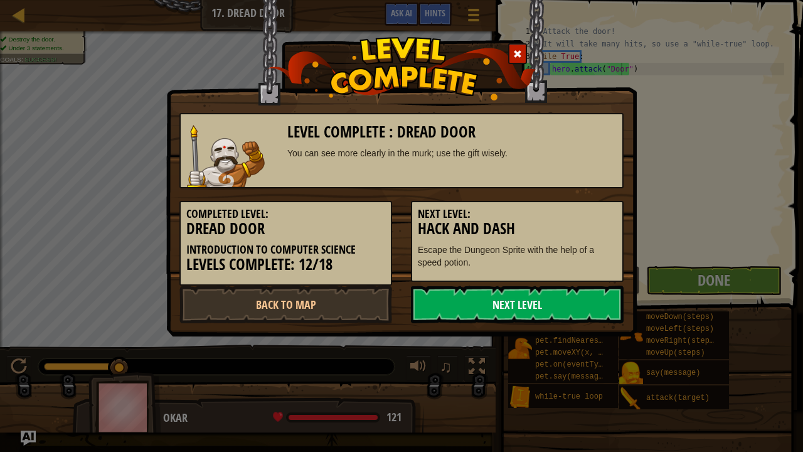
click at [544, 305] on link "Next Level" at bounding box center [517, 304] width 213 height 38
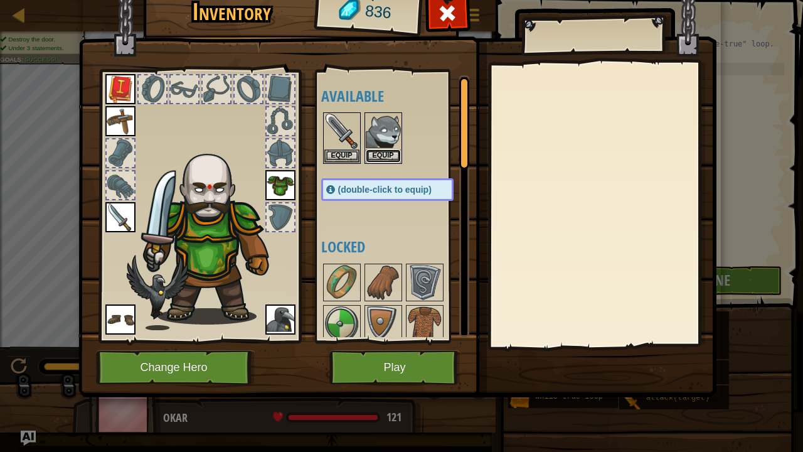
click at [393, 154] on button "Equip" at bounding box center [383, 155] width 35 height 13
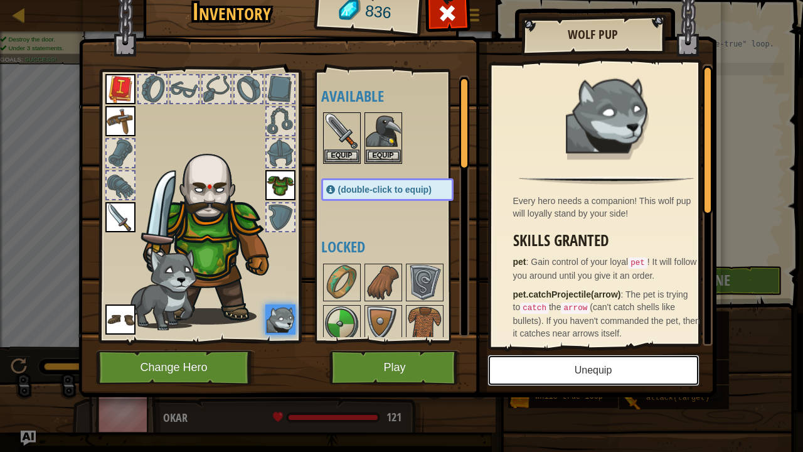
click at [584, 371] on button "Unequip" at bounding box center [593, 369] width 212 height 31
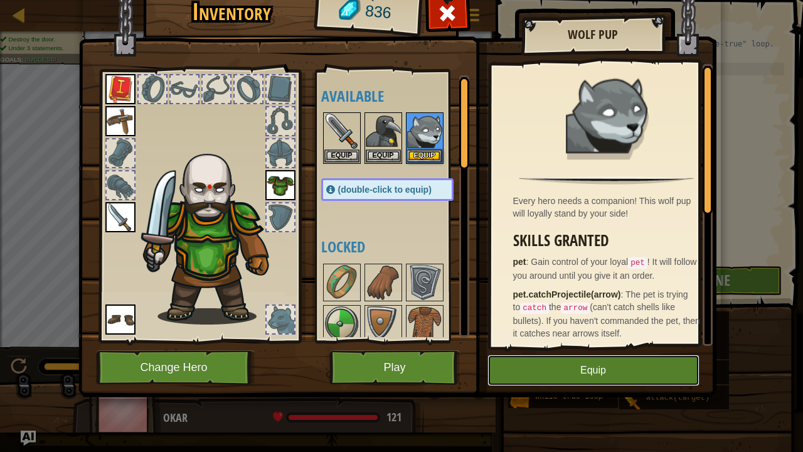
drag, startPoint x: 393, startPoint y: 379, endPoint x: 668, endPoint y: 364, distance: 275.8
click at [668, 364] on button "Equip" at bounding box center [593, 369] width 212 height 31
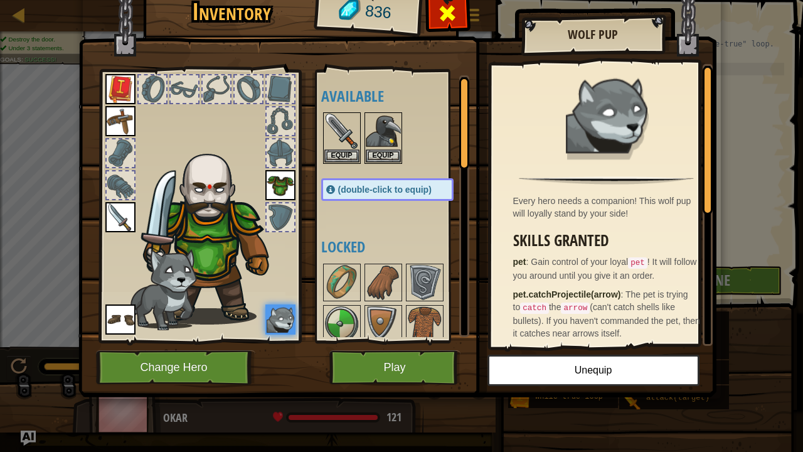
click at [459, 20] on div at bounding box center [448, 17] width 40 height 40
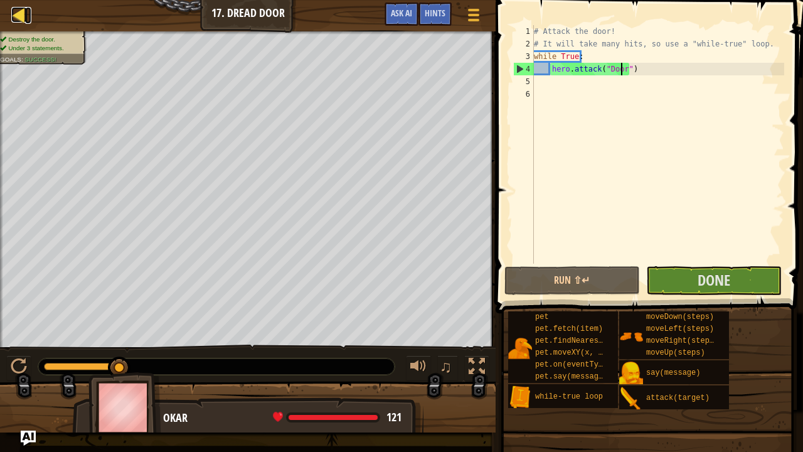
click at [24, 16] on div at bounding box center [19, 15] width 16 height 16
